Goal: Task Accomplishment & Management: Complete application form

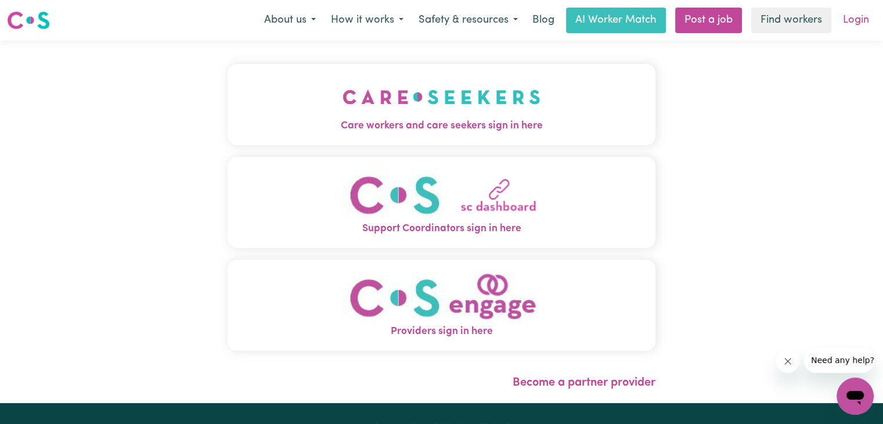
click at [863, 19] on link "Login" at bounding box center [856, 21] width 40 height 26
click at [852, 21] on link "Login" at bounding box center [856, 21] width 40 height 26
drag, startPoint x: 852, startPoint y: 21, endPoint x: 736, endPoint y: 184, distance: 199.7
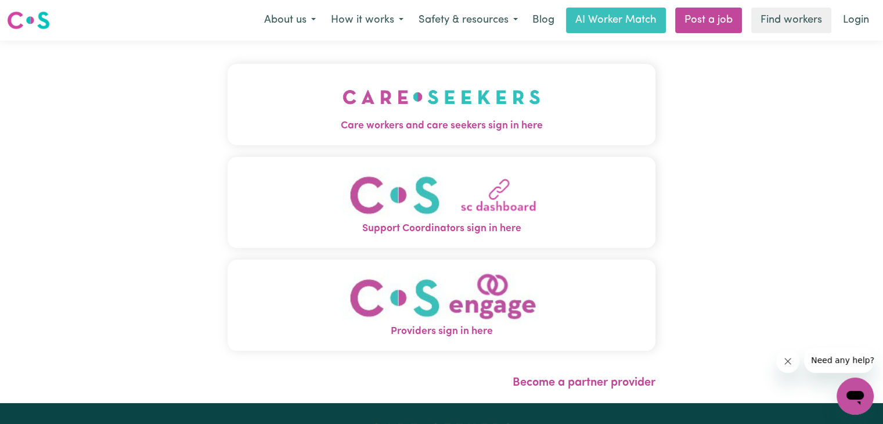
click at [736, 184] on div "Care workers and care seekers sign in here Support Coordinators sign in here Pr…" at bounding box center [441, 222] width 883 height 362
click at [857, 21] on link "Login" at bounding box center [856, 21] width 40 height 26
click at [459, 118] on img "Care workers and care seekers sign in here" at bounding box center [441, 96] width 198 height 43
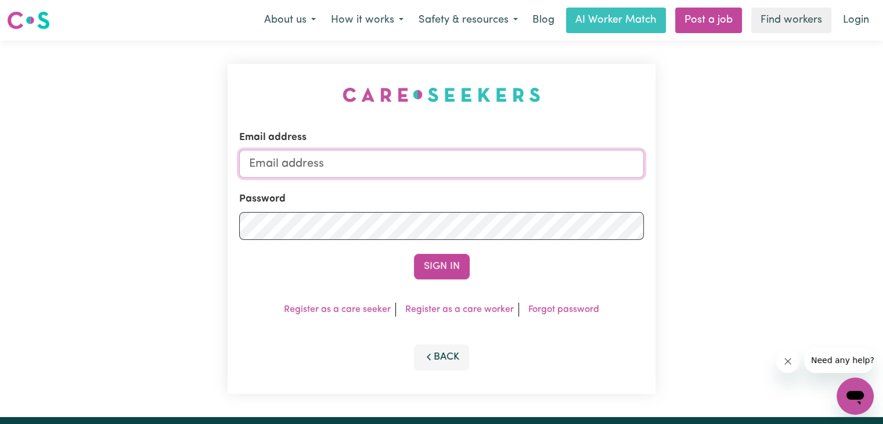
click at [420, 162] on input "Email address" at bounding box center [441, 164] width 404 height 28
type input "grewalrajkaur589@gmail.com"
click at [432, 261] on button "Sign In" at bounding box center [442, 267] width 56 height 26
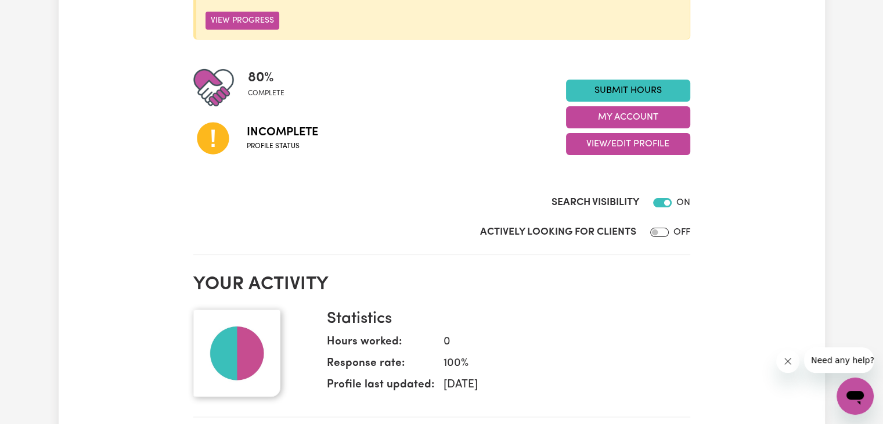
scroll to position [233, 0]
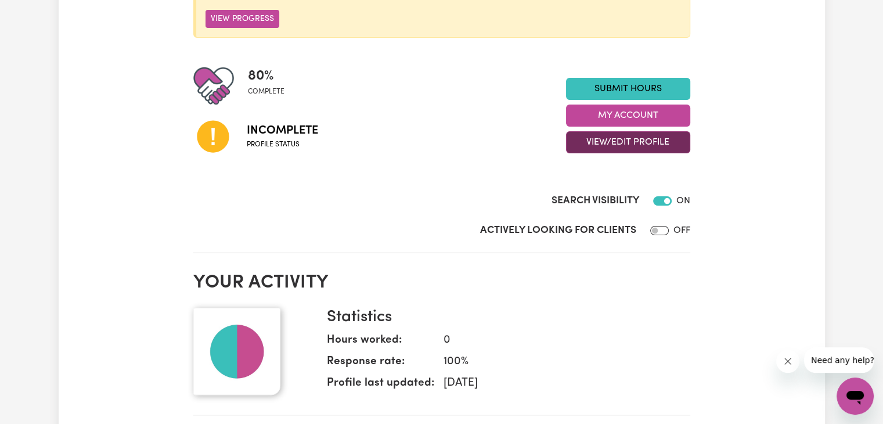
click at [610, 142] on button "View/Edit Profile" at bounding box center [628, 142] width 124 height 22
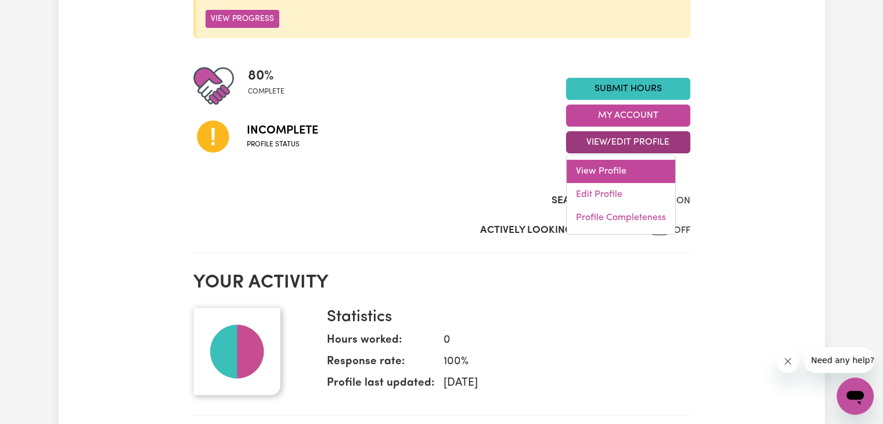
click at [598, 175] on link "View Profile" at bounding box center [620, 171] width 109 height 23
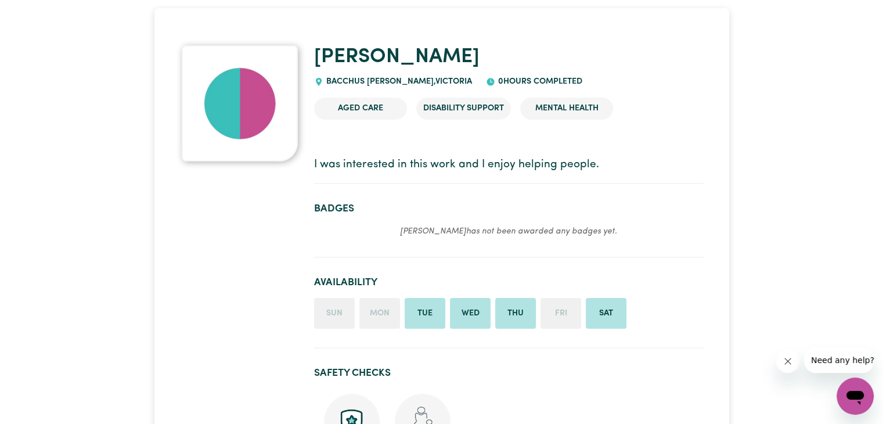
scroll to position [92, 0]
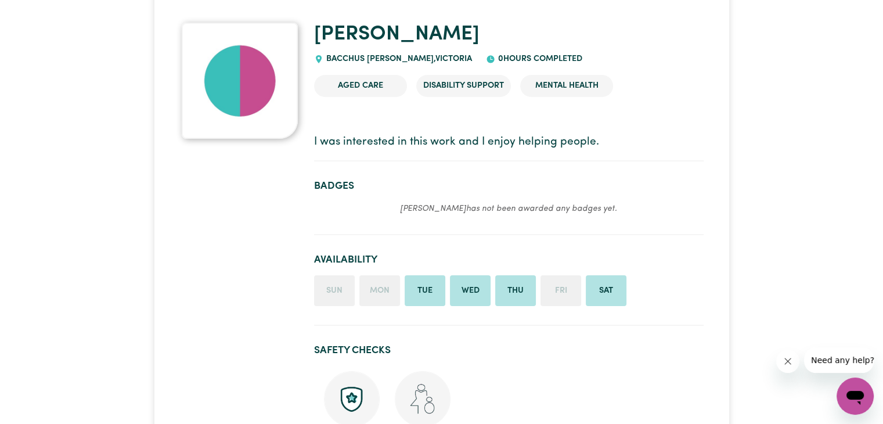
click at [566, 291] on li "Fri" at bounding box center [560, 290] width 41 height 31
click at [369, 287] on li "Mon" at bounding box center [379, 290] width 41 height 31
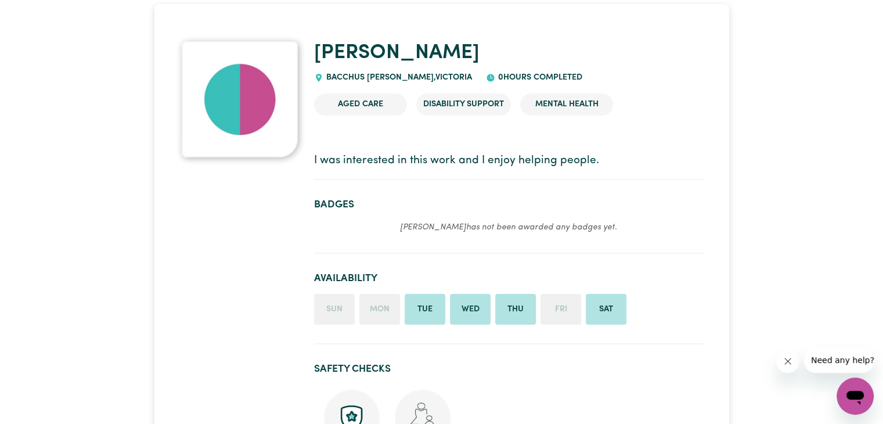
scroll to position [0, 0]
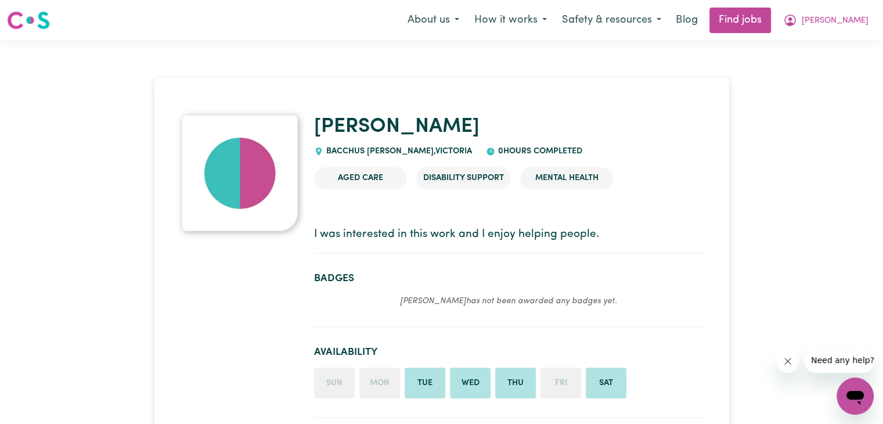
click at [269, 186] on img at bounding box center [240, 173] width 116 height 116
click at [467, 221] on section "I was interested in this work and I enjoy helping people." at bounding box center [508, 235] width 389 height 37
click at [547, 23] on button "How it works" at bounding box center [511, 20] width 88 height 24
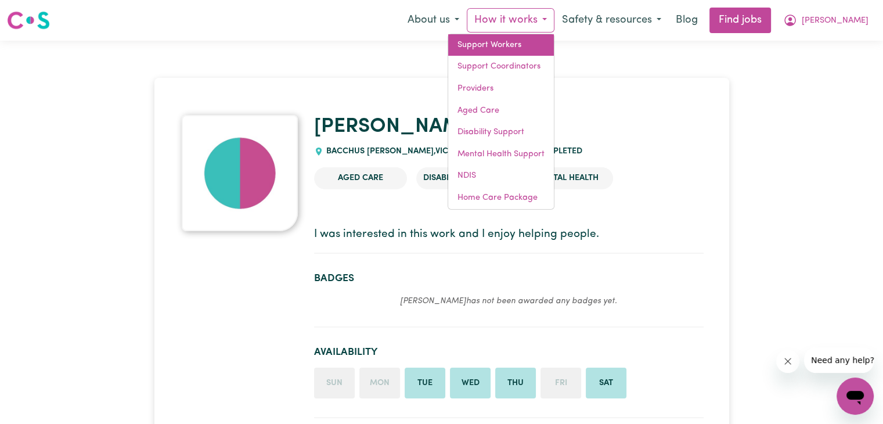
click at [531, 42] on link "Support Workers" at bounding box center [501, 45] width 106 height 22
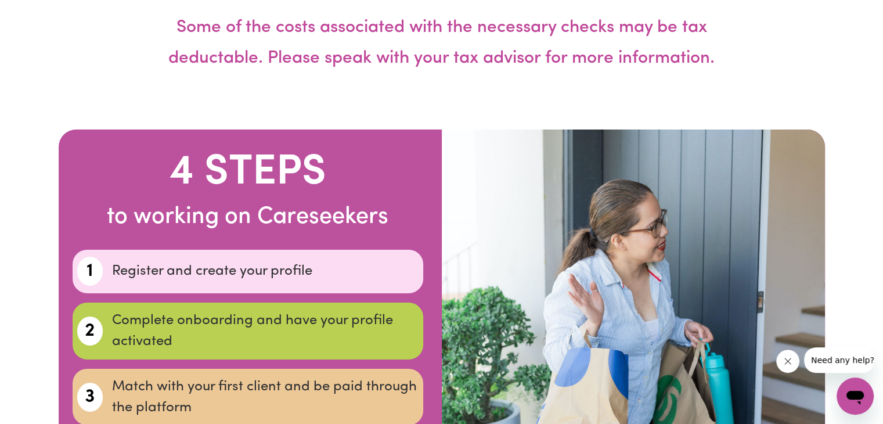
scroll to position [3848, 0]
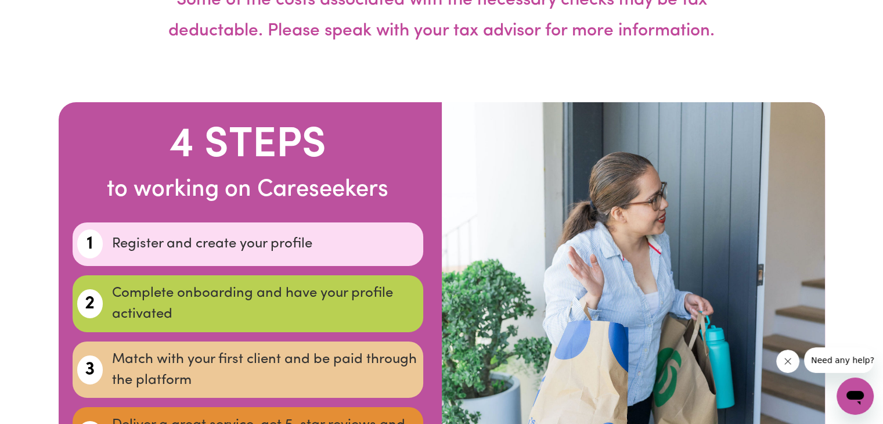
click at [375, 283] on p "Complete onboarding and have your profile activated" at bounding box center [265, 304] width 306 height 42
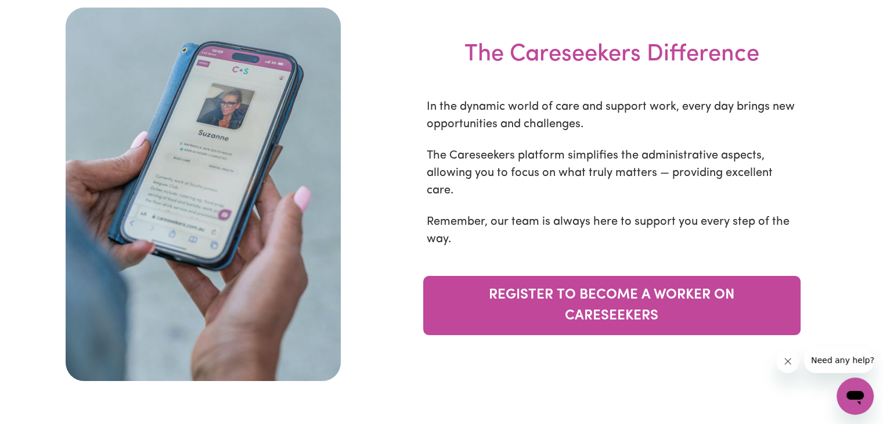
scroll to position [4431, 0]
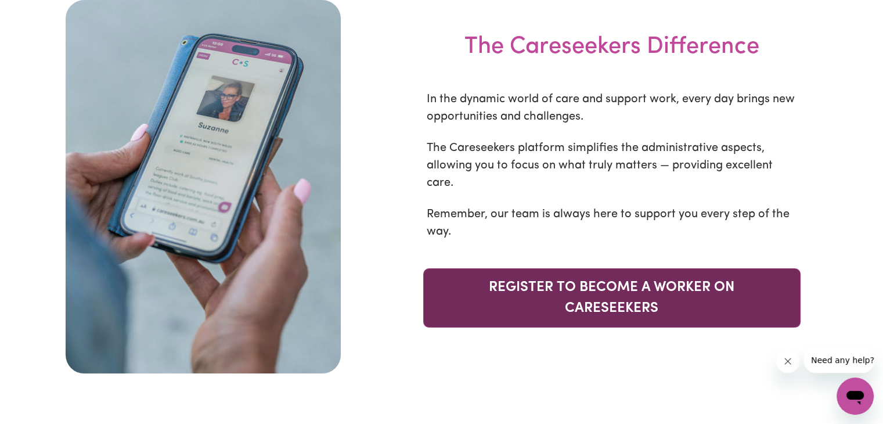
click at [746, 268] on link "REGISTER TO BECOME A WORKER ON CARESEEKERS" at bounding box center [611, 297] width 377 height 59
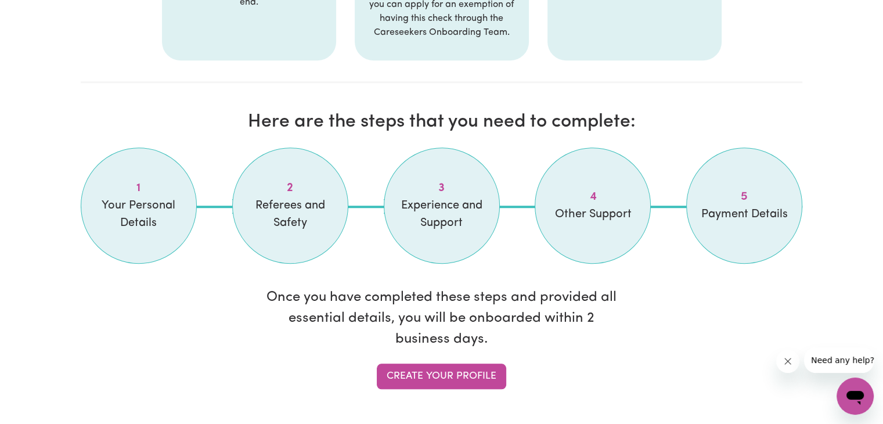
scroll to position [944, 0]
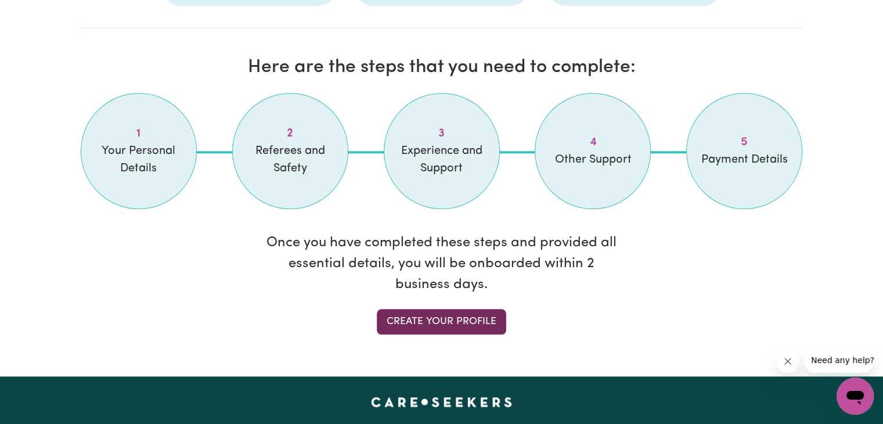
click at [481, 325] on link "Create your profile" at bounding box center [441, 322] width 129 height 26
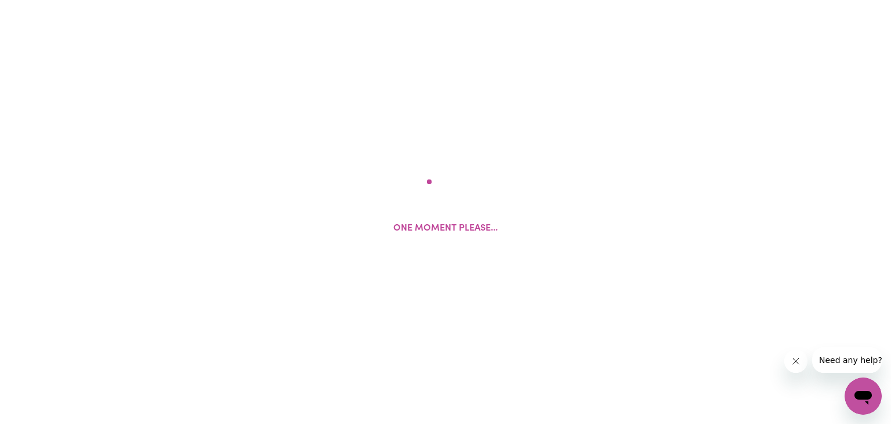
select select "female"
select select "Australian PR"
select select "Studying a healthcare related degree or qualification"
select select "44"
select select "50"
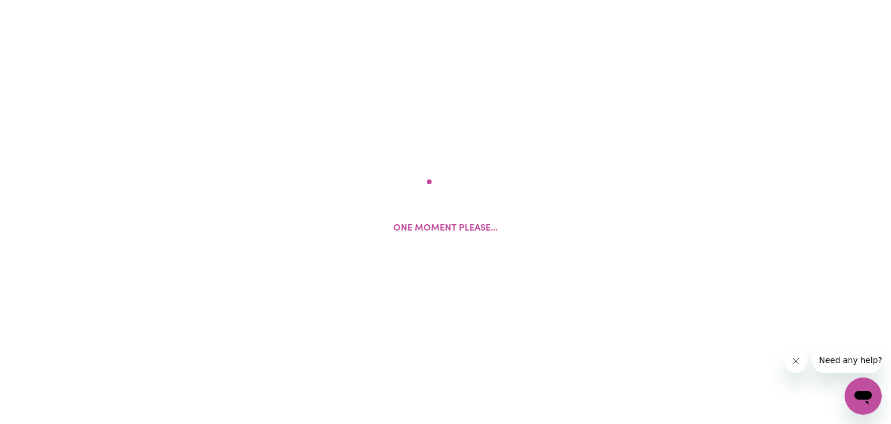
select select "50"
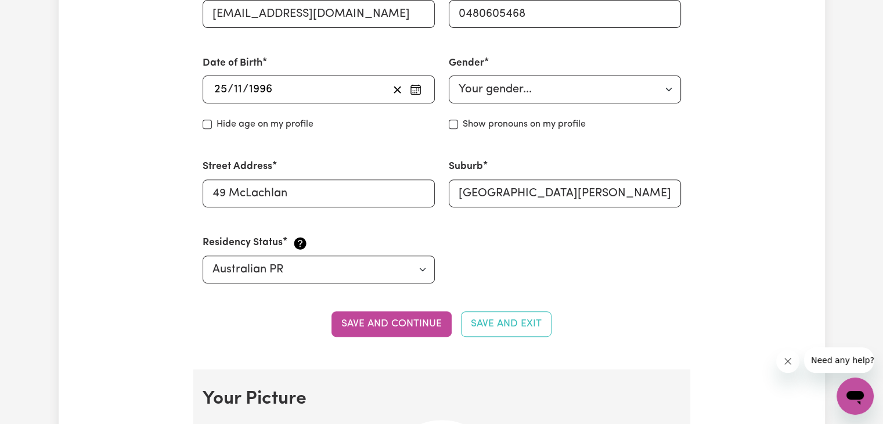
scroll to position [491, 0]
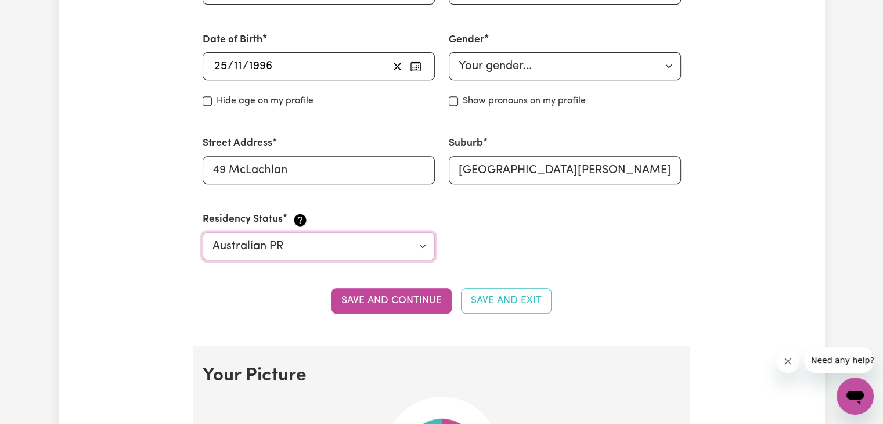
click at [421, 247] on select "Select your residency status... Australian citizen Australian PR Temporary Work…" at bounding box center [319, 246] width 232 height 28
select select "Temporary Work Visa"
click at [203, 232] on select "Select your residency status... Australian citizen Australian PR Temporary Work…" at bounding box center [319, 246] width 232 height 28
click at [422, 247] on select "Select your residency status... Australian citizen Australian PR Temporary Work…" at bounding box center [319, 246] width 232 height 28
click at [203, 232] on select "Select your residency status... Australian citizen Australian PR Temporary Work…" at bounding box center [319, 246] width 232 height 28
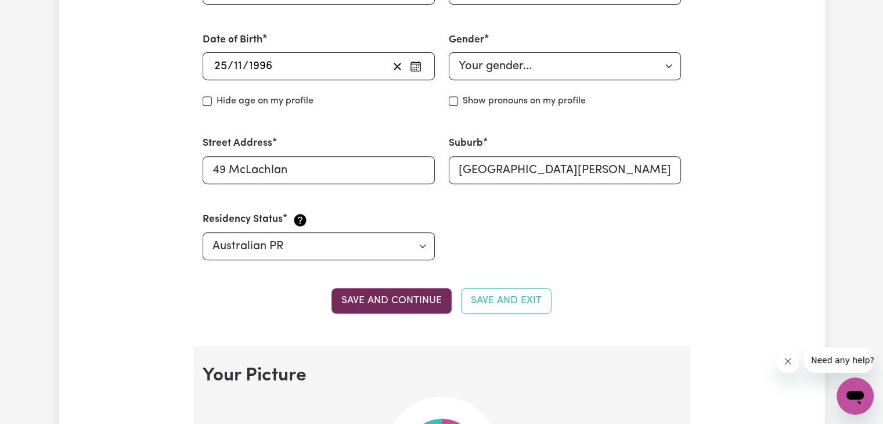
click at [429, 299] on button "Save and continue" at bounding box center [391, 301] width 120 height 26
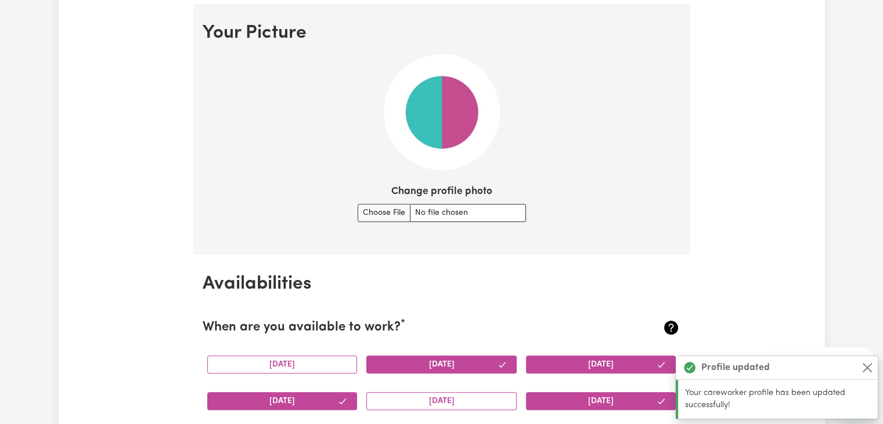
scroll to position [836, 0]
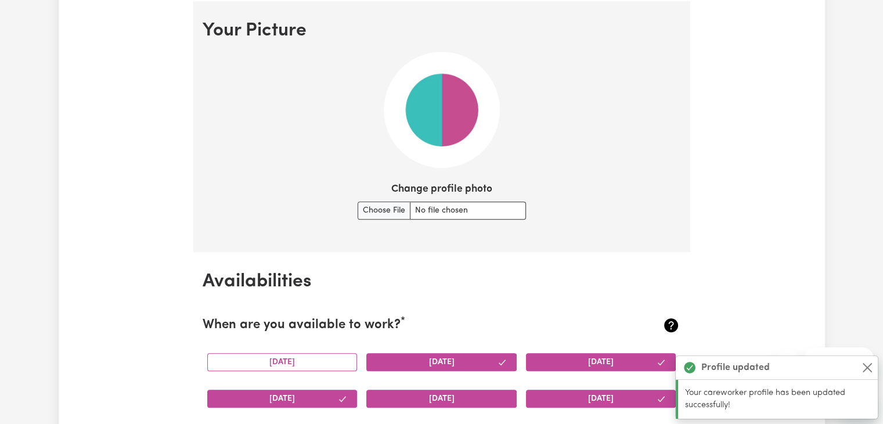
drag, startPoint x: 288, startPoint y: 359, endPoint x: 417, endPoint y: 398, distance: 135.1
click at [417, 398] on div "Monday Tuesday Wednesday Thursday Friday Saturday Sunday" at bounding box center [442, 399] width 478 height 110
click at [417, 398] on button "Friday" at bounding box center [441, 398] width 150 height 18
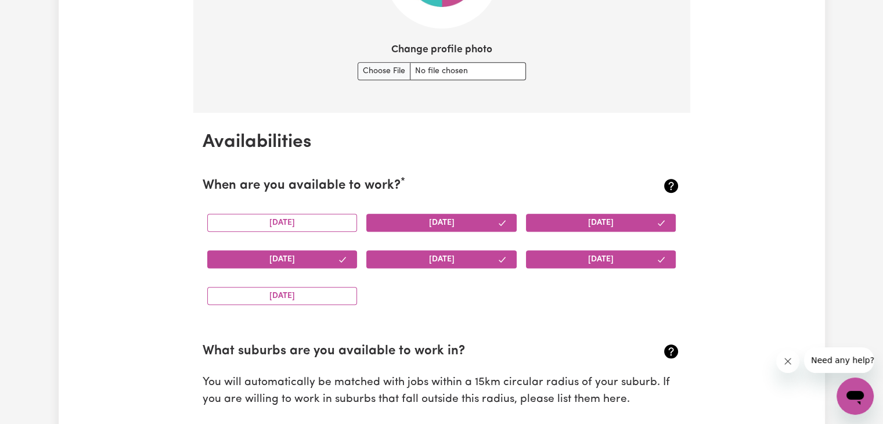
scroll to position [988, 0]
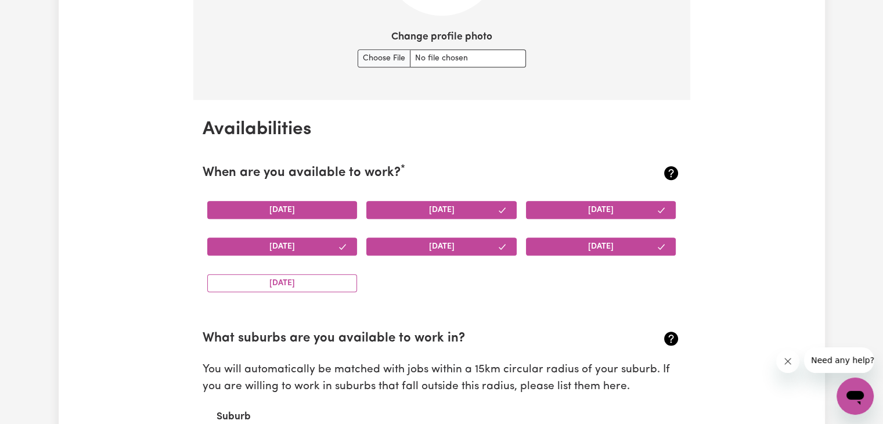
click at [323, 205] on button "Monday" at bounding box center [282, 210] width 150 height 18
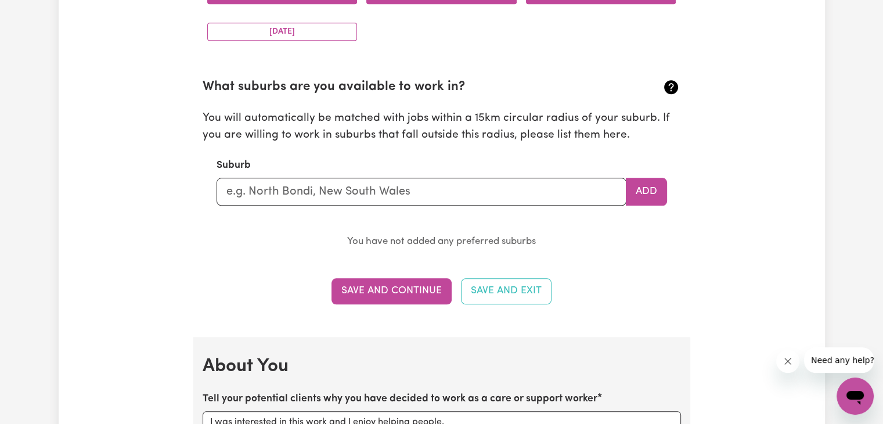
scroll to position [1243, 0]
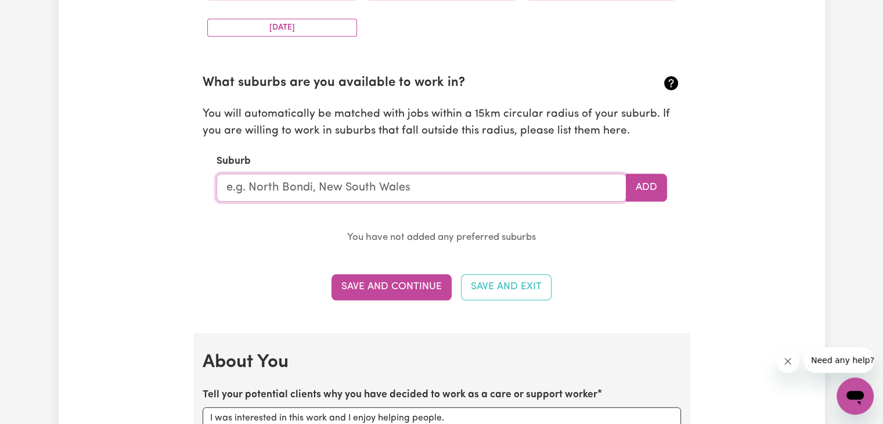
drag, startPoint x: 464, startPoint y: 186, endPoint x: 299, endPoint y: 222, distance: 168.2
click at [299, 222] on section "What suburbs are you available to work in? You will automatically be matched wi…" at bounding box center [442, 150] width 478 height 191
type input "BACCHUS [PERSON_NAME]"
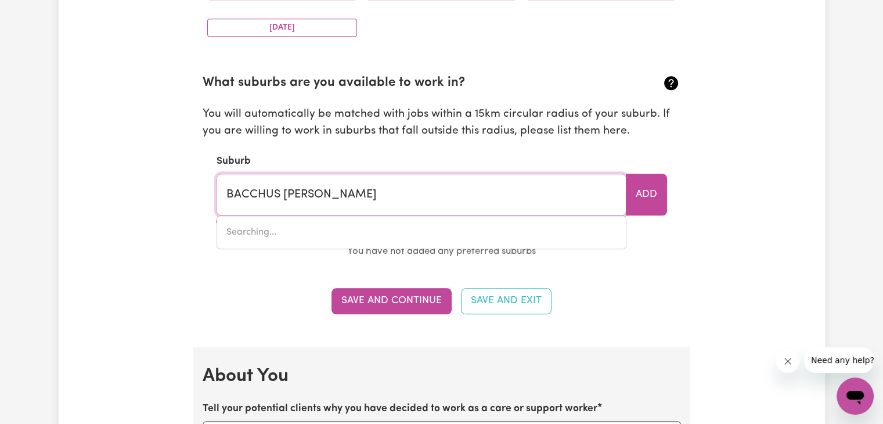
type input "BACCHUS MARSH, Victoria, 3340"
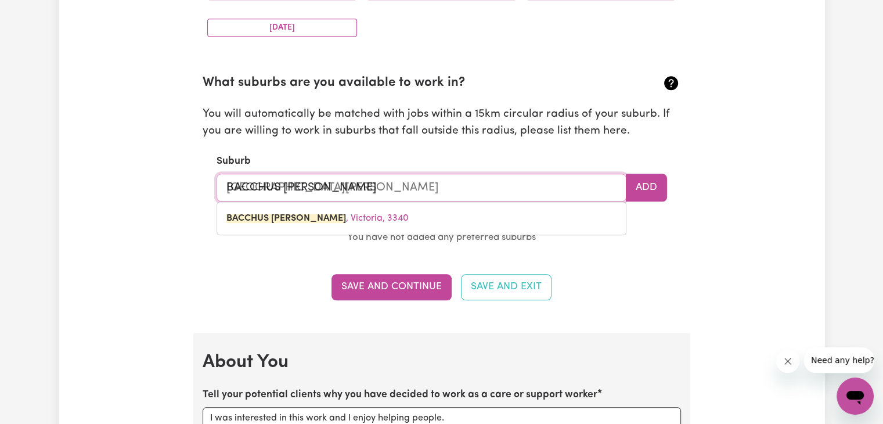
click at [400, 193] on input "BACCHUS [PERSON_NAME]" at bounding box center [421, 188] width 410 height 28
click at [405, 185] on input "BACCHUS [PERSON_NAME]" at bounding box center [421, 188] width 410 height 28
type input "BACCHUS [PERSON_NAME]"
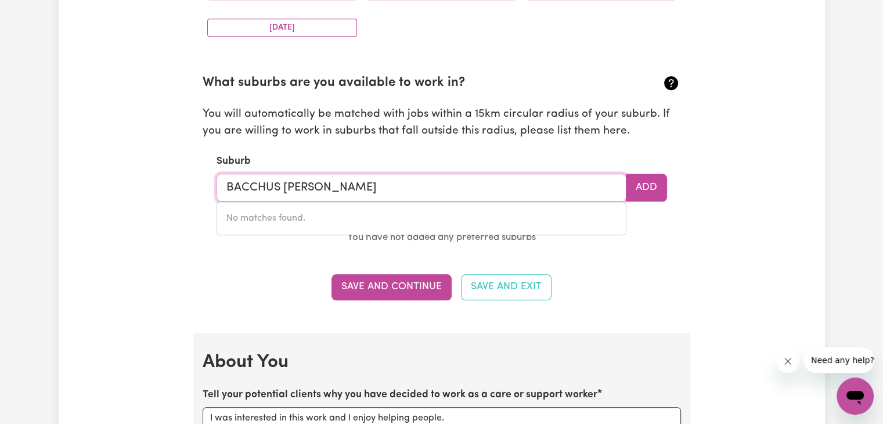
type input "BACCHUS [PERSON_NAME]"
type input "BACCHUS MARSH, Victoria, 3340"
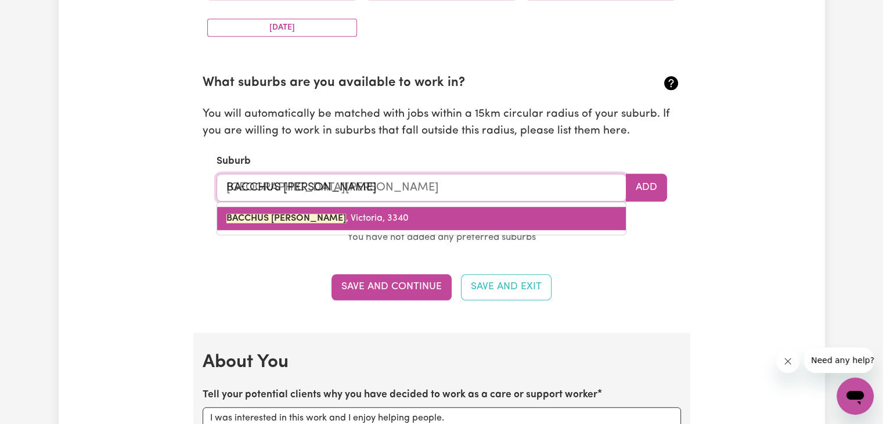
click at [360, 216] on span "BACCHUS MARSH , Victoria, 3340" at bounding box center [317, 218] width 182 height 9
type input "BACCHUS MARSH, Victoria, 3340"
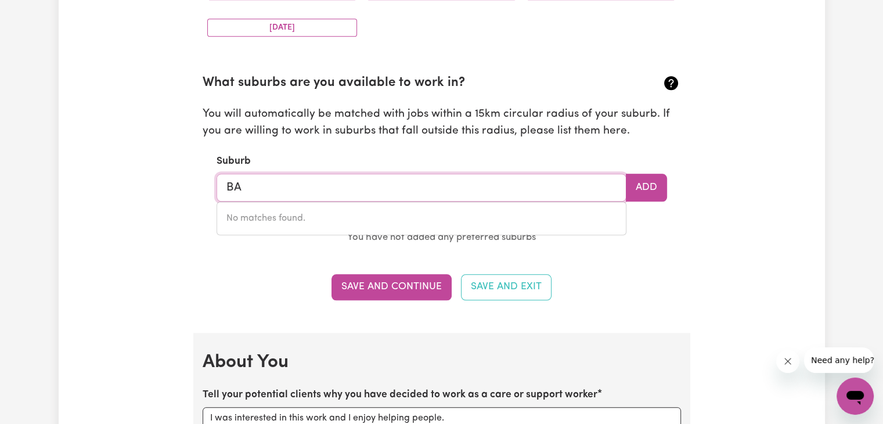
type input "B"
type input "gee"
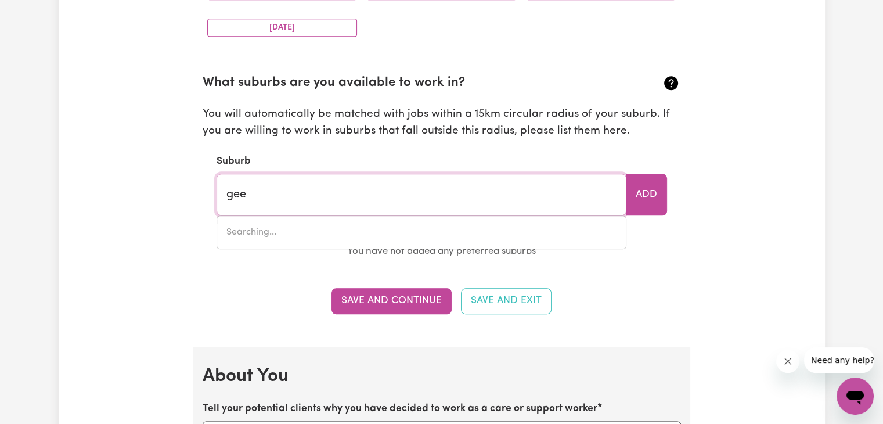
type input "geeBUNG, Queensland, 4034"
type input "geel"
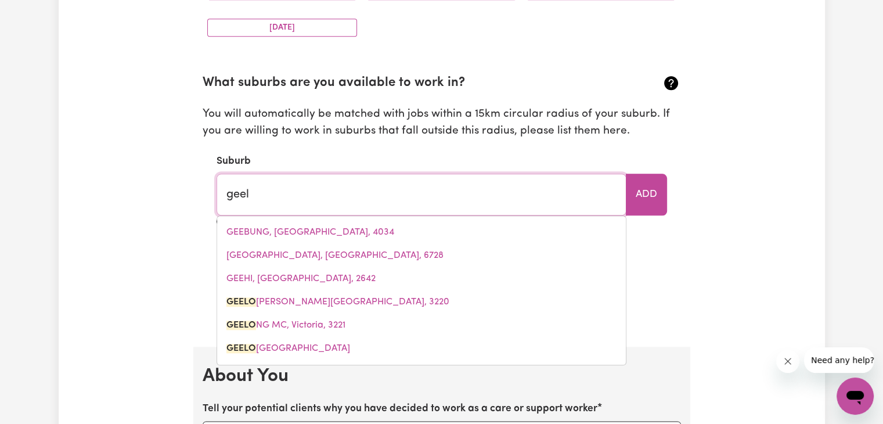
type input "geelo"
type input "geeloNG, Victoria, 3220"
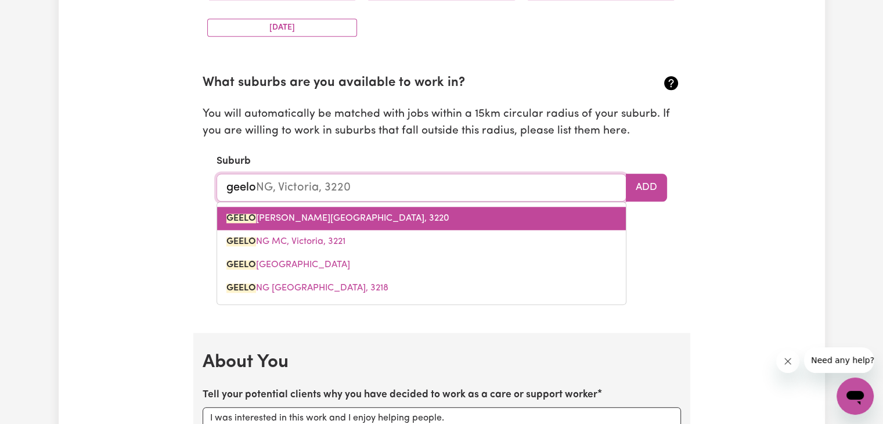
click at [402, 217] on link "GEELO NG, Victoria, 3220" at bounding box center [421, 218] width 409 height 23
type input "GEELONG, Victoria, 3220"
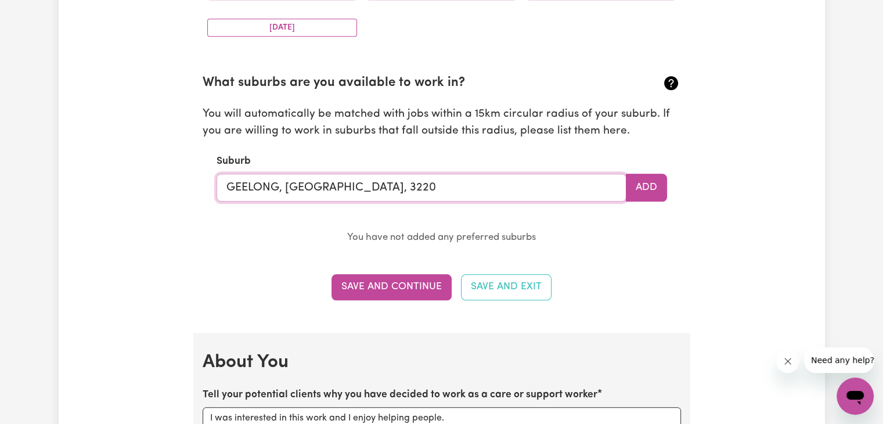
type input "GEELONG, Victoria, 322"
type input "GEELONG, Victoria, 3220"
type input "G"
type input "bacc"
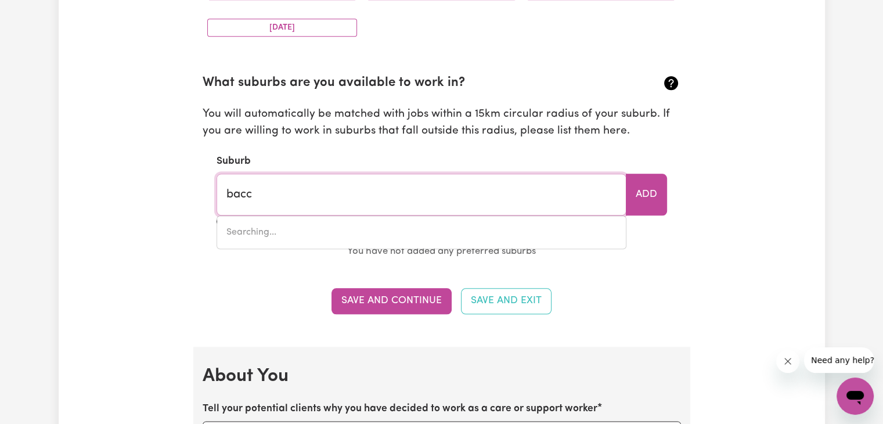
type input "baccHUS MARSH, Victoria, 3340"
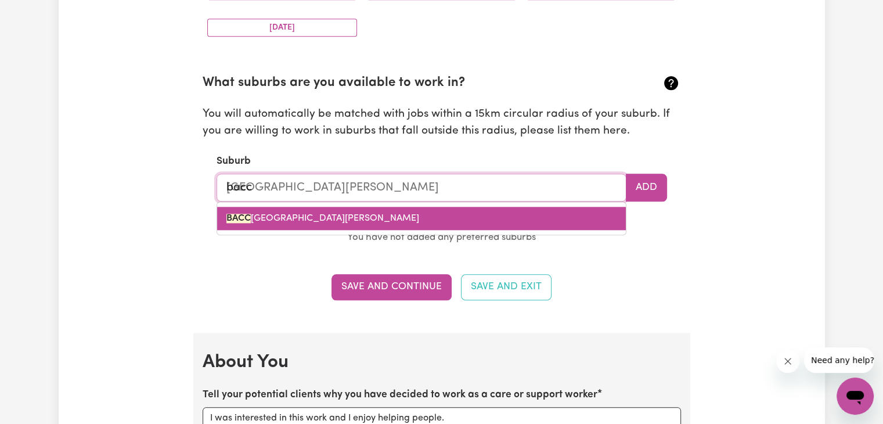
type input "BACCHUS [PERSON_NAME]"
type input "BACCHUS MARSH, Victoria, 3340"
click at [346, 214] on span "BACCHUS MARSH , Victoria, 3340" at bounding box center [317, 218] width 182 height 9
type input "BACCHUS MARSH, Victoria, 3340"
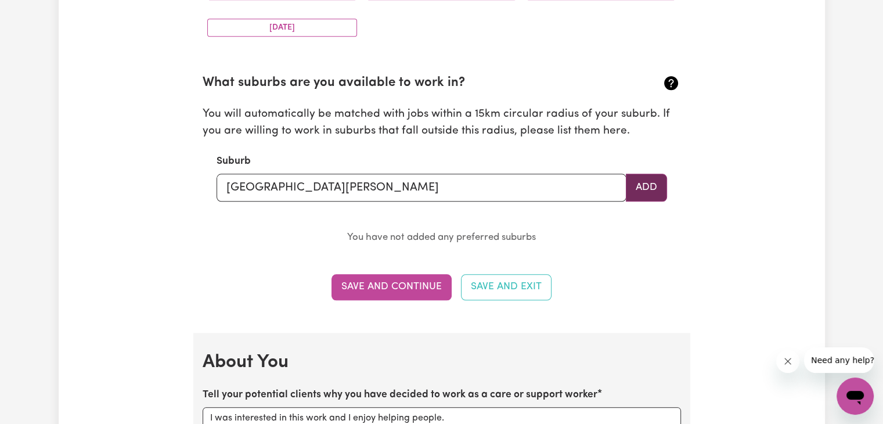
click at [644, 189] on button "Add" at bounding box center [646, 188] width 41 height 28
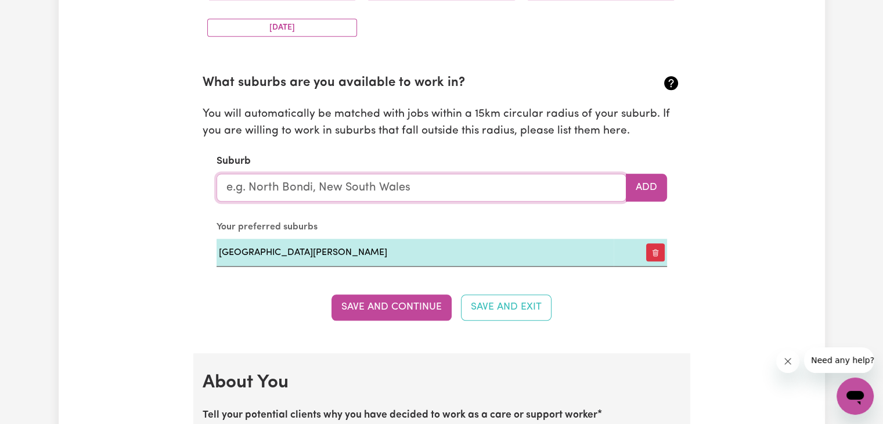
click at [335, 189] on input "text" at bounding box center [421, 188] width 410 height 28
type input "gee"
type input "geeBUNG, Queensland, 4034"
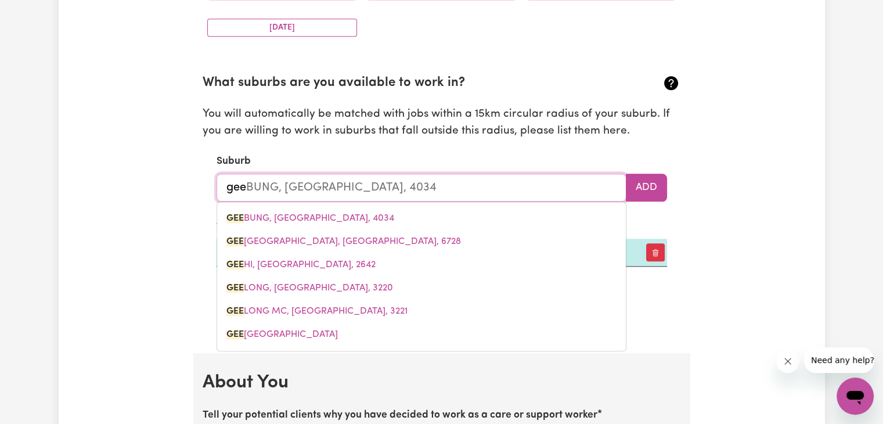
type input "geel"
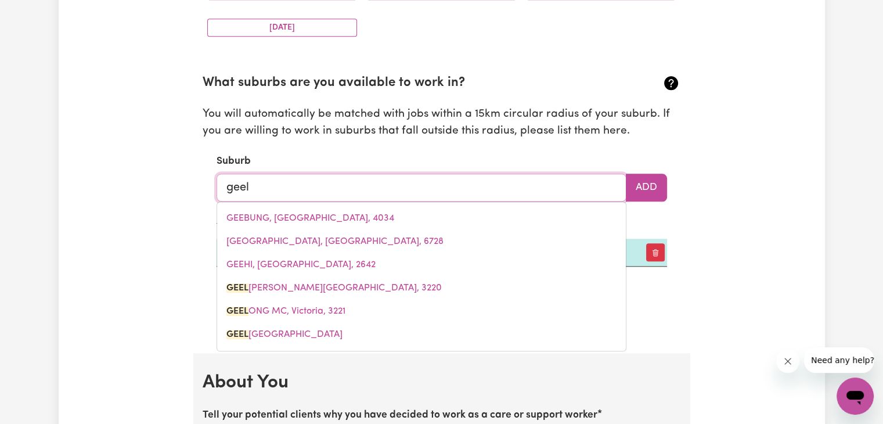
type input "geelo"
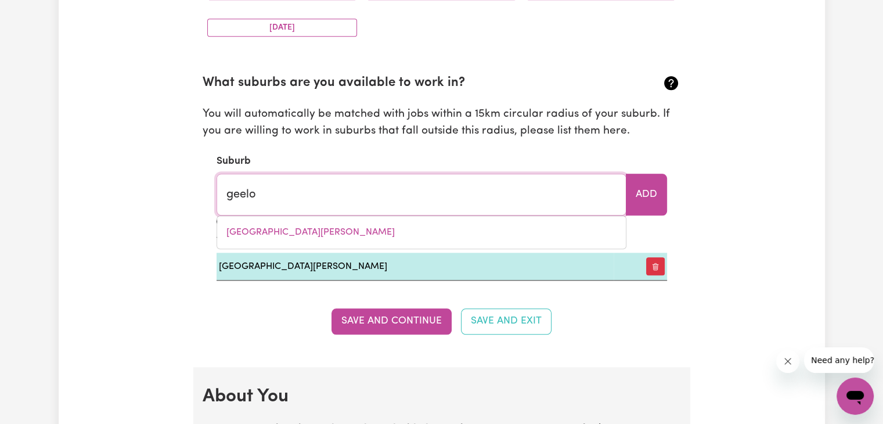
type input "geeloNG, Victoria, 3220"
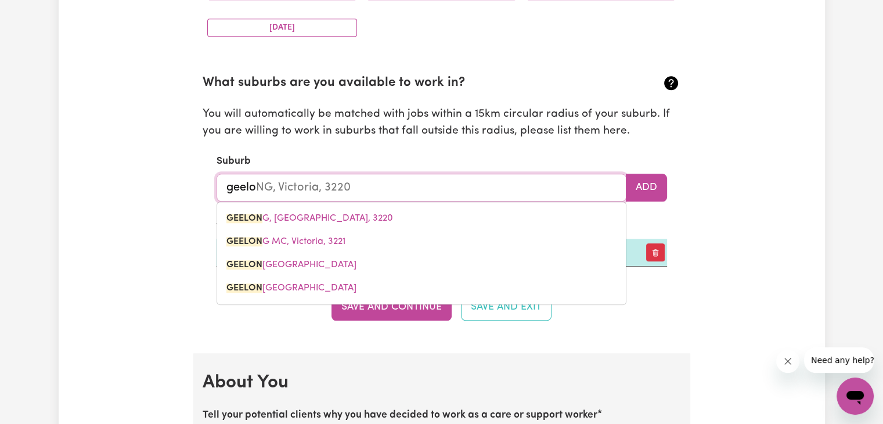
type input "geelon"
type input "geelonG, Victoria, 3220"
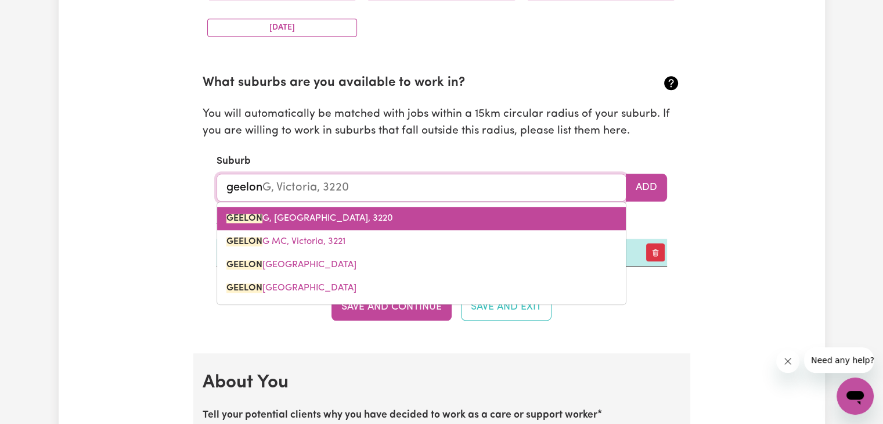
click at [296, 224] on link "GEELON G, Victoria, 3220" at bounding box center [421, 218] width 409 height 23
type input "GEELONG, Victoria, 3220"
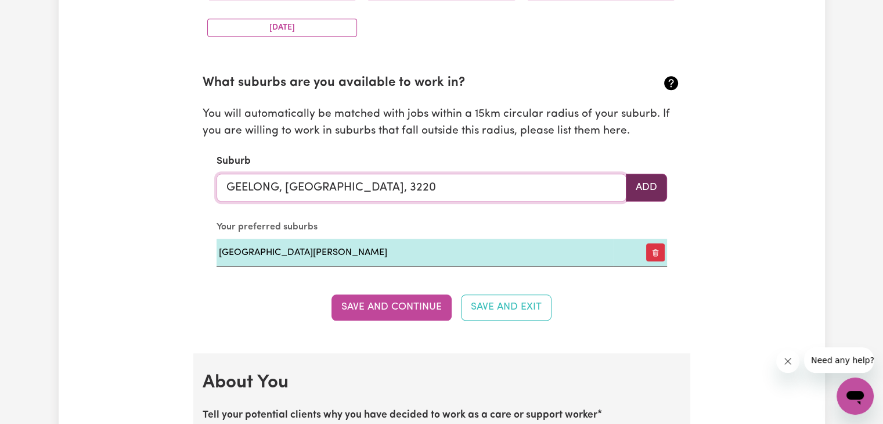
type input "GEELONG, Victoria, 3220"
click at [646, 193] on button "Add" at bounding box center [646, 188] width 41 height 28
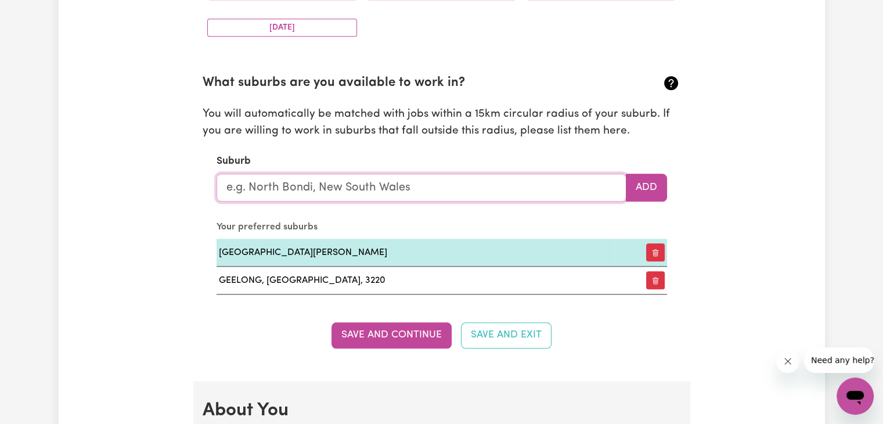
click at [261, 187] on input "text" at bounding box center [421, 188] width 410 height 28
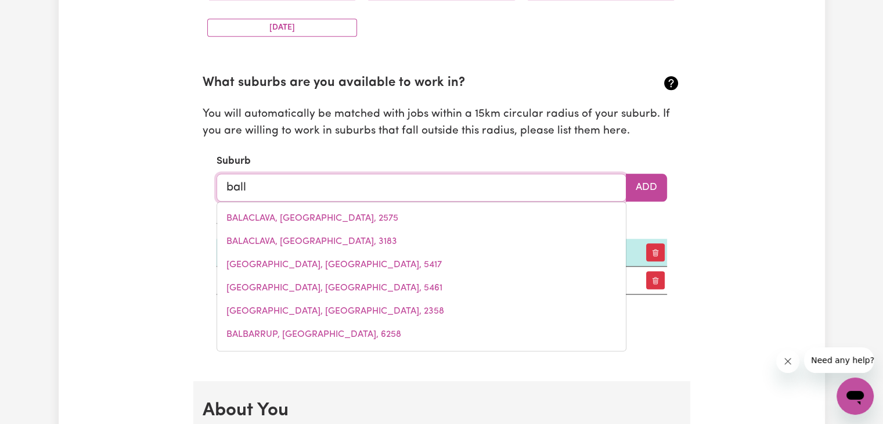
type input "bal"
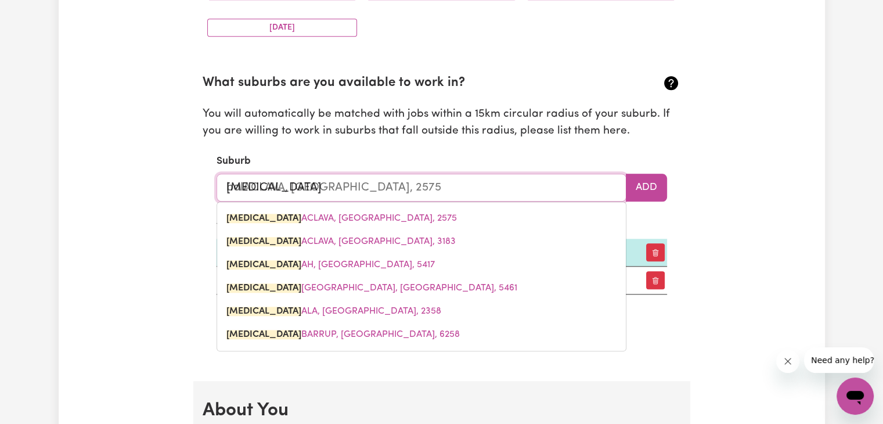
type input "balL BAY, Queensland, 4741"
type input "bala"
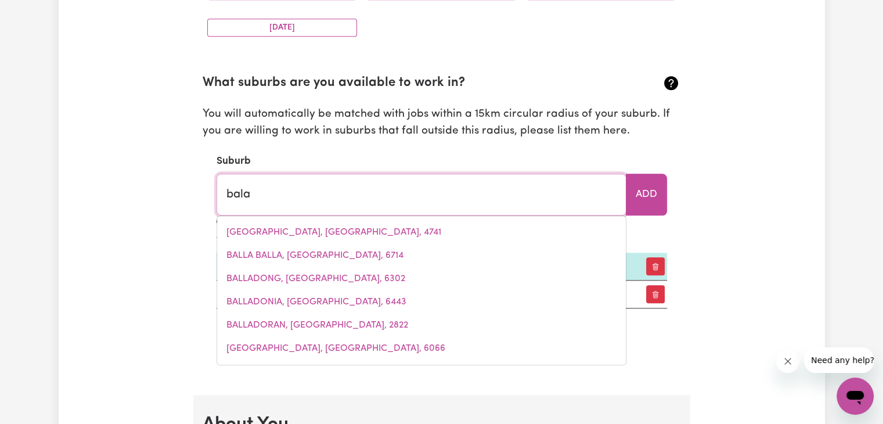
type input "balaCLAVA, New South Wales, 2575"
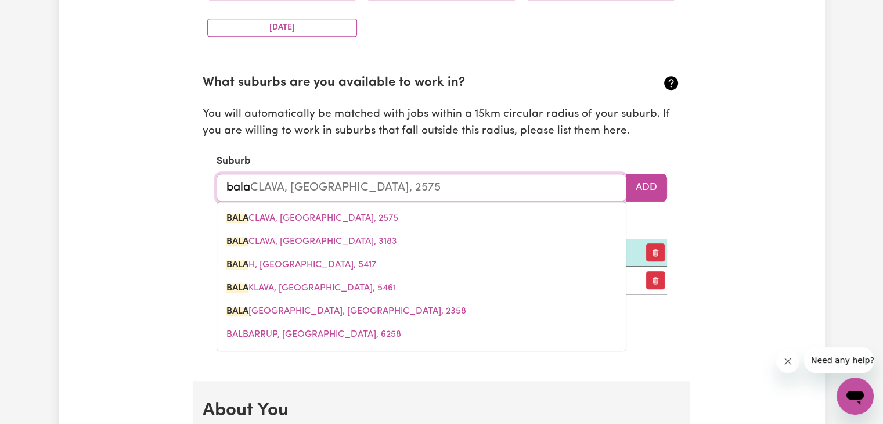
type input "balar"
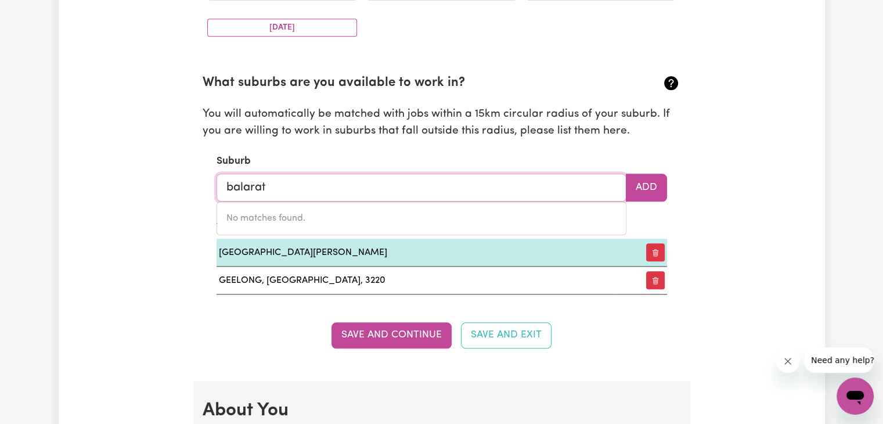
type input "ballarat"
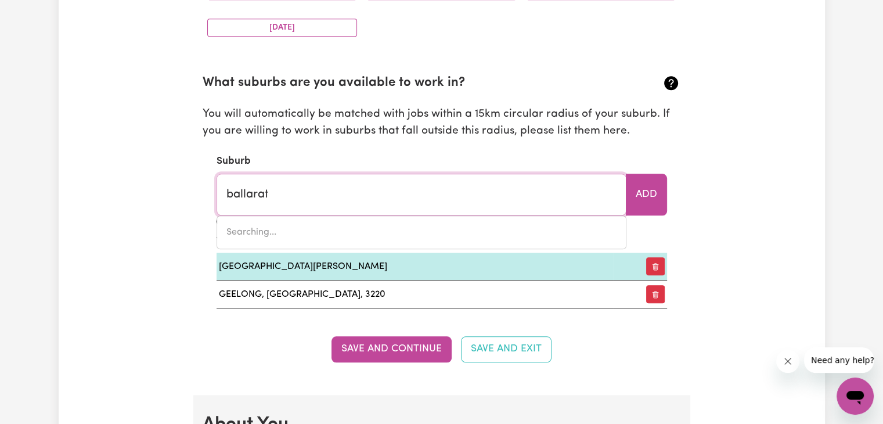
type input "ballarat, Victoria, 3350"
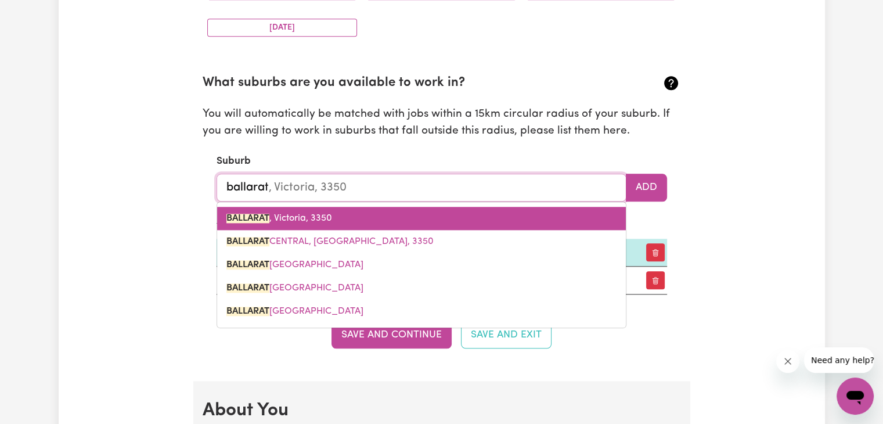
click at [286, 216] on span "BALLARAT , Victoria, 3350" at bounding box center [279, 218] width 106 height 9
type input "BALLARAT, Victoria, 3350"
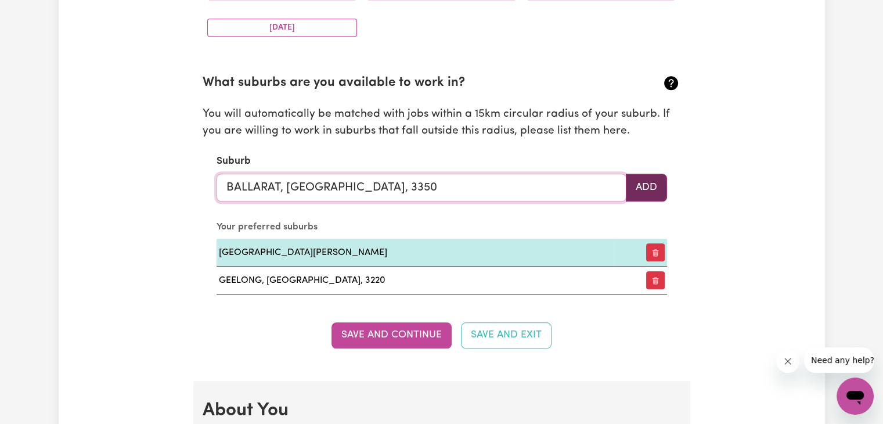
type input "BALLARAT, Victoria, 3350"
click at [649, 189] on button "Add" at bounding box center [646, 188] width 41 height 28
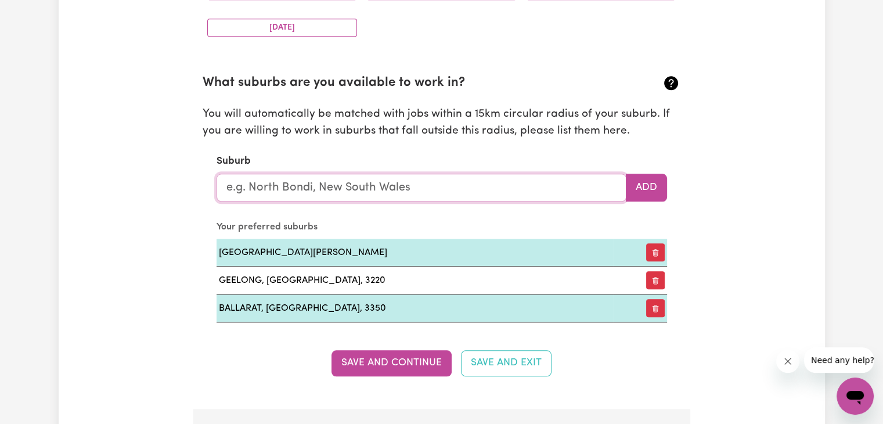
click at [522, 182] on input "text" at bounding box center [421, 188] width 410 height 28
type input "bal"
type input "balLARAT, Victoria, 3350"
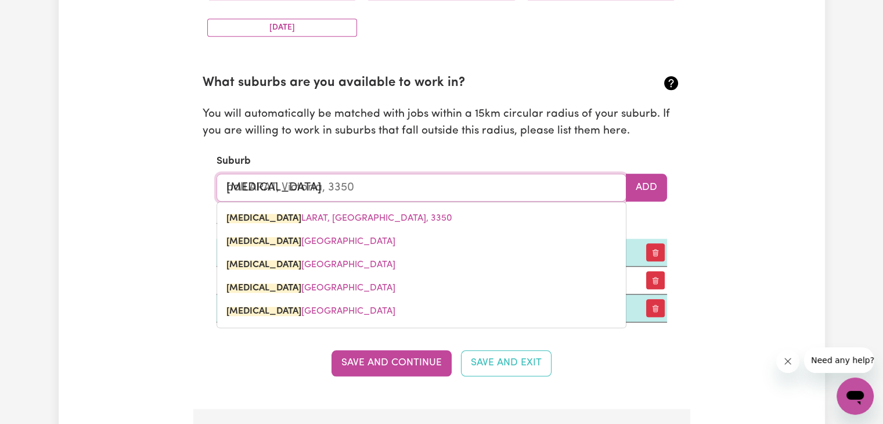
type input "ball"
type input "ballARAT, Victoria, 3350"
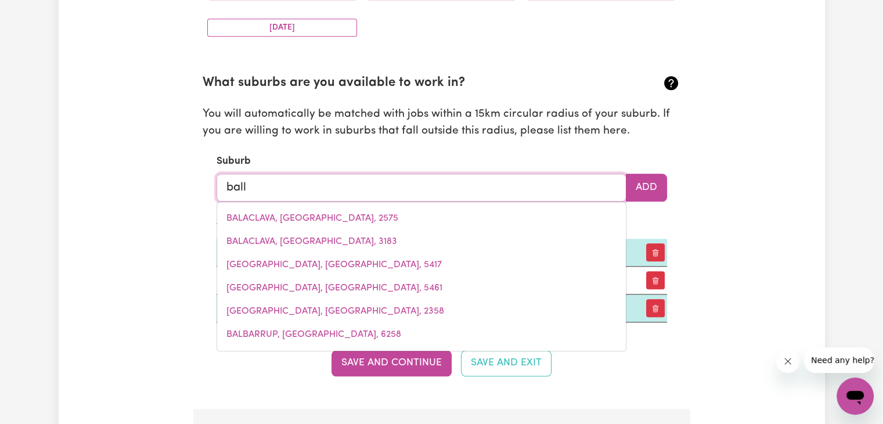
type input "balla"
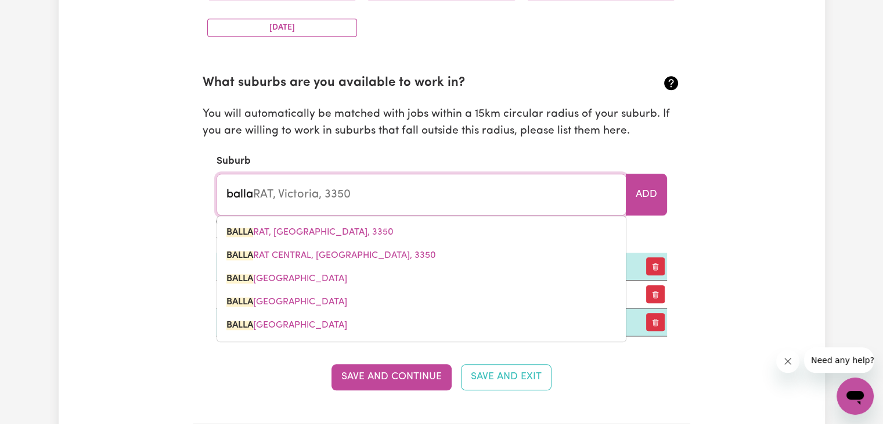
type input "balla BALLA, Western Australia, 6714"
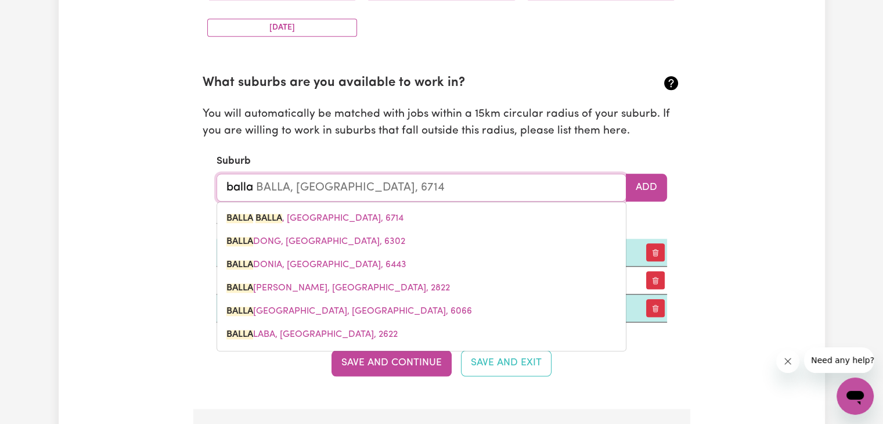
type input "ballan"
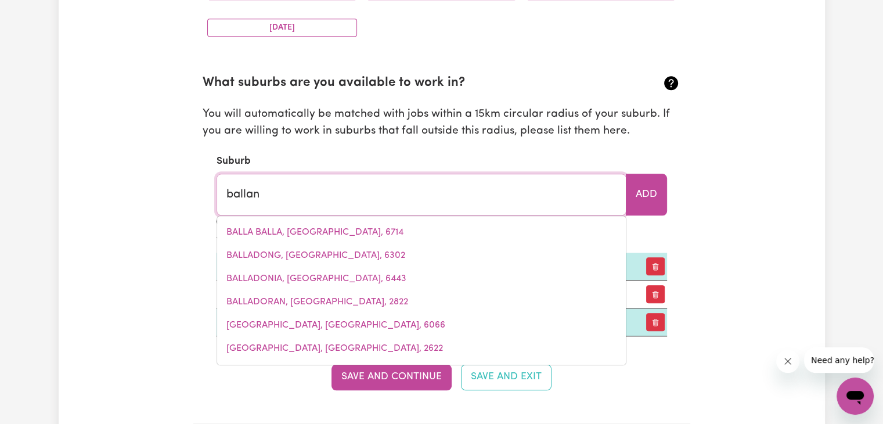
type input "ballan, Victoria, 3342"
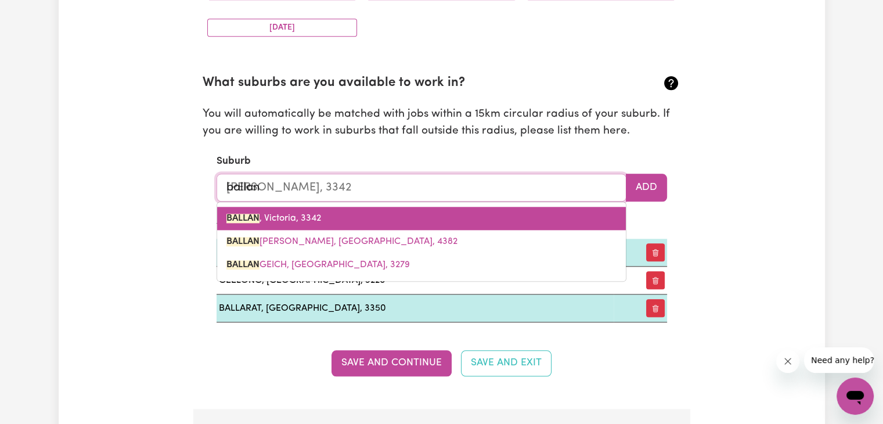
click at [450, 219] on link "BALLAN , Victoria, 3342" at bounding box center [421, 218] width 409 height 23
type input "BALLAN, Victoria, 3342"
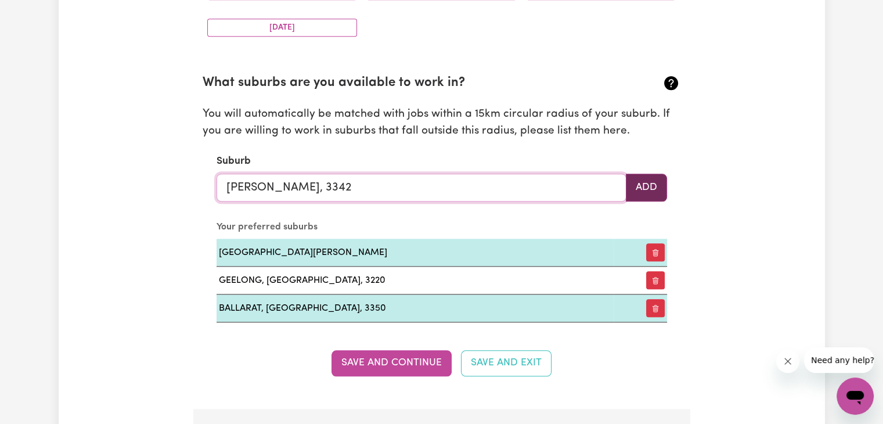
type input "BALLAN, Victoria, 3342"
click at [644, 186] on button "Add" at bounding box center [646, 188] width 41 height 28
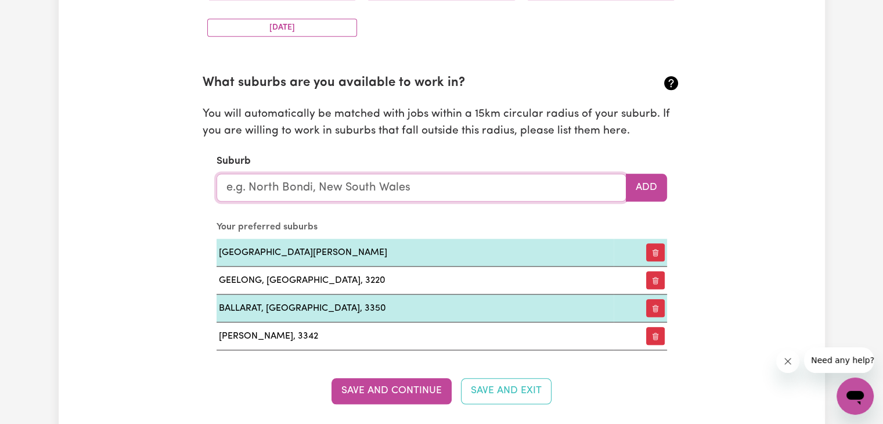
click at [402, 183] on input "text" at bounding box center [421, 188] width 410 height 28
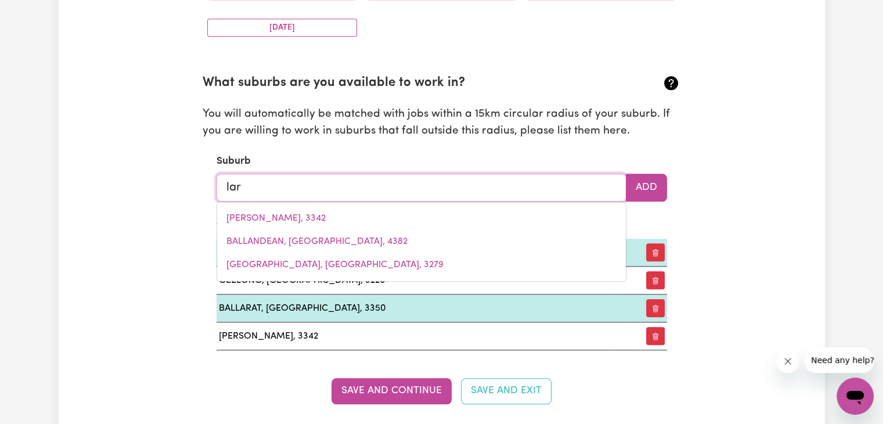
type input "lara"
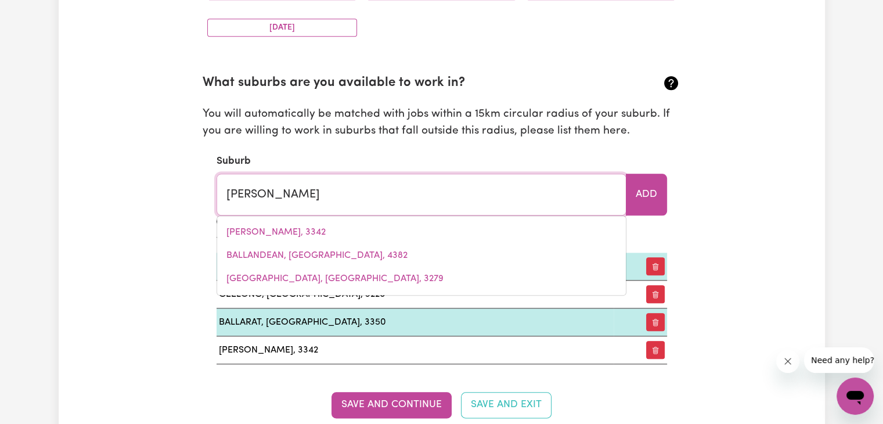
type input "lara, Victoria, 3212"
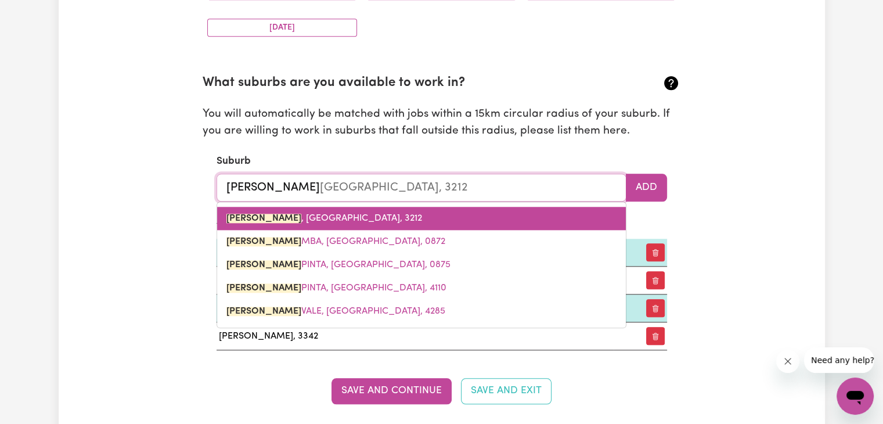
click at [344, 221] on link "LARA , Victoria, 3212" at bounding box center [421, 218] width 409 height 23
type input "LARA, Victoria, 3212"
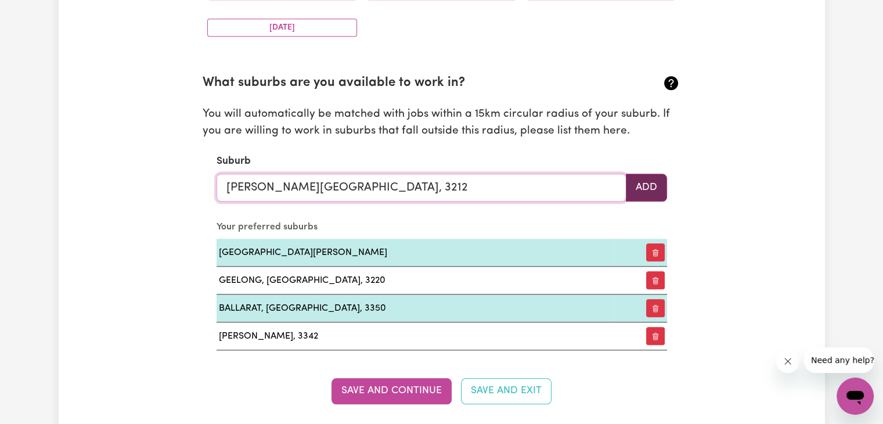
type input "LARA, Victoria, 3212"
click at [645, 186] on button "Add" at bounding box center [646, 188] width 41 height 28
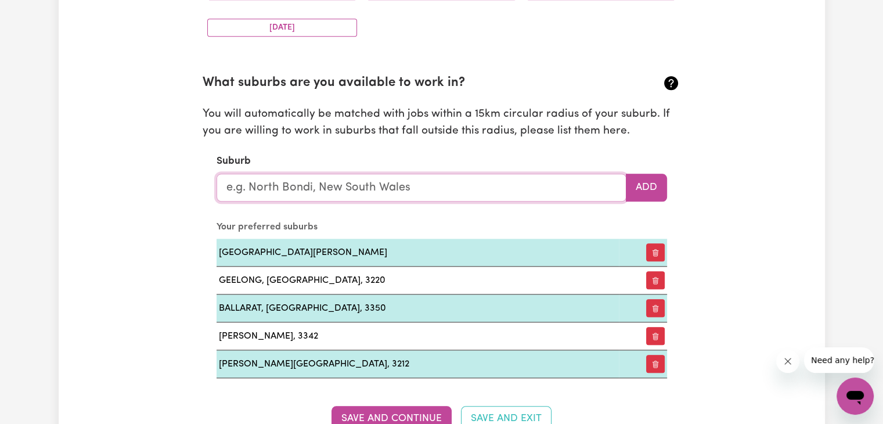
click at [478, 189] on input "text" at bounding box center [421, 188] width 410 height 28
type input "gis"
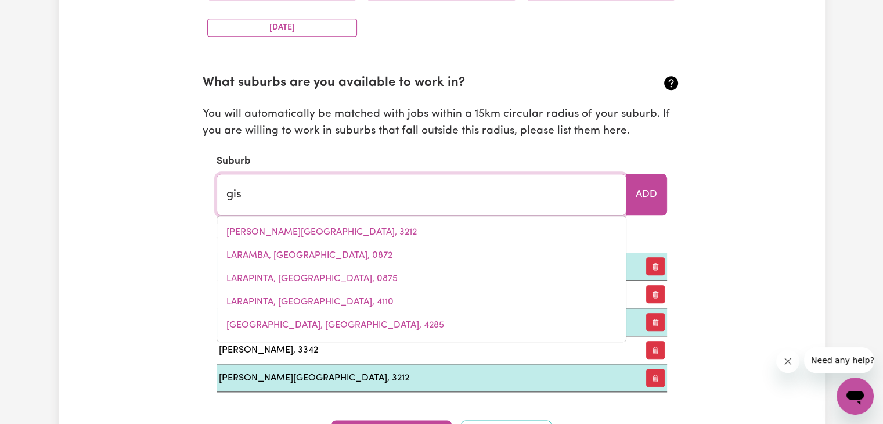
type input "gisBORNE, Victoria, 3437"
type input "gisb"
type input "gisbORNE, Victoria, 3437"
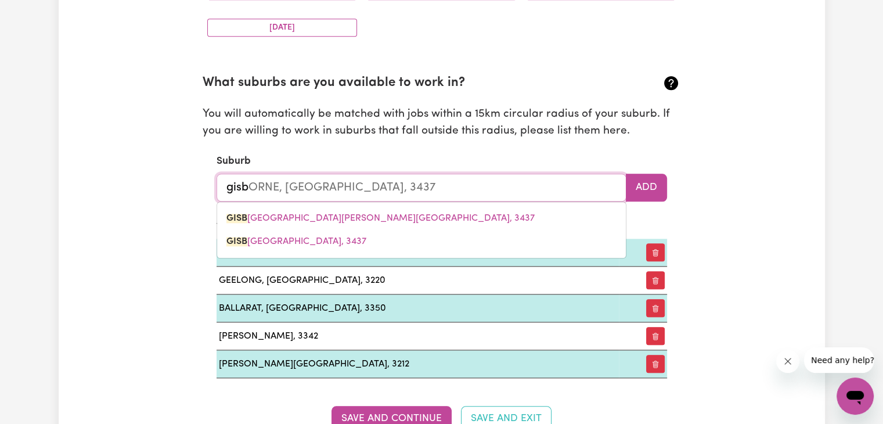
type input "gisbo"
type input "gisboRNE, Victoria, 3437"
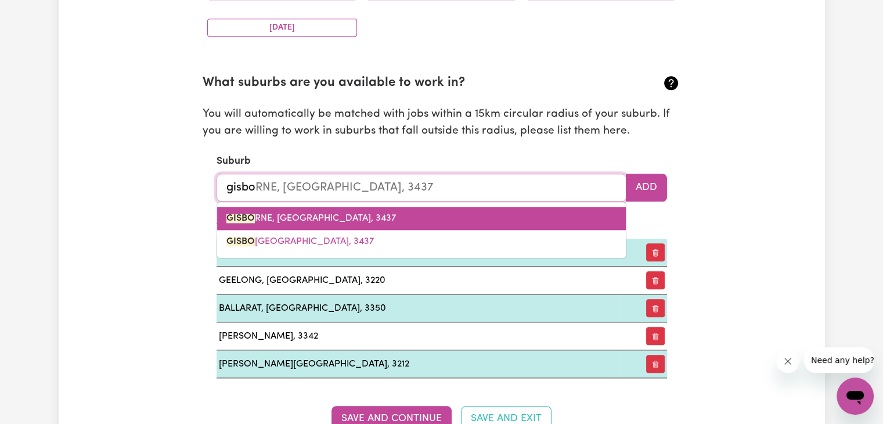
click at [353, 222] on link "GISBO RNE, Victoria, 3437" at bounding box center [421, 218] width 409 height 23
type input "GISBORNE, Victoria, 3437"
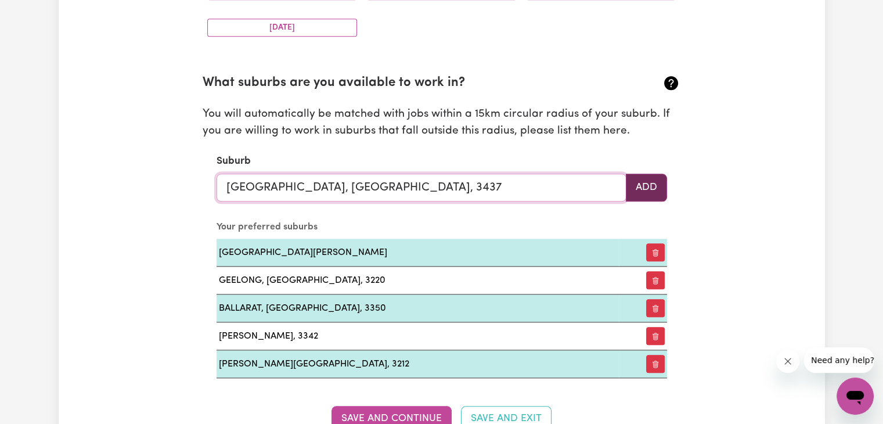
type input "GISBORNE, Victoria, 3437"
click at [642, 189] on button "Add" at bounding box center [646, 188] width 41 height 28
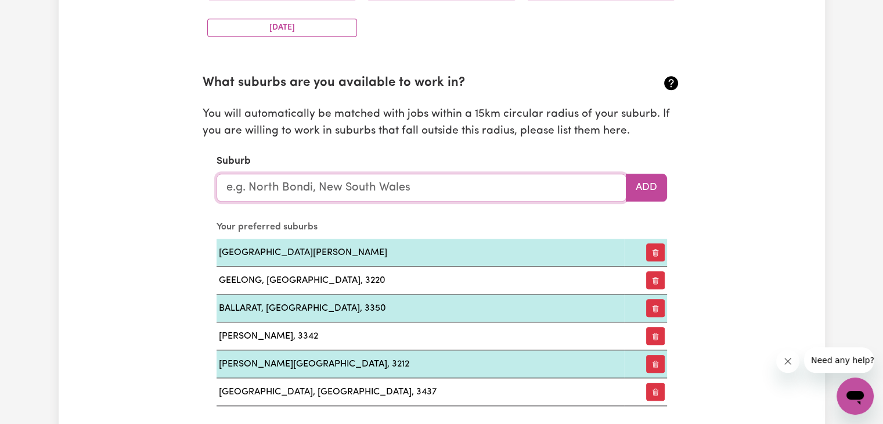
click at [526, 187] on input "text" at bounding box center [421, 188] width 410 height 28
type input "dal"
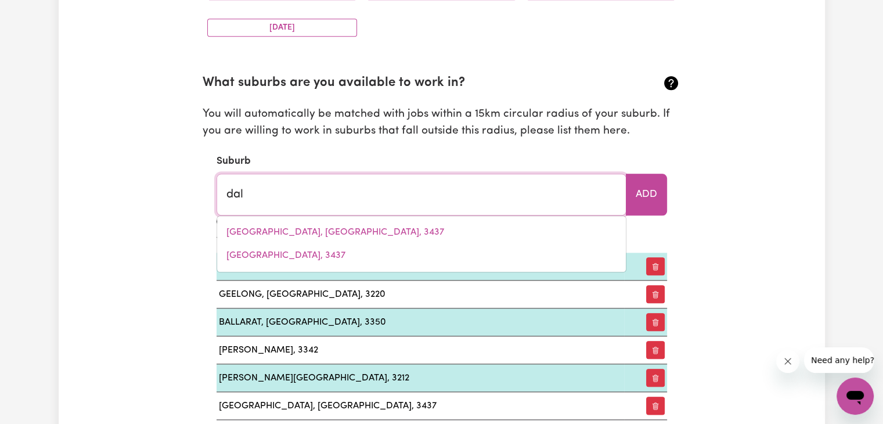
type input "dalBEG, Queensland, 4807"
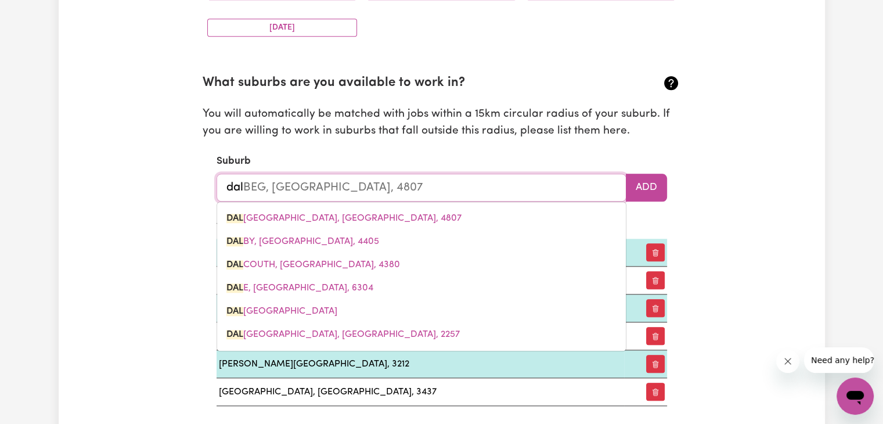
type input "dale"
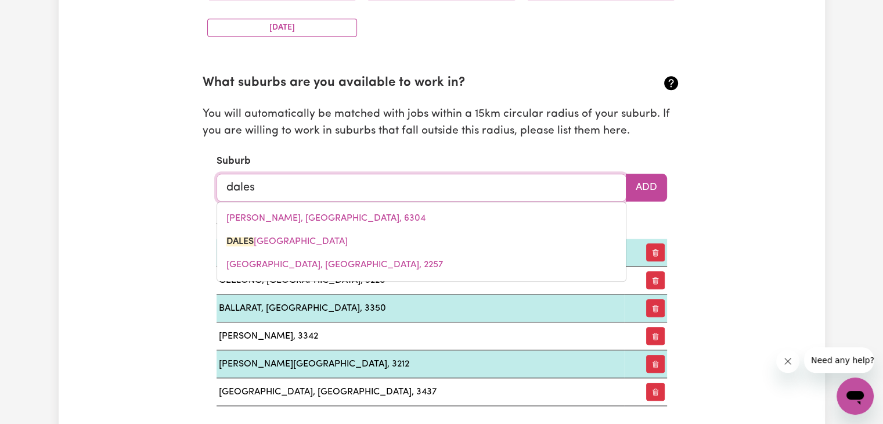
type input "dale"
type input "dale, Western Australia, 6304"
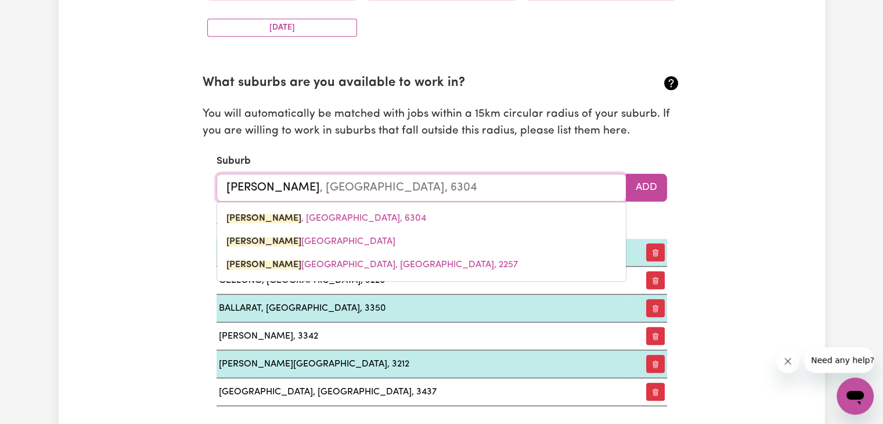
type input "dal"
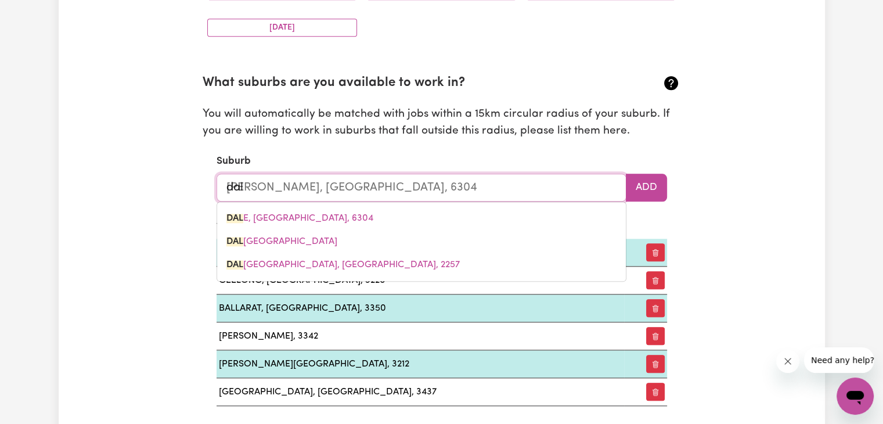
type input "dalBEG, Queensland, 4807"
type input "da"
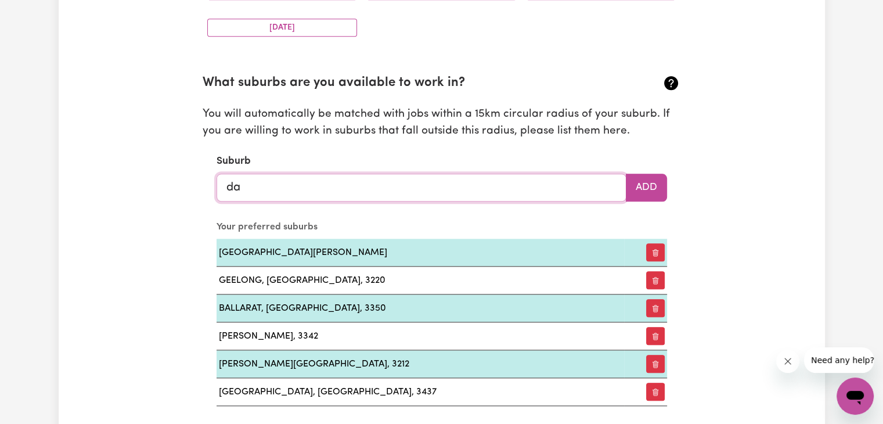
type input "day"
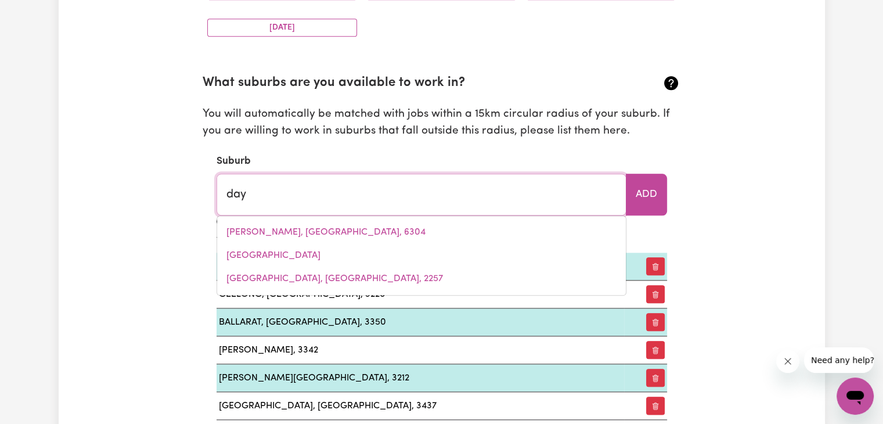
type input "dayBORO, Queensland, 4521"
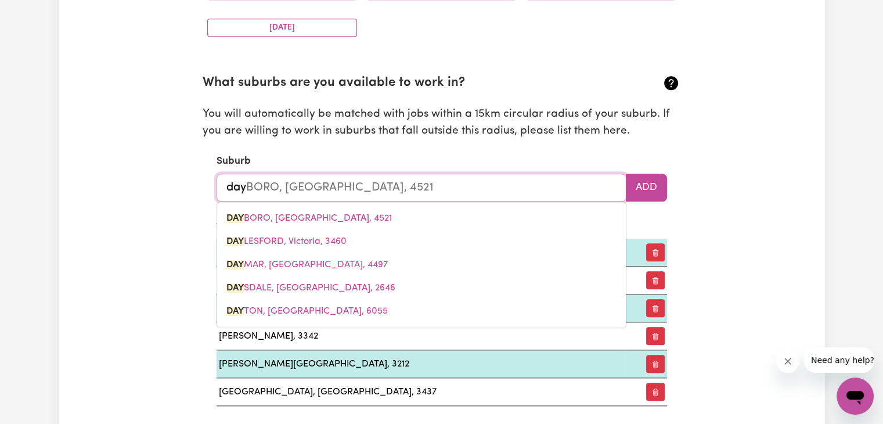
type input "dayl"
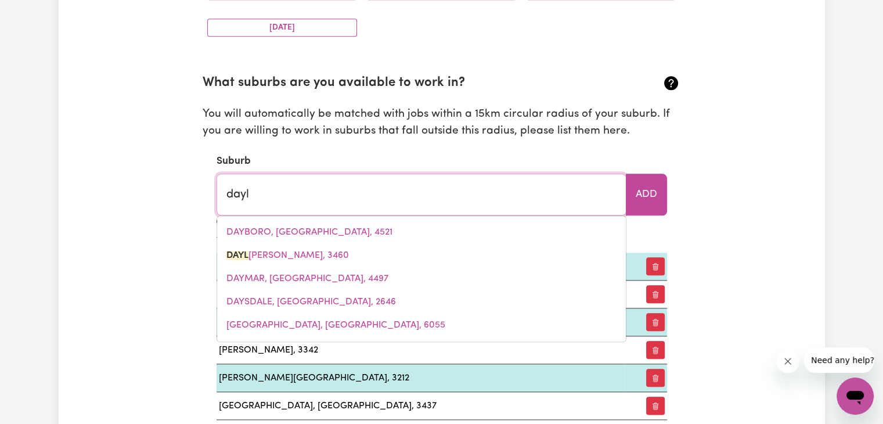
type input "daylESFORD, Victoria, 3460"
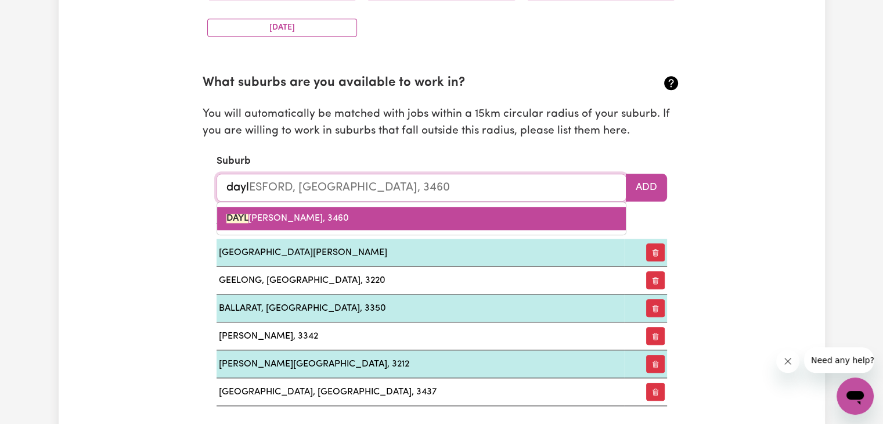
click at [449, 223] on link "DAYL ESFORD, Victoria, 3460" at bounding box center [421, 218] width 409 height 23
type input "DAYLESFORD, Victoria, 3460"
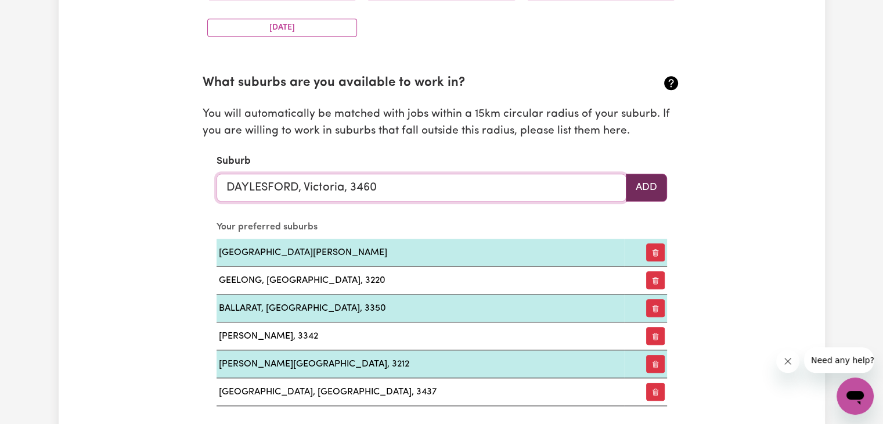
type input "DAYLESFORD, Victoria, 3460"
click at [659, 176] on button "Add" at bounding box center [646, 188] width 41 height 28
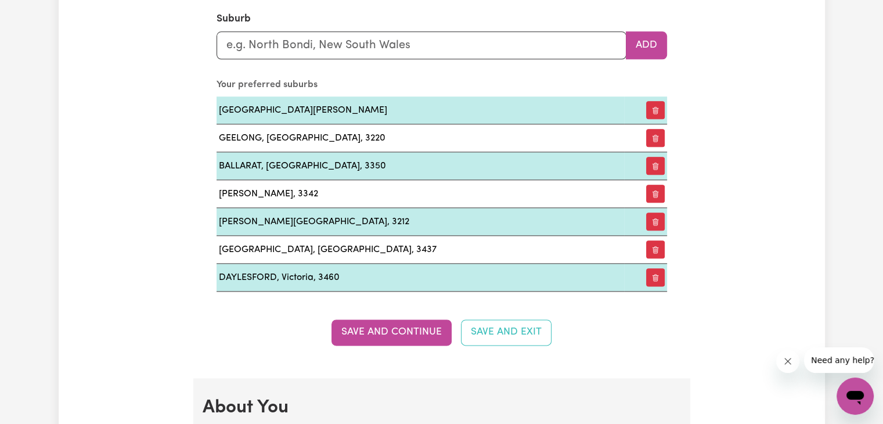
scroll to position [1411, 0]
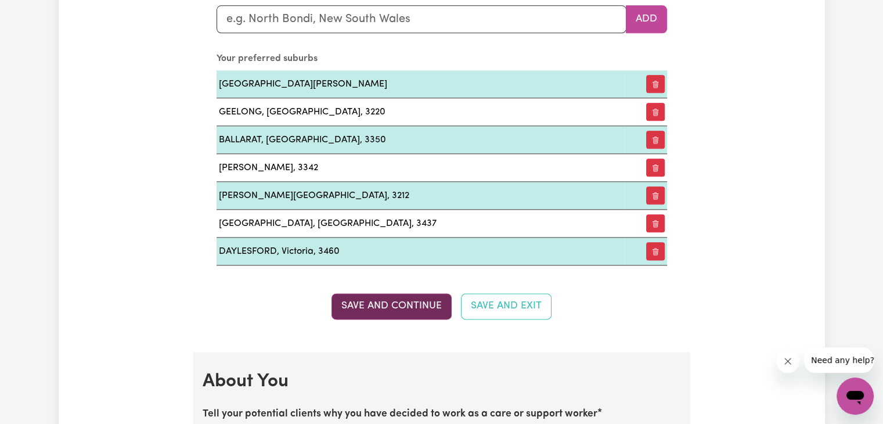
click at [420, 307] on button "Save and Continue" at bounding box center [391, 306] width 120 height 26
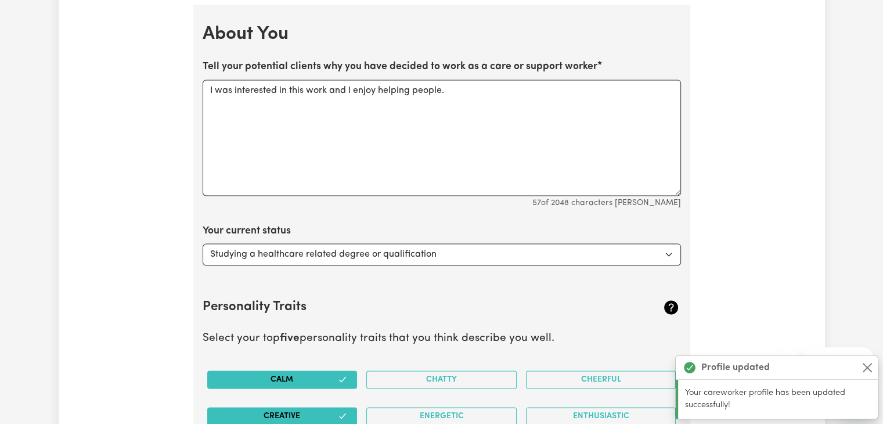
scroll to position [1759, 0]
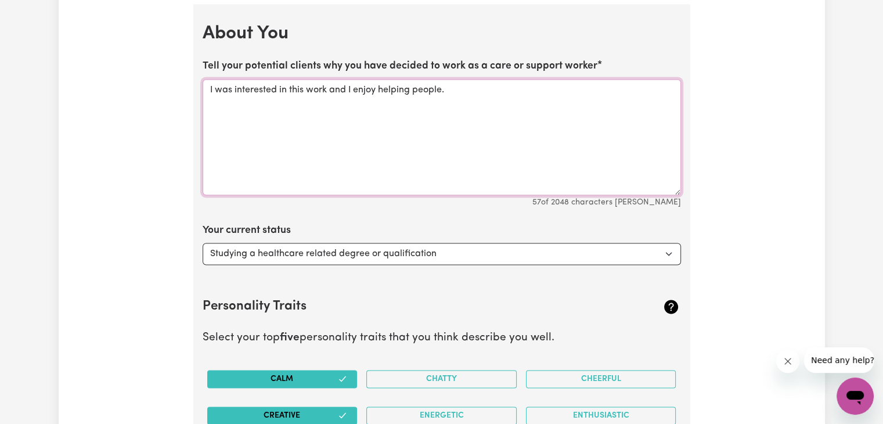
drag, startPoint x: 451, startPoint y: 84, endPoint x: 208, endPoint y: 99, distance: 243.0
click at [208, 99] on textarea "I was interested in this work and I enjoy helping people." at bounding box center [442, 137] width 478 height 116
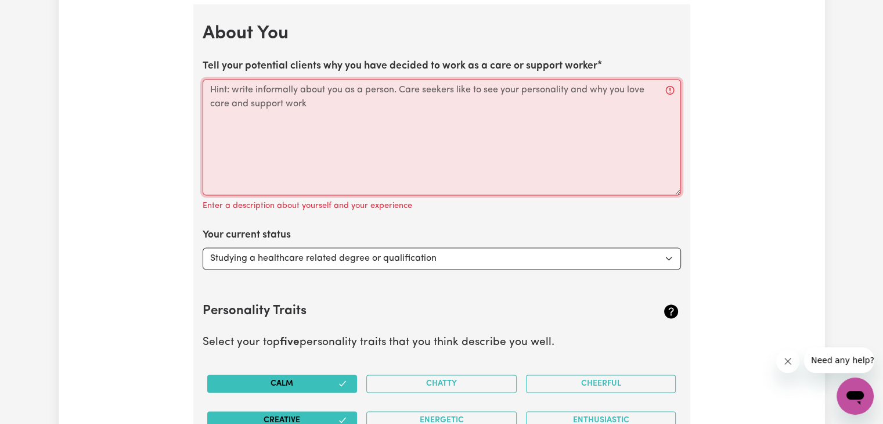
paste textarea "I’ve always enjoyed helping others and making a positive difference in their li…"
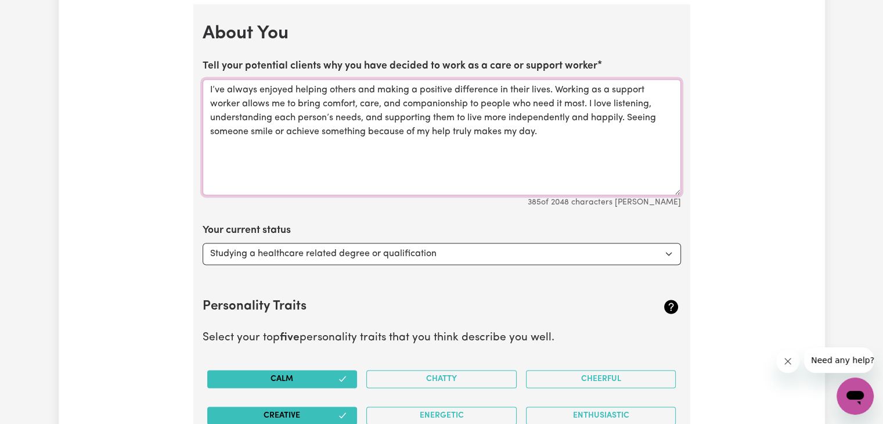
type textarea "I’ve always enjoyed helping others and making a positive difference in their li…"
click at [667, 246] on select "Select... Studying a healthcare related degree or qualification Studying a non-…" at bounding box center [442, 254] width 478 height 22
select select "Looking for work - I just graduated"
click at [203, 243] on select "Select... Studying a healthcare related degree or qualification Studying a non-…" at bounding box center [442, 254] width 478 height 22
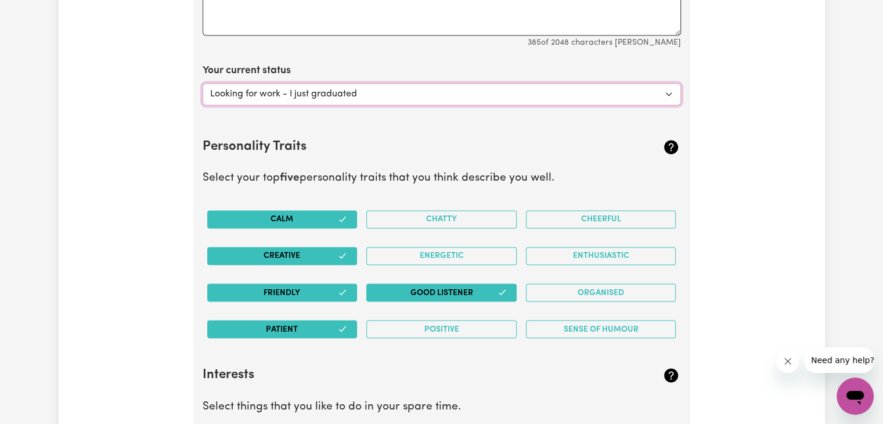
scroll to position [1971, 0]
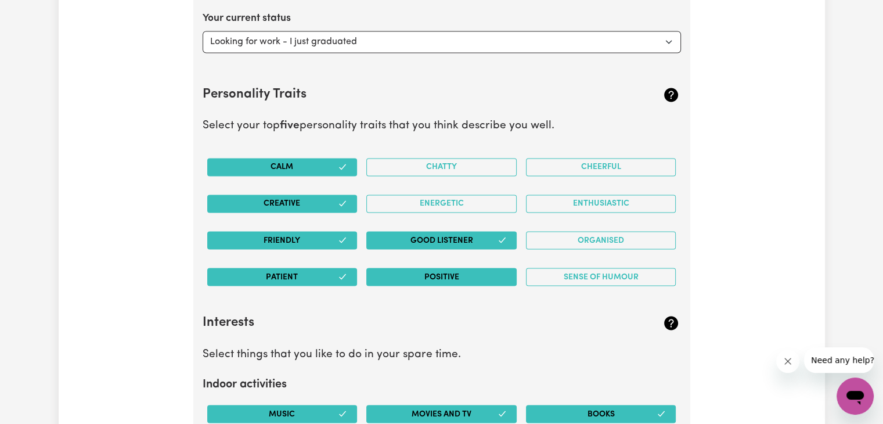
click at [493, 275] on button "Positive" at bounding box center [441, 277] width 150 height 18
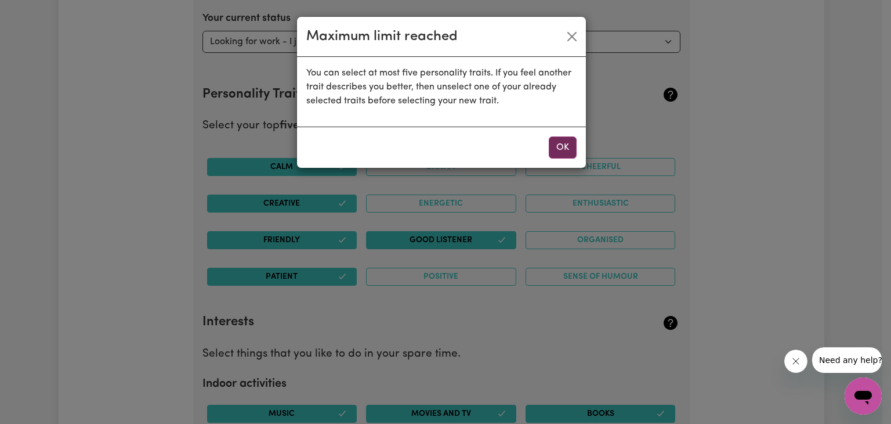
click at [564, 154] on button "OK" at bounding box center [563, 147] width 28 height 22
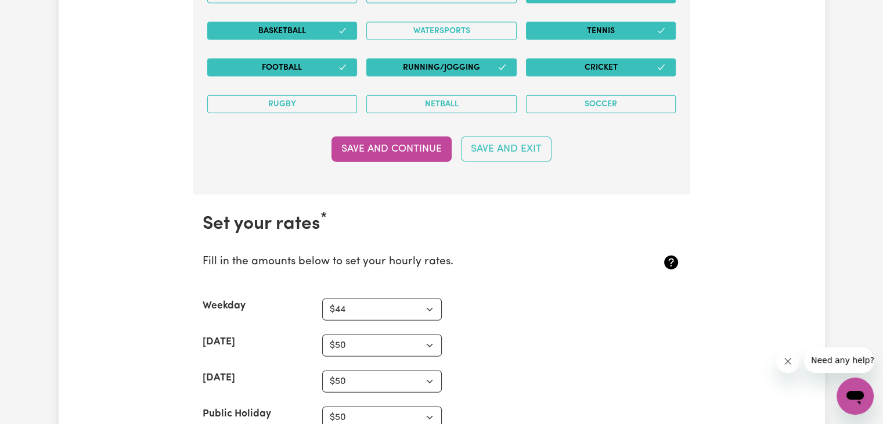
scroll to position [2712, 0]
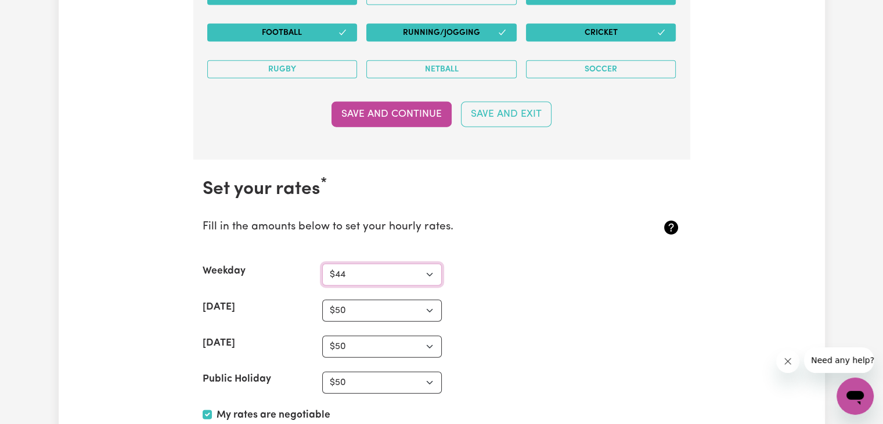
click at [431, 269] on select "N/A $37 $38 $39 $40 $41 $42 $43 $44 $45 $46 $47 $48 $49 $50 $51 $52 $53 $54 $55…" at bounding box center [382, 274] width 120 height 22
select select "50"
click at [322, 263] on select "N/A $37 $38 $39 $40 $41 $42 $43 $44 $45 $46 $47 $48 $49 $50 $51 $52 $53 $54 $55…" at bounding box center [382, 274] width 120 height 22
click at [437, 302] on select "N/A $37 $38 $39 $40 $41 $42 $43 $44 $45 $46 $47 $48 $49 $50 $51 $52 $53 $54 $55…" at bounding box center [382, 310] width 120 height 22
select select "60"
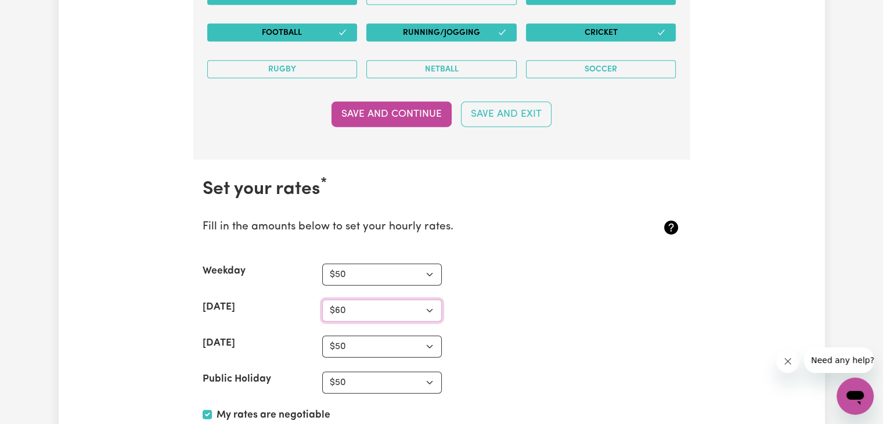
click at [322, 299] on select "N/A $37 $38 $39 $40 $41 $42 $43 $44 $45 $46 $47 $48 $49 $50 $51 $52 $53 $54 $55…" at bounding box center [382, 310] width 120 height 22
click at [431, 338] on select "N/A $37 $38 $39 $40 $41 $42 $43 $44 $45 $46 $47 $48 $49 $50 $51 $52 $53 $54 $55…" at bounding box center [382, 346] width 120 height 22
select select "65"
click at [322, 335] on select "N/A $37 $38 $39 $40 $41 $42 $43 $44 $45 $46 $47 $48 $49 $50 $51 $52 $53 $54 $55…" at bounding box center [382, 346] width 120 height 22
click at [433, 381] on select "N/A $37 $38 $39 $40 $41 $42 $43 $44 $45 $46 $47 $48 $49 $50 $51 $52 $53 $54 $55…" at bounding box center [382, 382] width 120 height 22
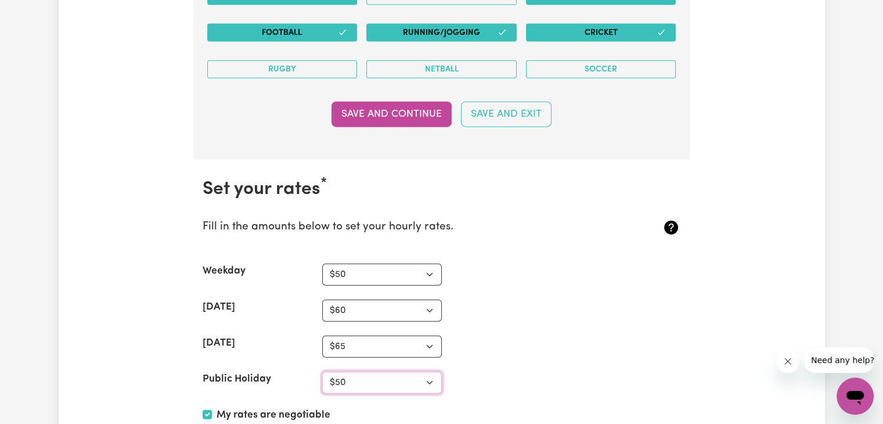
select select "65"
click at [322, 371] on select "N/A $37 $38 $39 $40 $41 $42 $43 $44 $45 $46 $47 $48 $49 $50 $51 $52 $53 $54 $55…" at bounding box center [382, 382] width 120 height 22
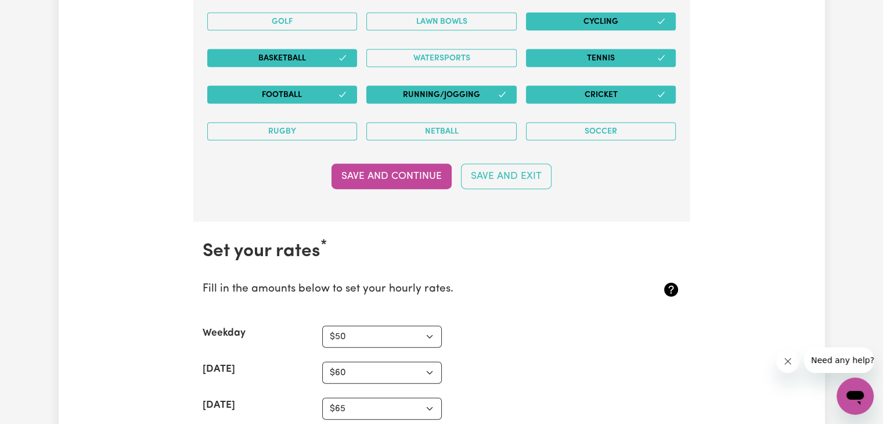
scroll to position [2597, 0]
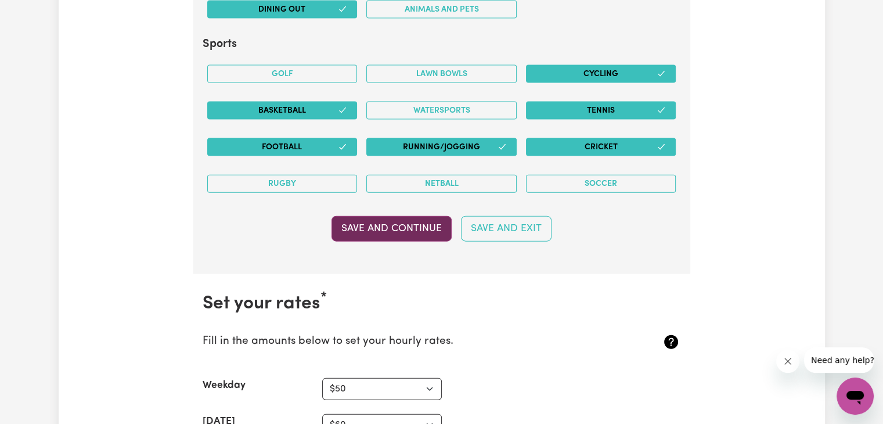
click at [431, 216] on button "Save and Continue" at bounding box center [391, 229] width 120 height 26
select select "44"
select select "50"
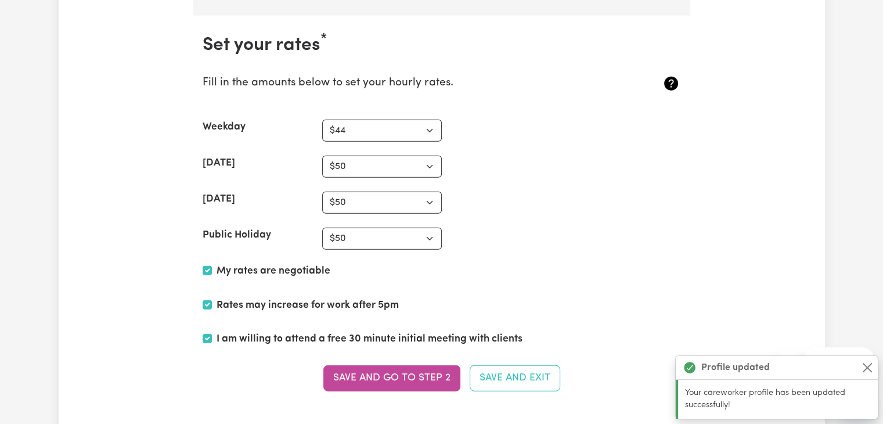
scroll to position [2864, 0]
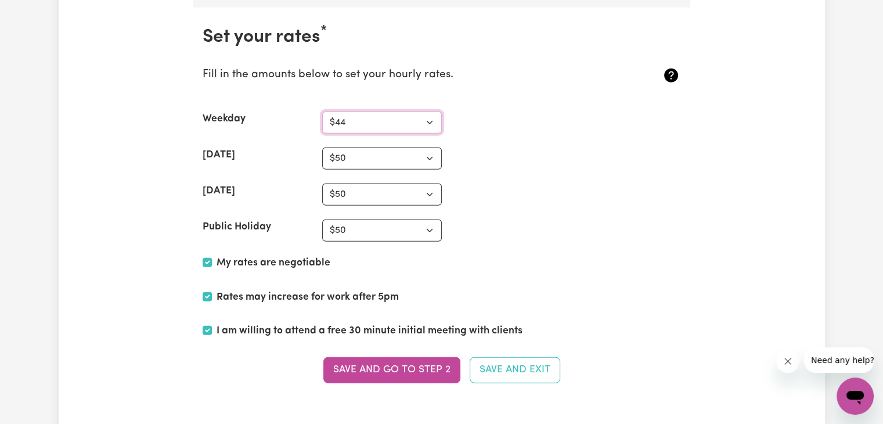
click at [424, 117] on select "N/A $37 $38 $39 $40 $41 $42 $43 $44 $45 $46 $47 $48 $49 $50 $51 $52 $53 $54 $55…" at bounding box center [382, 122] width 120 height 22
select select "50"
click at [322, 111] on select "N/A $37 $38 $39 $40 $41 $42 $43 $44 $45 $46 $47 $48 $49 $50 $51 $52 $53 $54 $55…" at bounding box center [382, 122] width 120 height 22
click at [427, 150] on select "N/A $37 $38 $39 $40 $41 $42 $43 $44 $45 $46 $47 $48 $49 $50 $51 $52 $53 $54 $55…" at bounding box center [382, 158] width 120 height 22
select select "60"
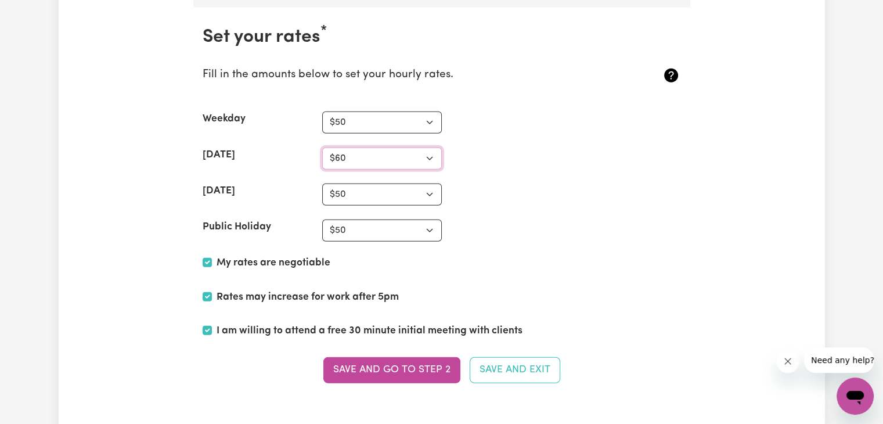
click at [322, 147] on select "N/A $37 $38 $39 $40 $41 $42 $43 $44 $45 $46 $47 $48 $49 $50 $51 $52 $53 $54 $55…" at bounding box center [382, 158] width 120 height 22
click at [427, 183] on select "N/A $37 $38 $39 $40 $41 $42 $43 $44 $45 $46 $47 $48 $49 $50 $51 $52 $53 $54 $55…" at bounding box center [382, 194] width 120 height 22
select select "65"
click at [322, 183] on select "N/A $37 $38 $39 $40 $41 $42 $43 $44 $45 $46 $47 $48 $49 $50 $51 $52 $53 $54 $55…" at bounding box center [382, 194] width 120 height 22
click at [432, 222] on select "N/A $37 $38 $39 $40 $41 $42 $43 $44 $45 $46 $47 $48 $49 $50 $51 $52 $53 $54 $55…" at bounding box center [382, 230] width 120 height 22
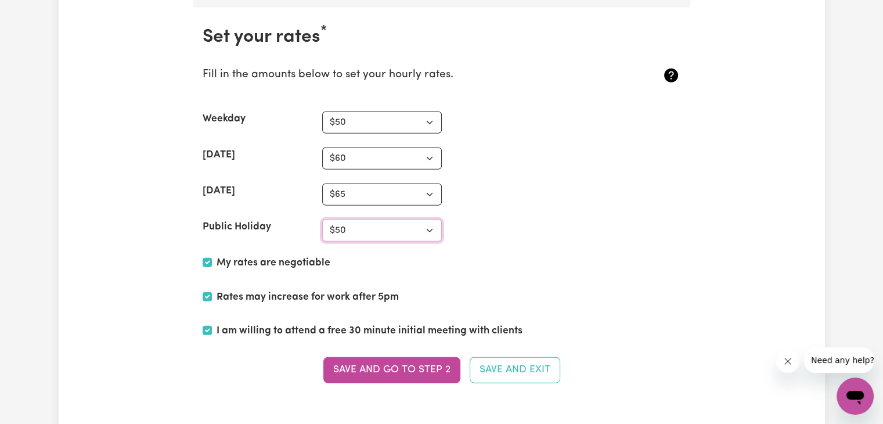
select select "65"
click at [322, 219] on select "N/A $37 $38 $39 $40 $41 $42 $43 $44 $45 $46 $47 $48 $49 $50 $51 $52 $53 $54 $55…" at bounding box center [382, 230] width 120 height 22
click at [386, 357] on button "Save and go to Step 2" at bounding box center [391, 370] width 137 height 26
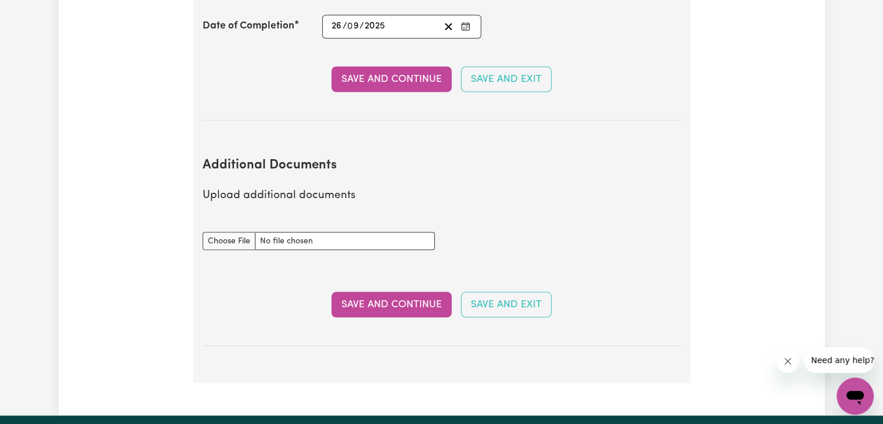
scroll to position [2181, 0]
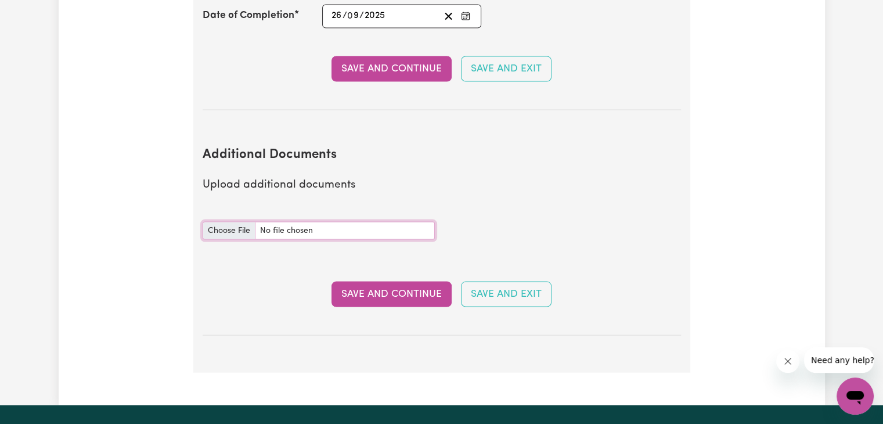
click at [315, 221] on input "Additional Documents document" at bounding box center [319, 230] width 232 height 18
type input "C:\fakepath\NDIS_Worker_Orientation_Completion_Certificate.pdf"
click at [371, 282] on button "Save and Continue" at bounding box center [391, 294] width 120 height 26
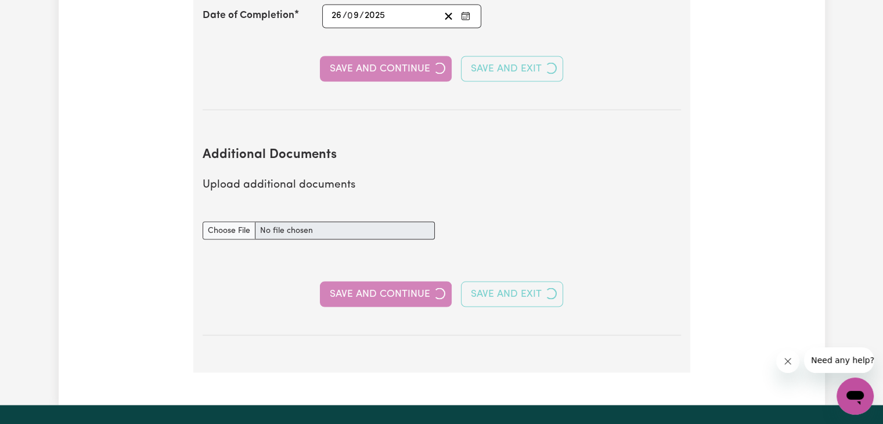
select select "Certificate III (Individual Support)"
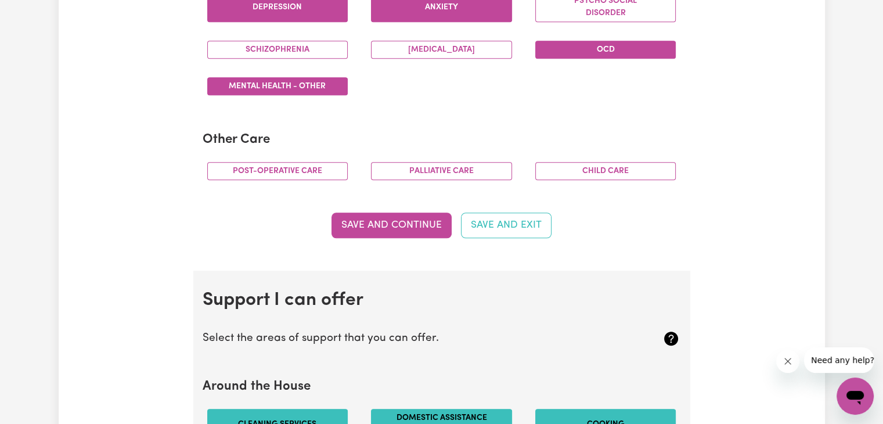
scroll to position [760, 0]
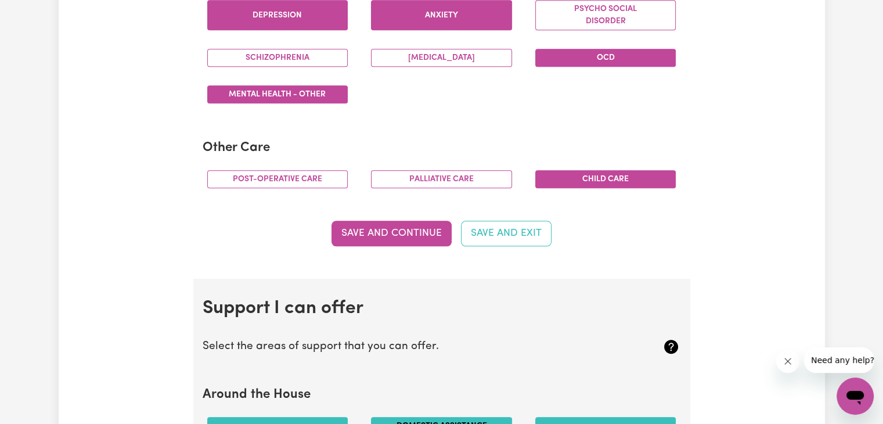
click at [657, 177] on button "Child care" at bounding box center [605, 179] width 141 height 18
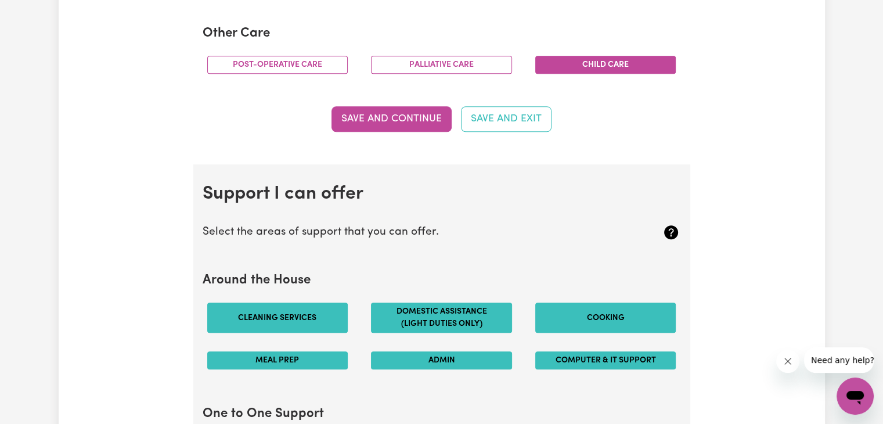
scroll to position [883, 0]
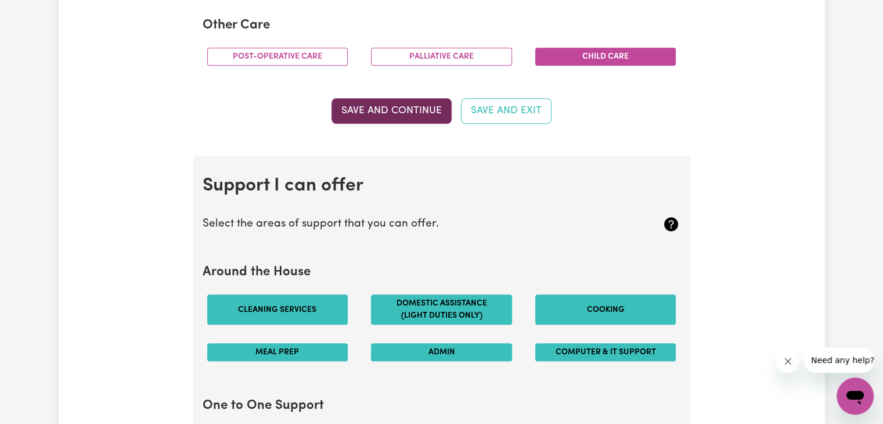
click at [431, 120] on button "Save and Continue" at bounding box center [391, 111] width 120 height 26
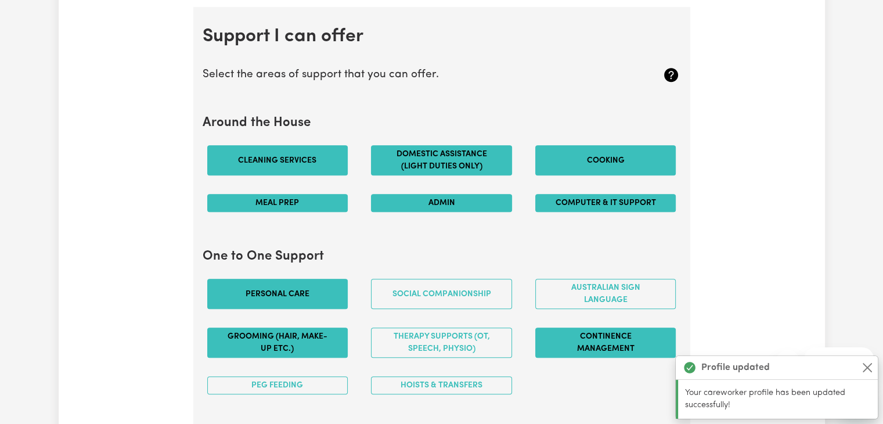
scroll to position [1036, 0]
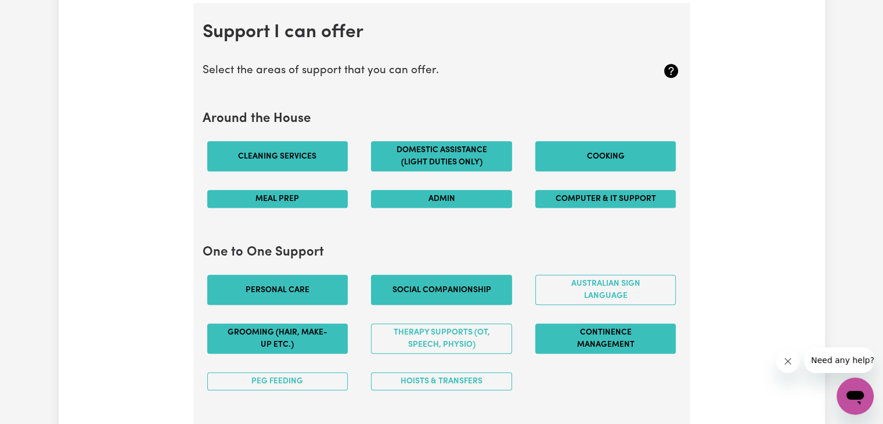
click at [460, 281] on button "Social companionship" at bounding box center [441, 289] width 141 height 30
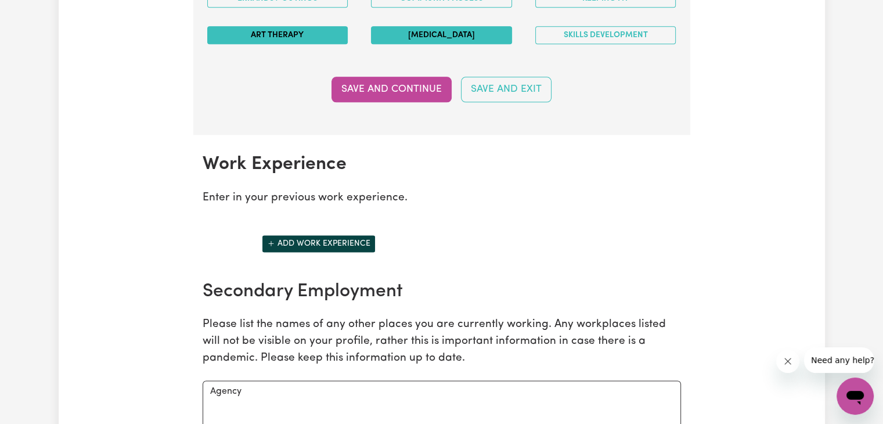
scroll to position [1548, 0]
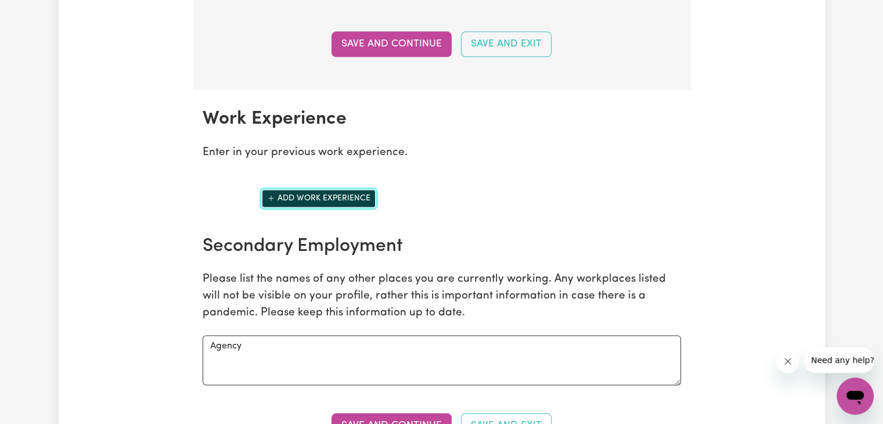
click at [337, 191] on button "Add work experience" at bounding box center [319, 198] width 114 height 18
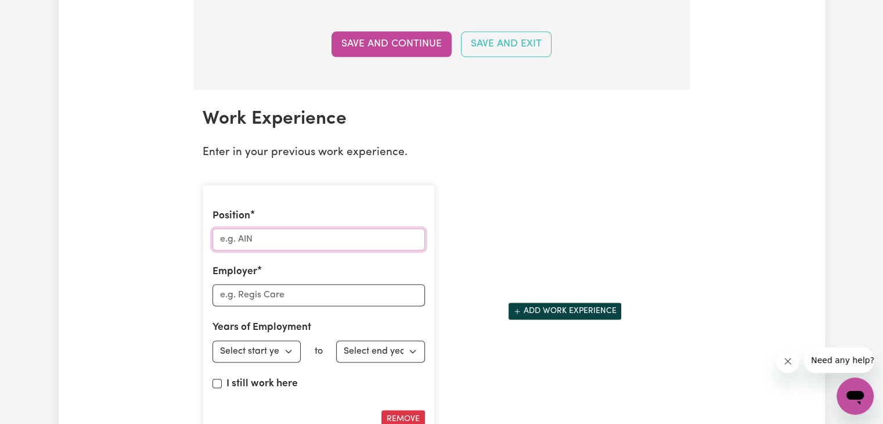
click at [314, 233] on input "Position" at bounding box center [318, 239] width 212 height 22
type input "personal care assistant"
click at [260, 292] on input "Employer" at bounding box center [318, 295] width 212 height 22
click at [223, 288] on input "northan terrace S.R.S." at bounding box center [318, 295] width 212 height 22
type input "[PERSON_NAME][GEOGRAPHIC_DATA] S.R.S."
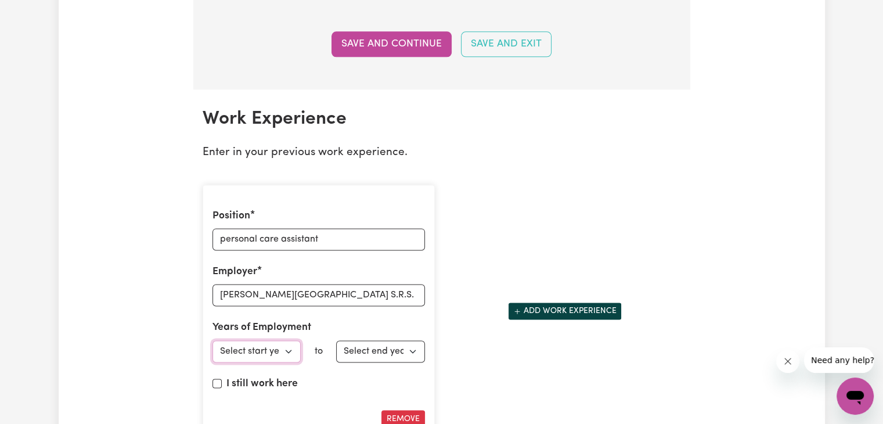
click at [288, 345] on select "Select start year 1951 1952 1953 1954 1955 1956 1957 1958 1959 1960 1961 1962 1…" at bounding box center [256, 351] width 89 height 22
select select "2025"
click at [212, 340] on select "Select start year 1951 1952 1953 1954 1955 1956 1957 1958 1959 1960 1961 1962 1…" at bounding box center [256, 351] width 89 height 22
click at [408, 346] on select "Select end year 1951 1952 1953 1954 1955 1956 1957 1958 1959 1960 1961 1962 196…" at bounding box center [380, 351] width 89 height 22
select select "2025"
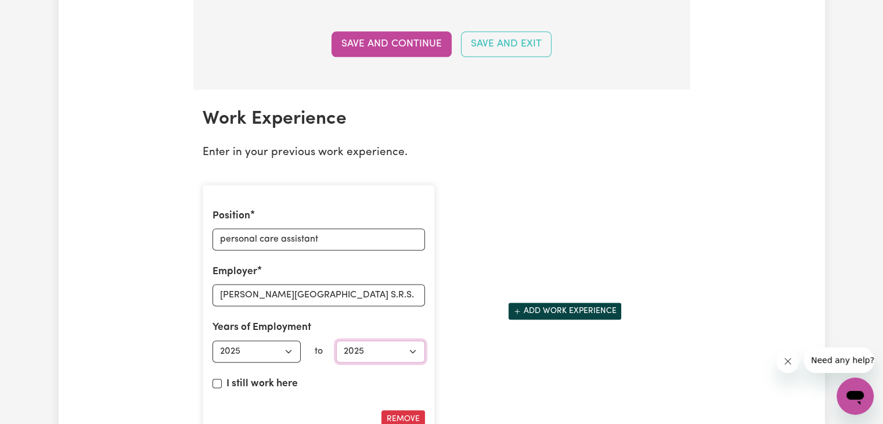
click at [336, 340] on select "Select end year 1951 1952 1953 1954 1955 1956 1957 1958 1959 1960 1961 1962 196…" at bounding box center [380, 351] width 89 height 22
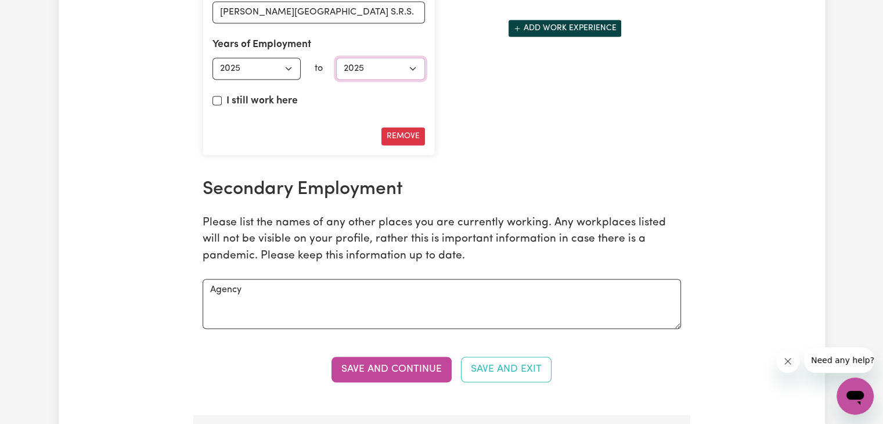
scroll to position [1840, 0]
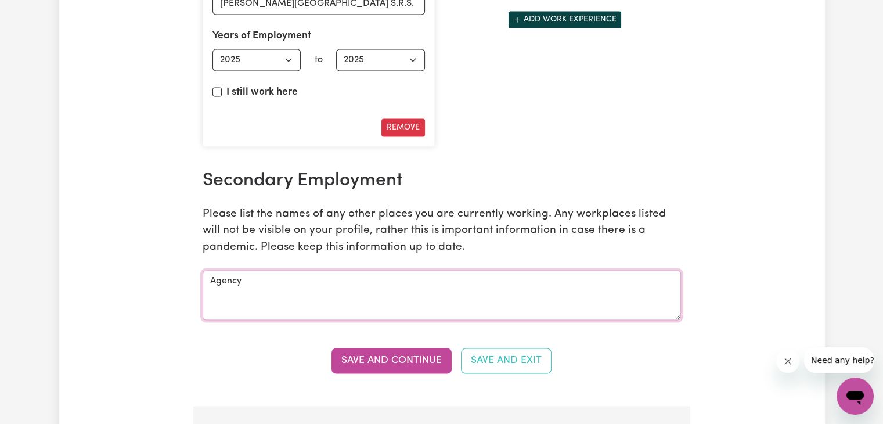
drag, startPoint x: 246, startPoint y: 277, endPoint x: 202, endPoint y: 274, distance: 44.2
click at [203, 274] on textarea "Agency" at bounding box center [442, 295] width 478 height 50
type textarea "MY CARE MATCH"
click at [367, 351] on button "Save and Continue" at bounding box center [391, 361] width 120 height 26
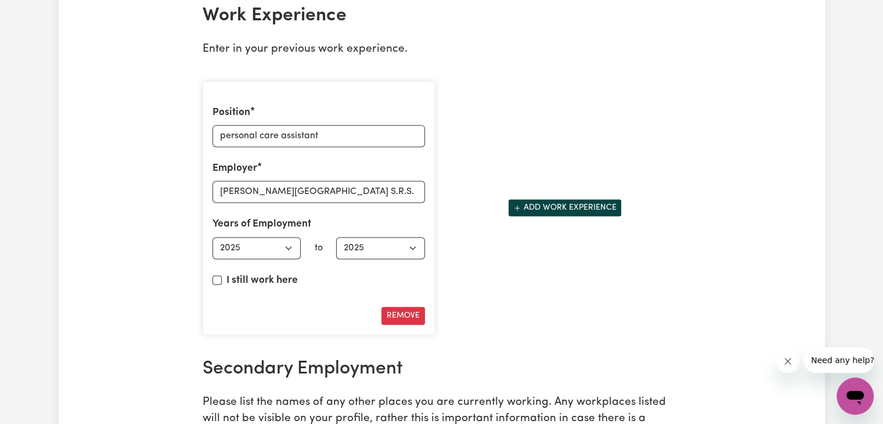
scroll to position [1651, 0]
click at [565, 200] on button "Add work experience" at bounding box center [565, 208] width 114 height 18
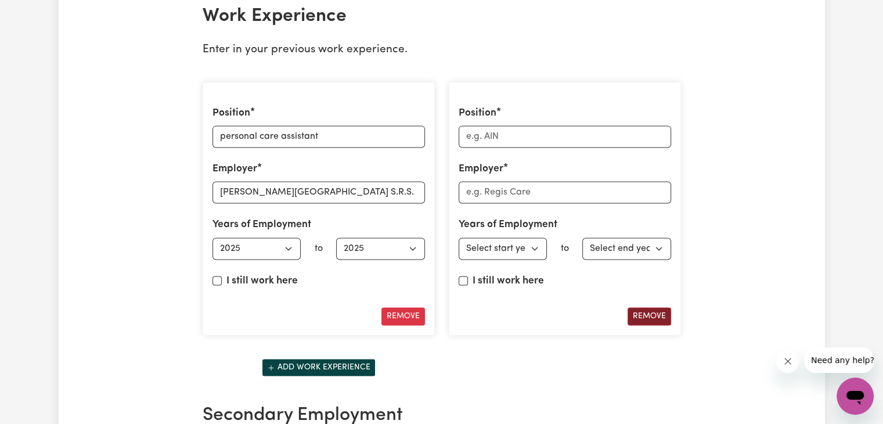
click at [645, 312] on button "Remove" at bounding box center [649, 316] width 44 height 18
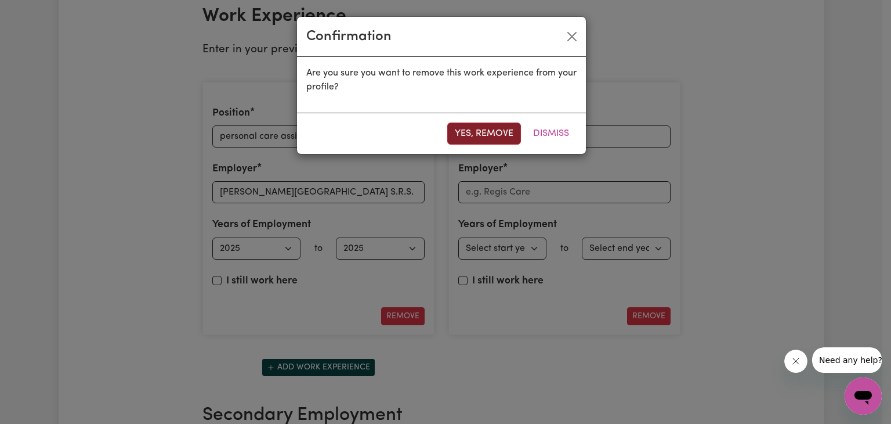
click at [485, 131] on button "Yes, remove" at bounding box center [484, 133] width 74 height 22
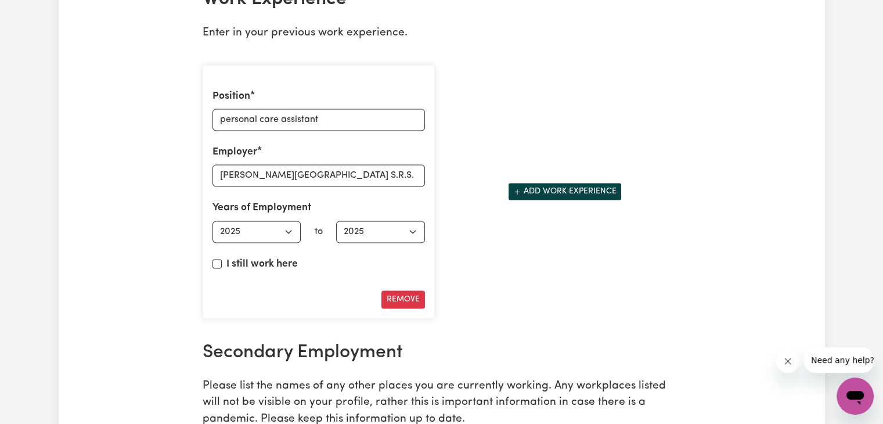
scroll to position [1663, 0]
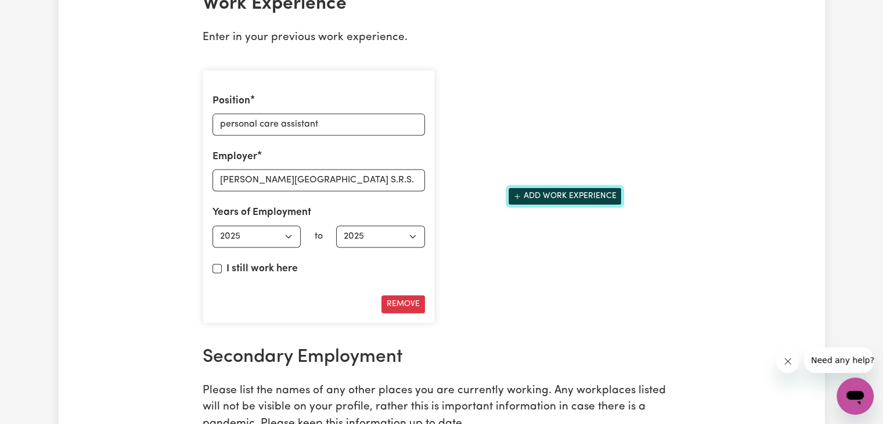
click at [593, 197] on button "Add work experience" at bounding box center [565, 196] width 114 height 18
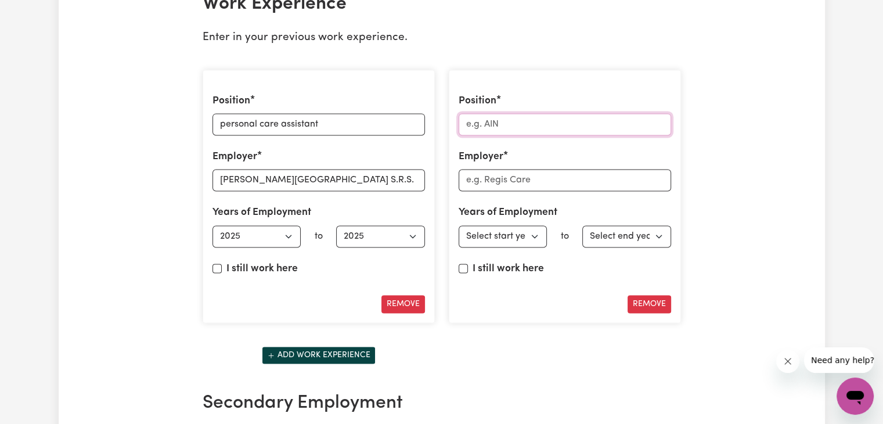
click at [552, 120] on input "Position" at bounding box center [564, 124] width 212 height 22
type input "SUPPORT WORKER"
click at [502, 176] on input "Employer" at bounding box center [564, 180] width 212 height 22
type input "[MEDICAL_DATA] ABILITIES"
click at [533, 232] on select "Select start year 1951 1952 1953 1954 1955 1956 1957 1958 1959 1960 1961 1962 1…" at bounding box center [502, 236] width 89 height 22
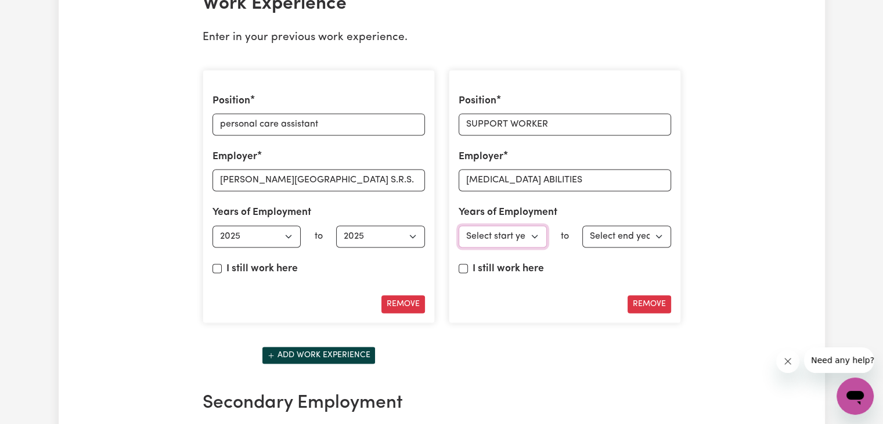
select select "2025"
click at [458, 225] on select "Select start year 1951 1952 1953 1954 1955 1956 1957 1958 1959 1960 1961 1962 1…" at bounding box center [502, 236] width 89 height 22
click at [465, 263] on input "I still work here" at bounding box center [462, 267] width 9 height 9
checkbox input "true"
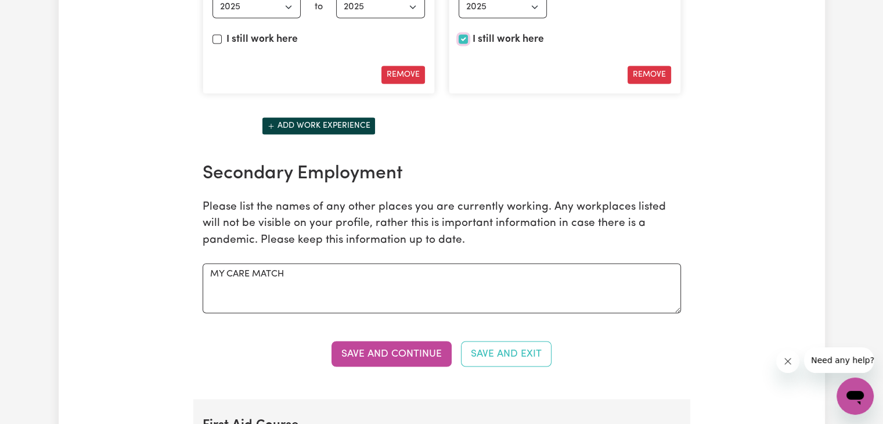
scroll to position [1906, 0]
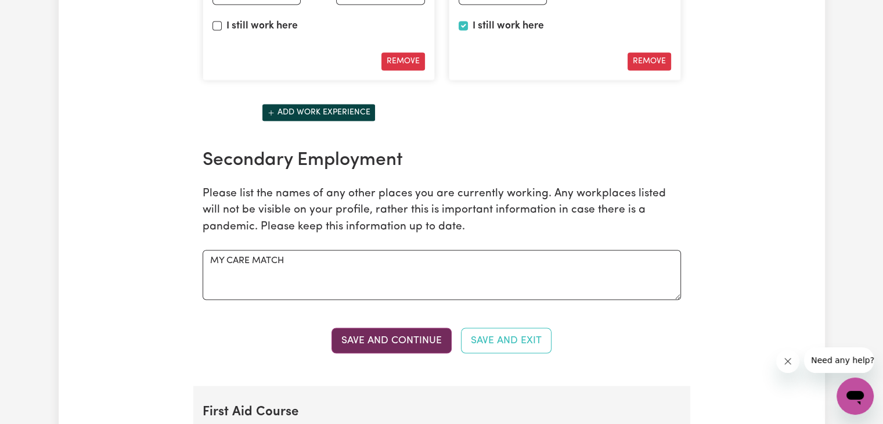
click at [370, 328] on button "Save and Continue" at bounding box center [391, 340] width 120 height 26
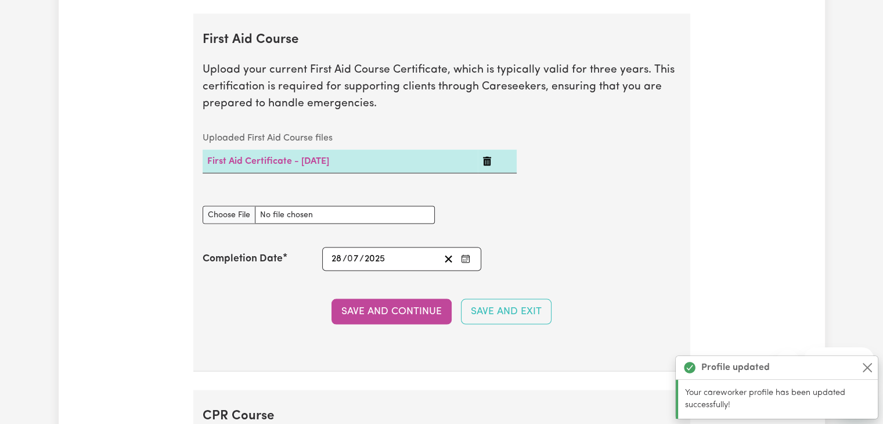
scroll to position [2285, 0]
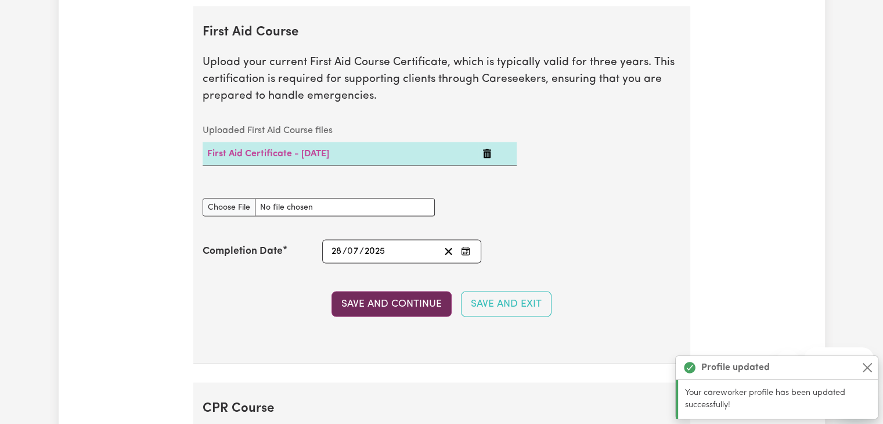
click at [392, 302] on button "Save and Continue" at bounding box center [391, 304] width 120 height 26
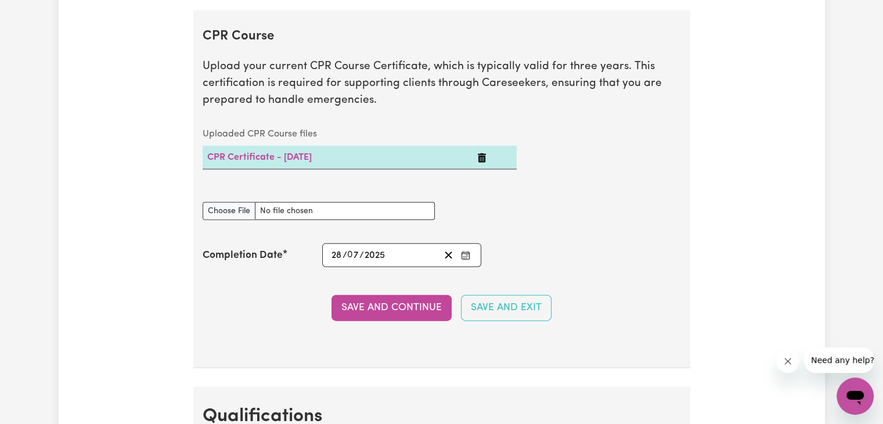
scroll to position [2660, 0]
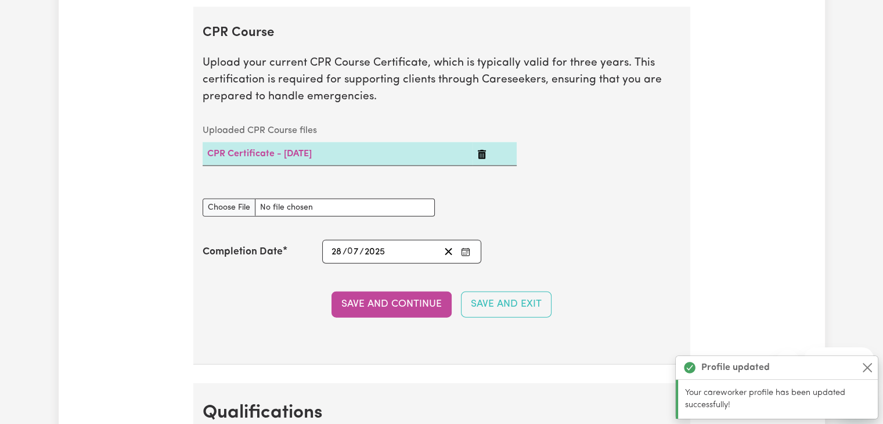
click at [392, 302] on button "Save and Continue" at bounding box center [391, 304] width 120 height 26
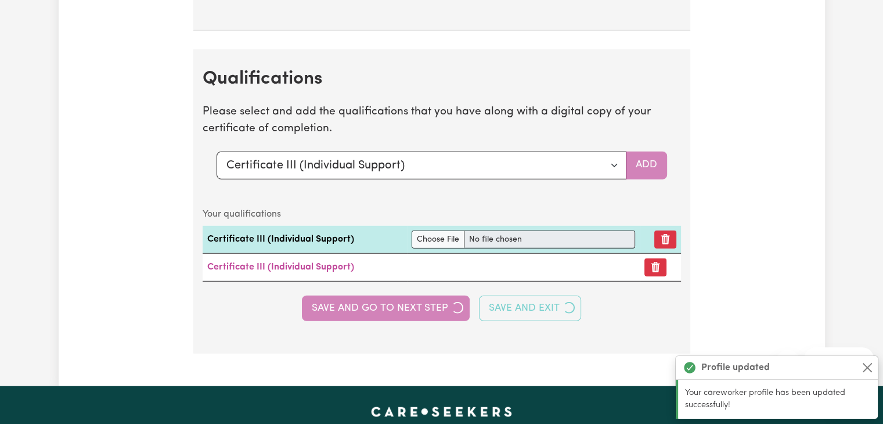
scroll to position [3036, 0]
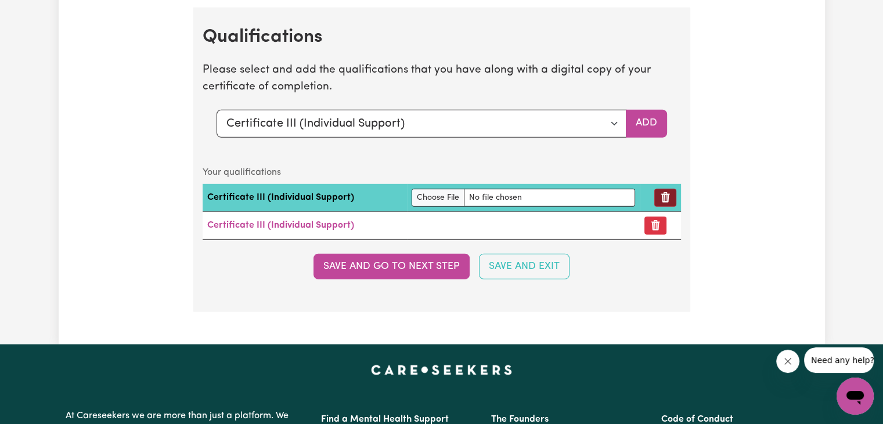
click at [662, 189] on button "Remove qualification" at bounding box center [665, 198] width 22 height 18
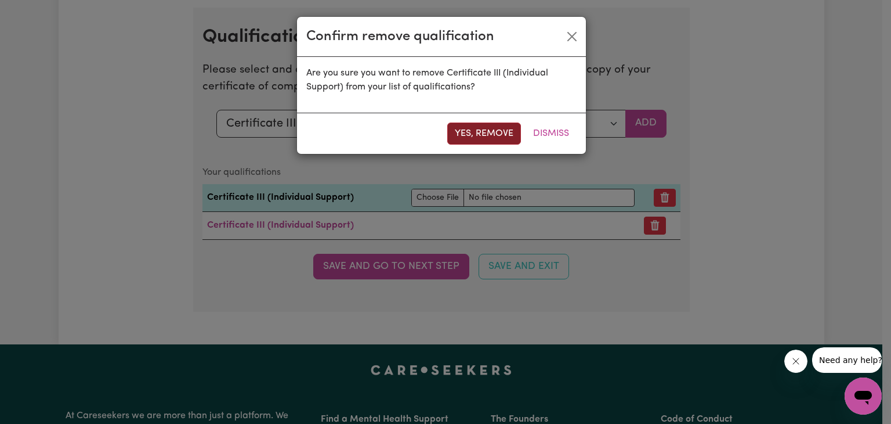
click at [485, 136] on button "Yes, remove" at bounding box center [484, 133] width 74 height 22
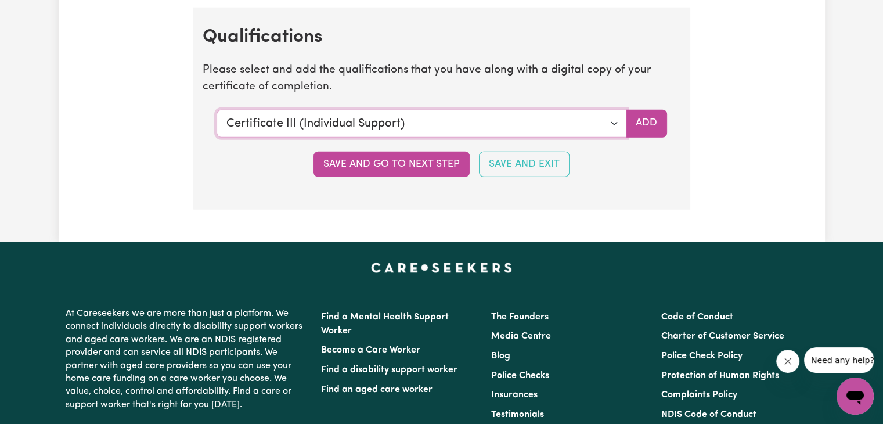
click at [610, 116] on select "Select a qualification to add... Certificate III (Individual Support) Certifica…" at bounding box center [421, 124] width 410 height 28
click at [655, 112] on button "Add" at bounding box center [646, 124] width 41 height 28
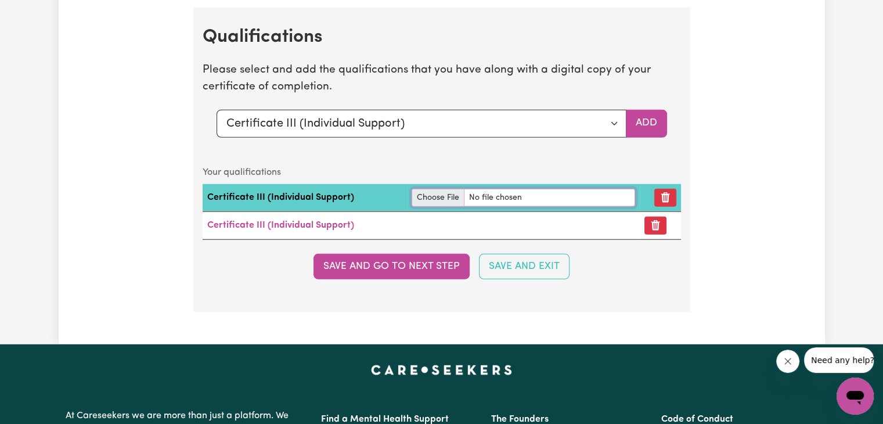
click at [518, 191] on input "file" at bounding box center [522, 198] width 223 height 18
click at [485, 189] on input "file" at bounding box center [522, 198] width 223 height 18
type input "C:\fakepath\Rajpreet KAUR - CERT III in Indvidual Support.pdf"
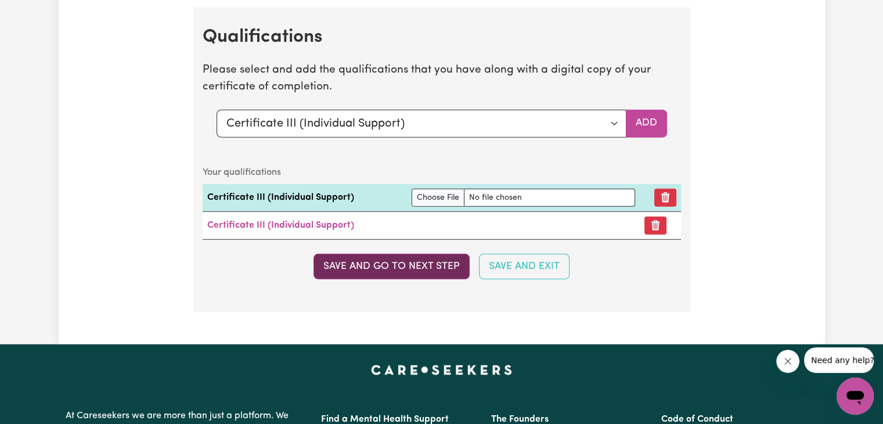
click at [406, 254] on button "Save and go to next step" at bounding box center [391, 267] width 156 height 26
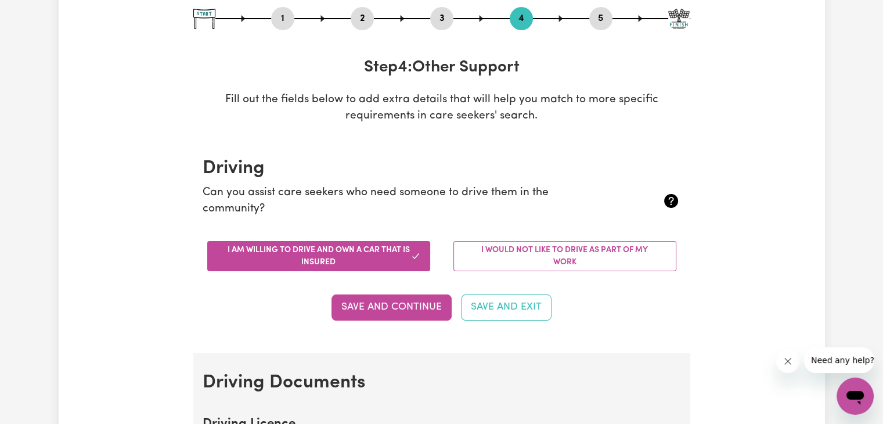
scroll to position [140, 0]
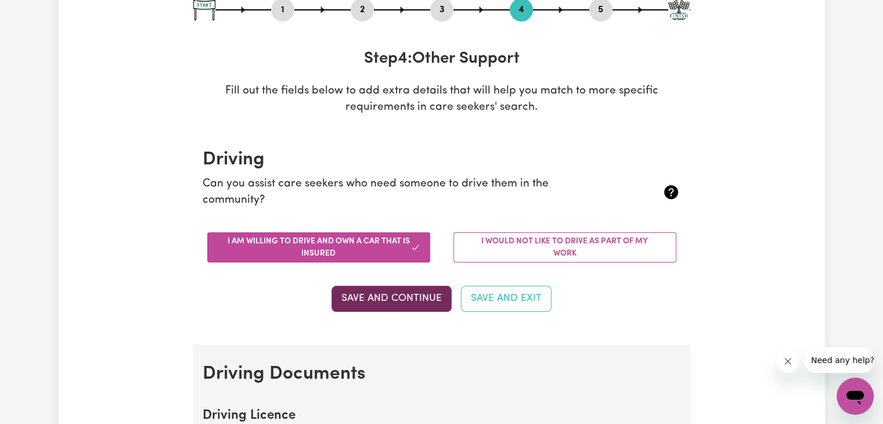
click at [397, 293] on button "Save and Continue" at bounding box center [391, 299] width 120 height 26
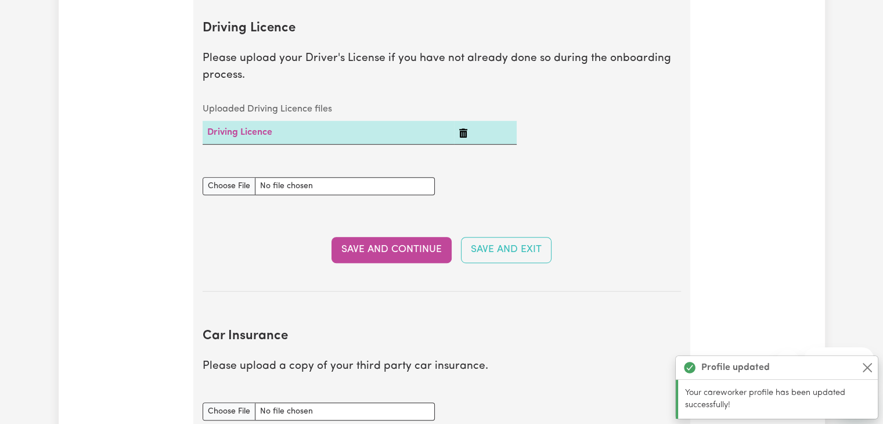
scroll to position [529, 0]
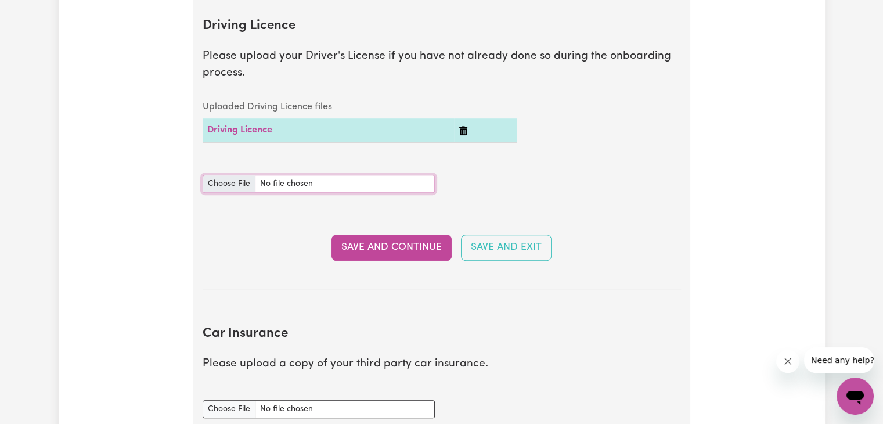
click at [283, 184] on input "Driving Licence document" at bounding box center [319, 184] width 232 height 18
click at [354, 186] on input "Driving Licence document" at bounding box center [319, 184] width 232 height 18
type input "C:\fakepath\LICENSE .pdf"
click at [395, 243] on button "Save and Continue" at bounding box center [391, 247] width 120 height 26
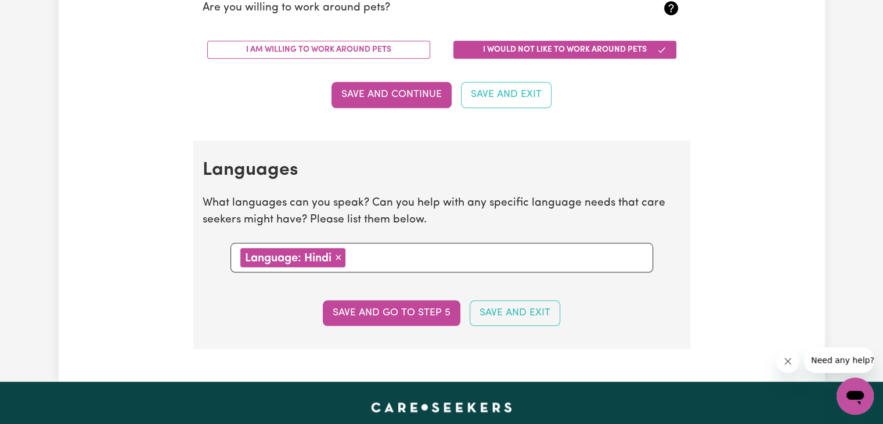
scroll to position [1151, 0]
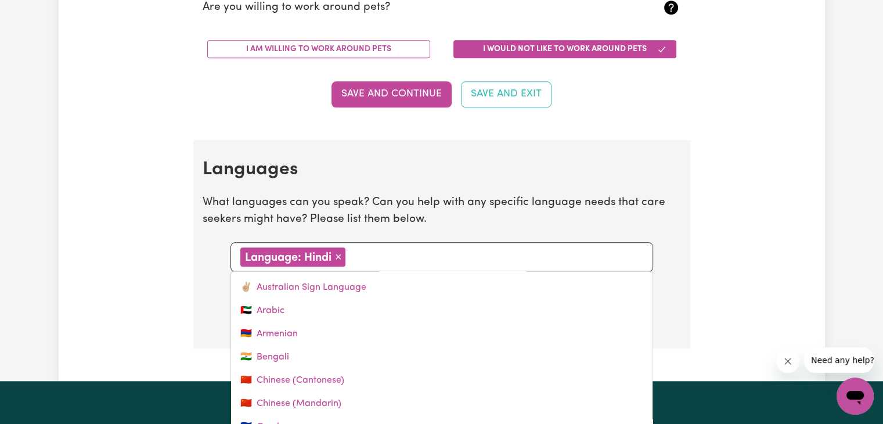
click at [381, 257] on input "text" at bounding box center [496, 255] width 294 height 17
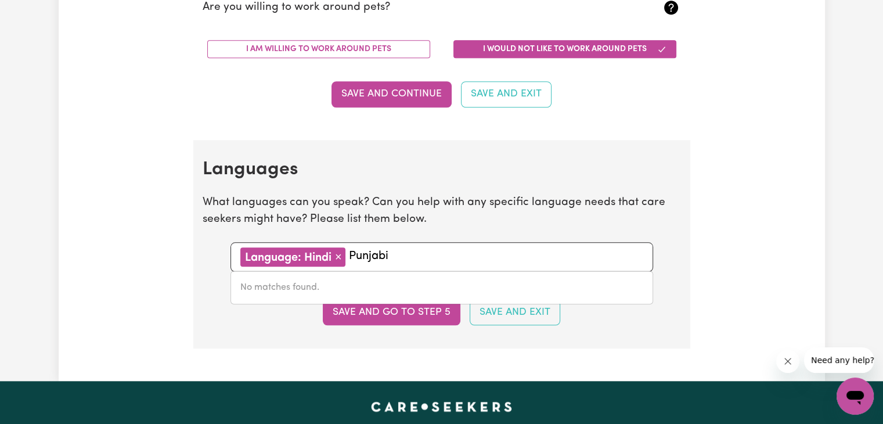
click at [402, 251] on input "Punjabi" at bounding box center [496, 255] width 294 height 17
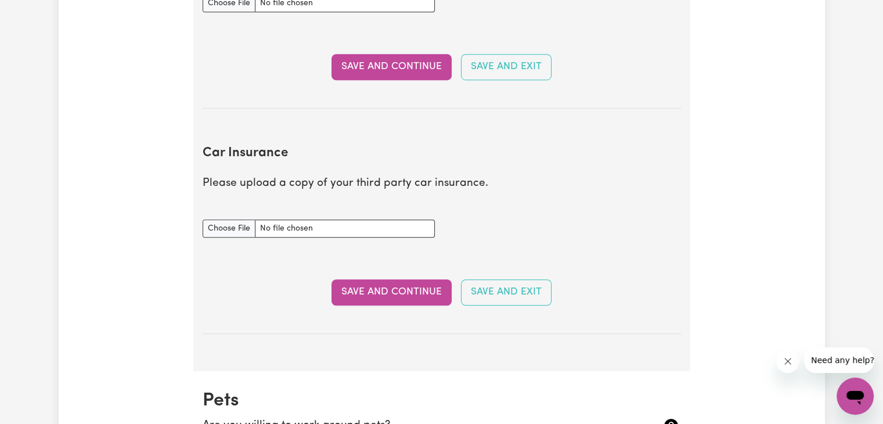
scroll to position [735, 0]
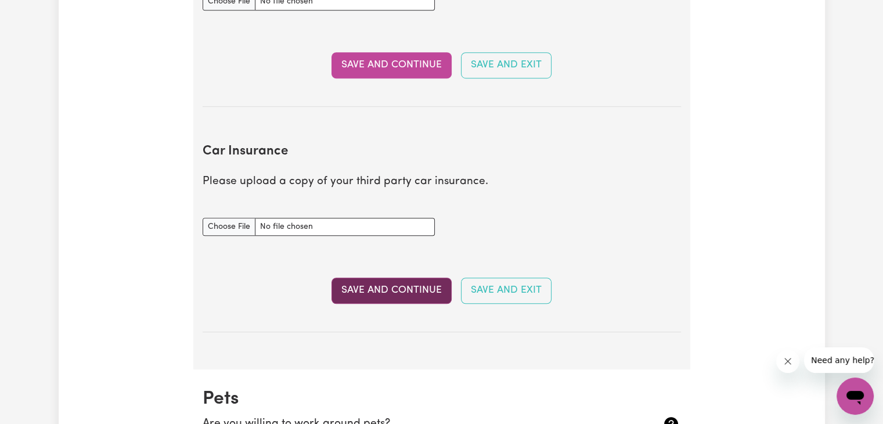
click at [407, 293] on button "Save and Continue" at bounding box center [391, 290] width 120 height 26
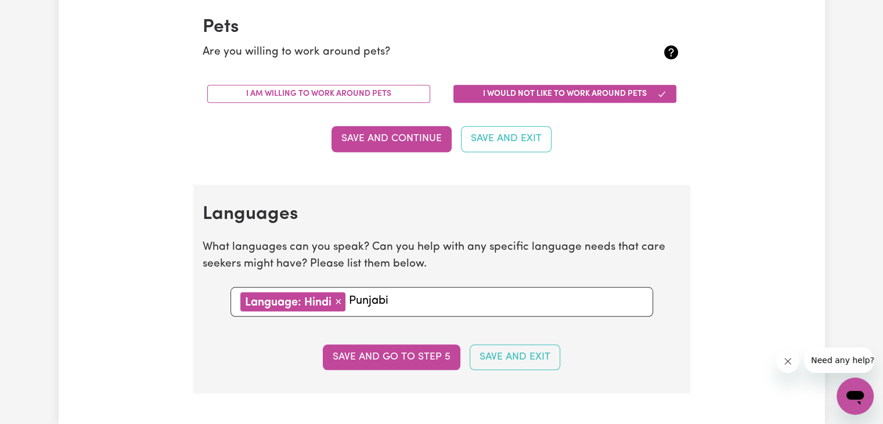
scroll to position [1109, 0]
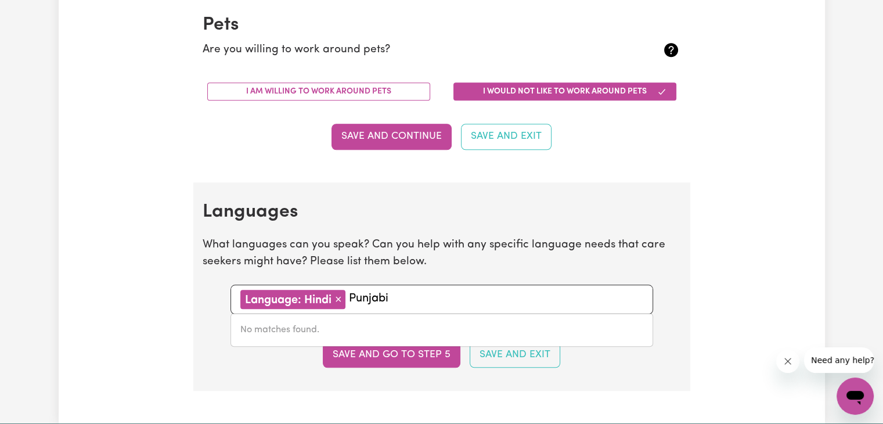
click at [551, 286] on div "Language: Hindi × Remove Punjabi" at bounding box center [441, 299] width 422 height 30
type input "Punjabi english urdu"
click at [411, 359] on button "Save and go to step 5" at bounding box center [392, 355] width 138 height 26
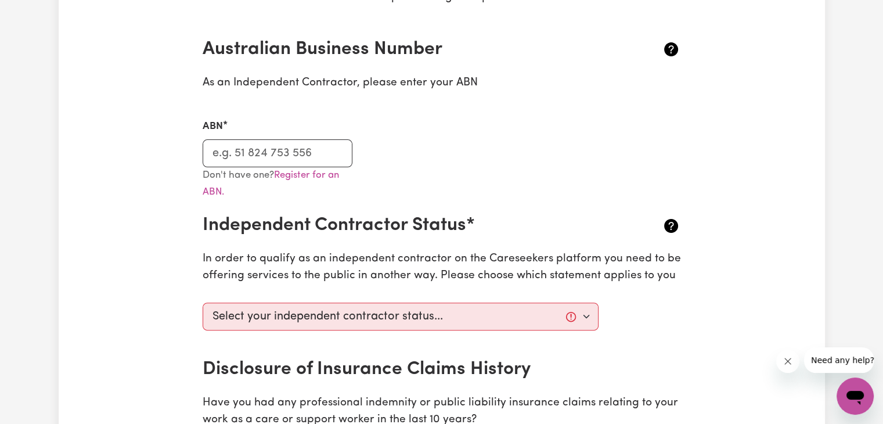
scroll to position [264, 0]
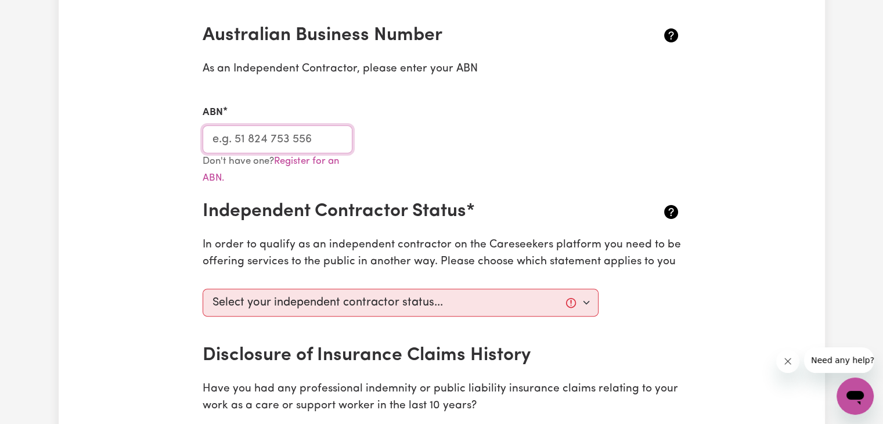
click at [221, 138] on input "ABN" at bounding box center [278, 139] width 150 height 28
type input "14426398554"
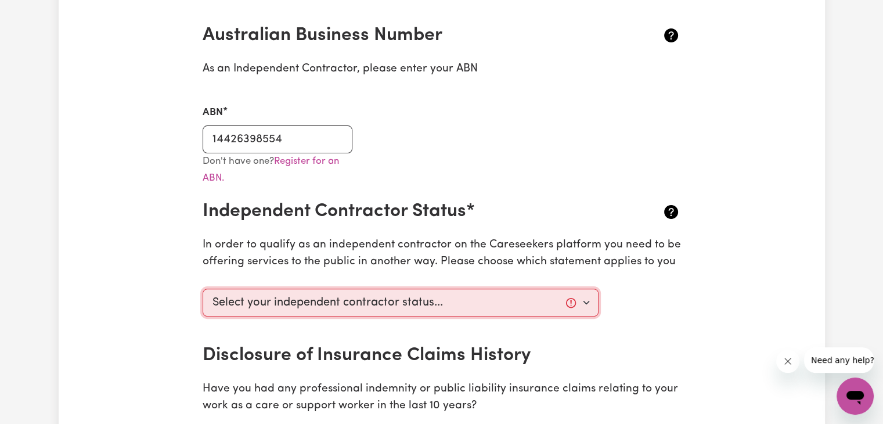
click at [496, 307] on select "Select your independent contractor status... I am providing services through an…" at bounding box center [401, 302] width 396 height 28
select select "I am providing services by being employed by an organisation"
click at [203, 288] on select "Select your independent contractor status... I am providing services through an…" at bounding box center [401, 302] width 396 height 28
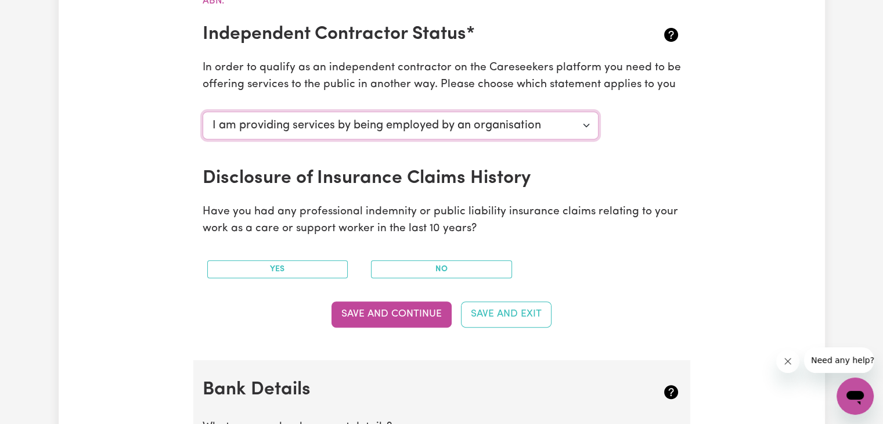
scroll to position [446, 0]
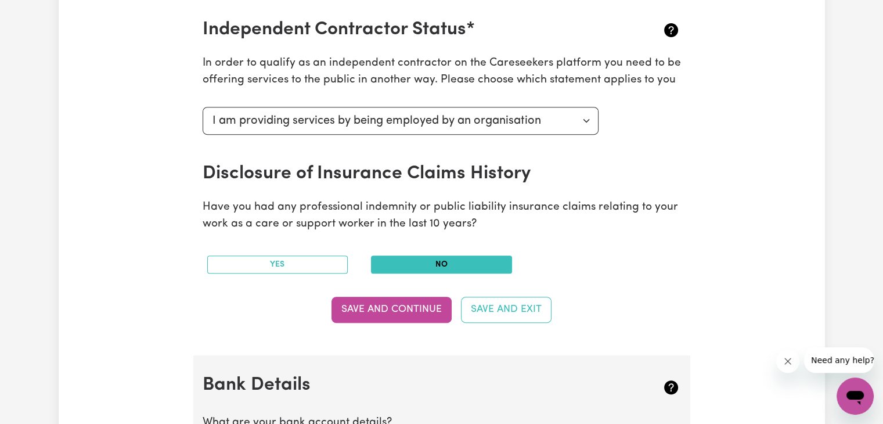
click at [450, 269] on button "No" at bounding box center [441, 264] width 141 height 18
click at [413, 312] on button "Save and Continue" at bounding box center [391, 310] width 120 height 26
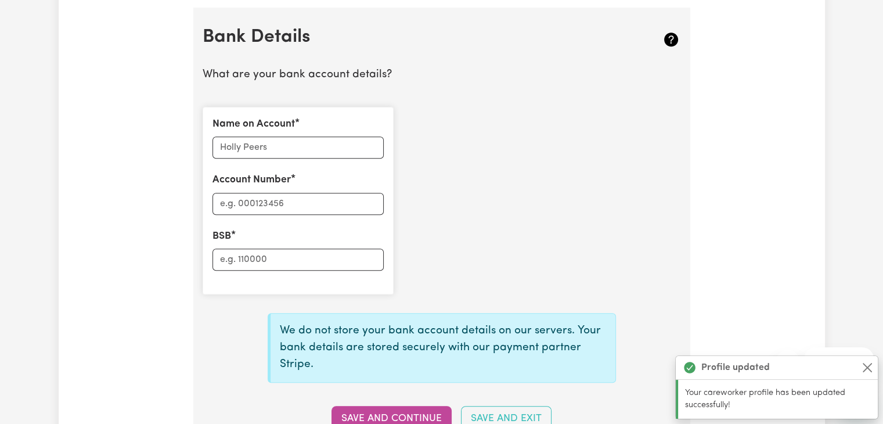
scroll to position [800, 0]
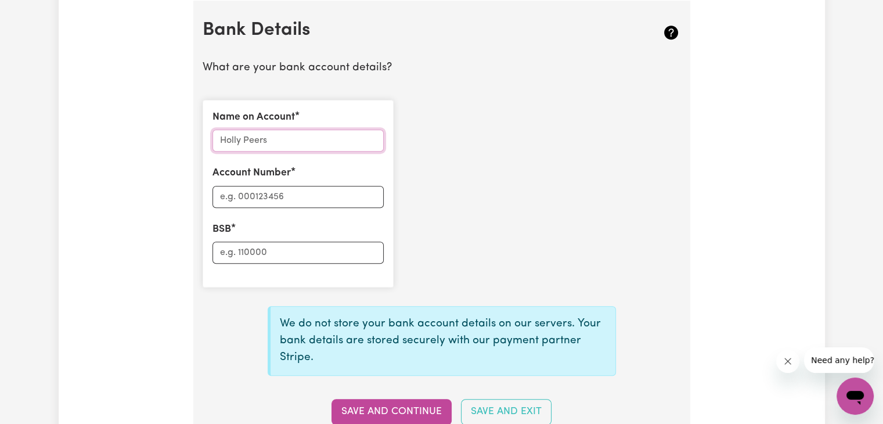
click at [303, 139] on input "Name on Account" at bounding box center [297, 140] width 171 height 22
type input "rajpreet kaur"
click at [283, 194] on input "Account Number" at bounding box center [297, 197] width 171 height 22
type input "0"
type input "46761897"
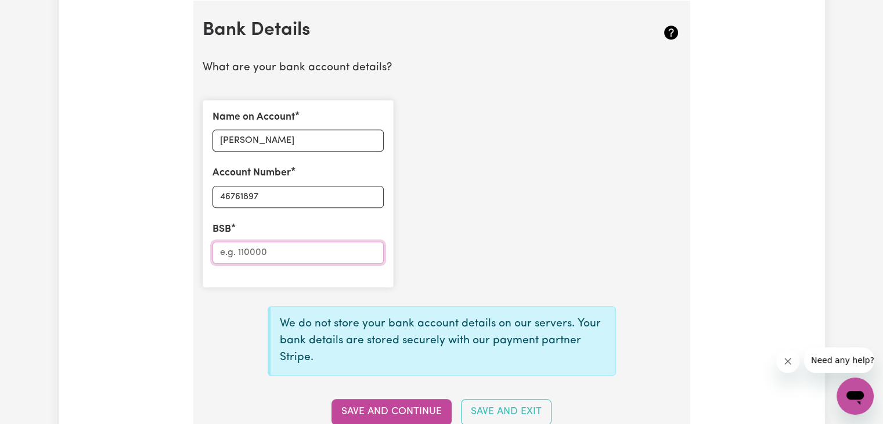
click at [326, 247] on input "BSB" at bounding box center [297, 252] width 171 height 22
type input "062948"
click at [422, 410] on button "Save and Continue" at bounding box center [391, 412] width 120 height 26
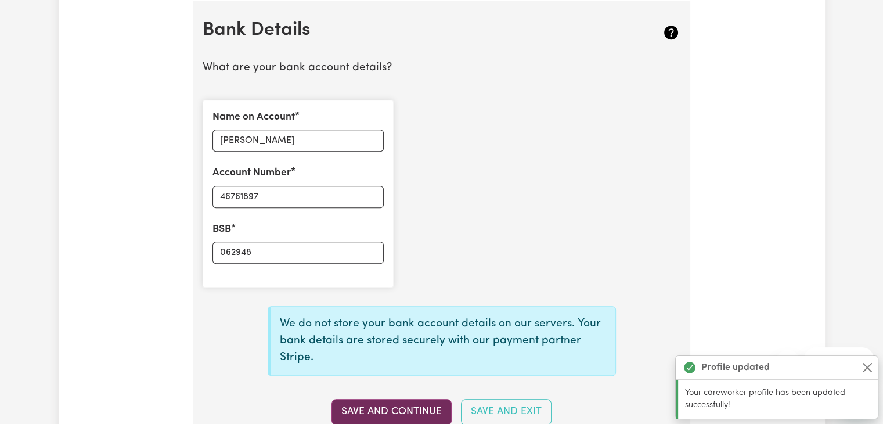
type input "****1897"
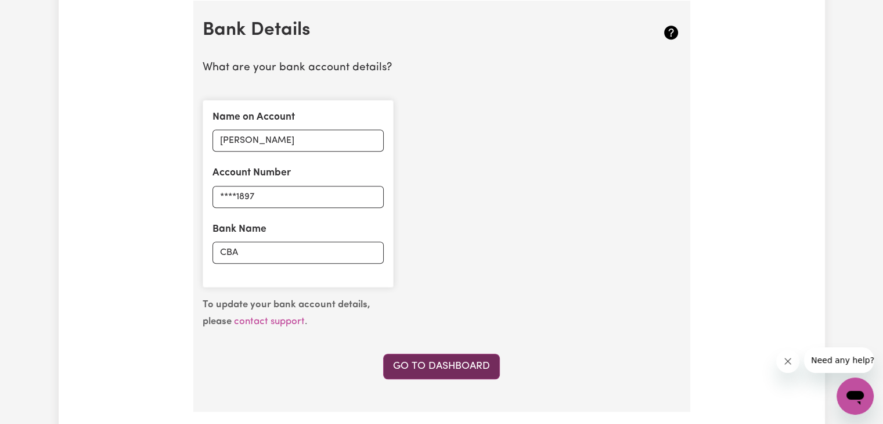
click at [473, 363] on link "Go to Dashboard" at bounding box center [441, 366] width 117 height 26
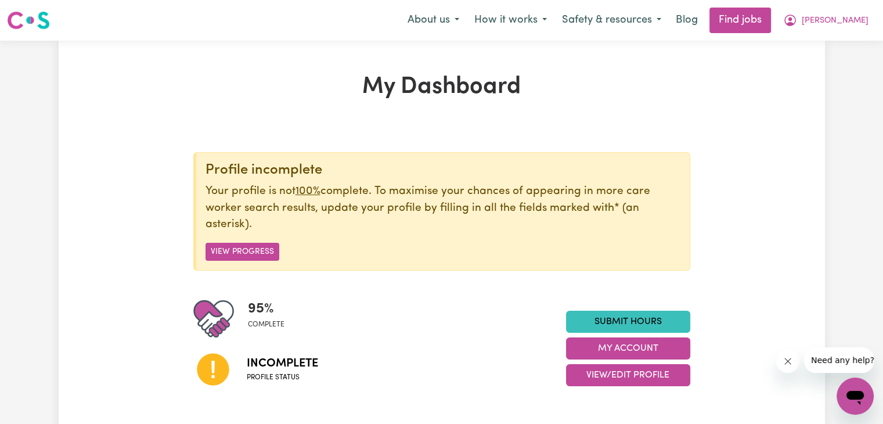
scroll to position [13, 0]
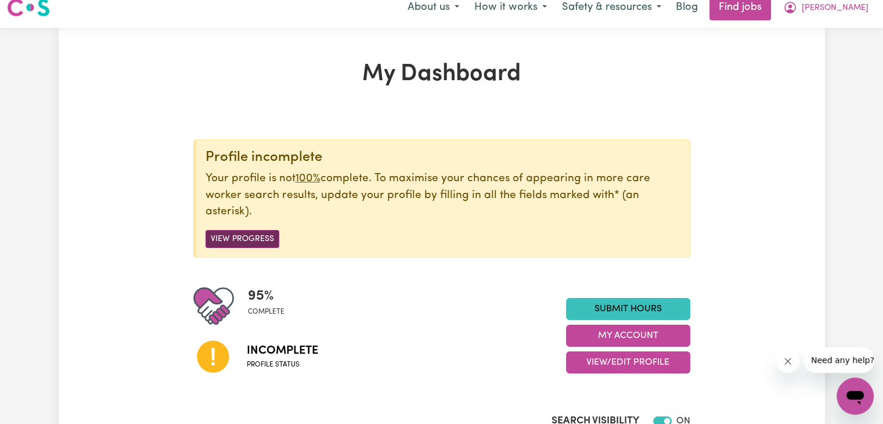
click at [251, 234] on button "View Progress" at bounding box center [242, 239] width 74 height 18
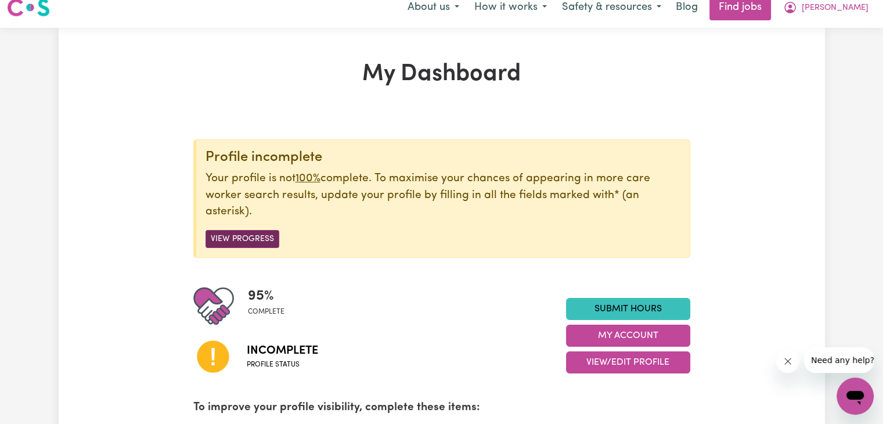
click at [251, 244] on button "View Progress" at bounding box center [242, 239] width 74 height 18
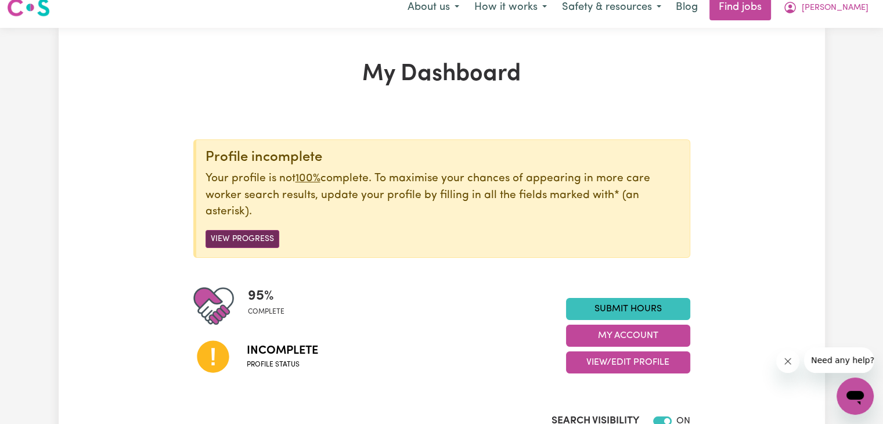
click at [251, 244] on button "View Progress" at bounding box center [242, 239] width 74 height 18
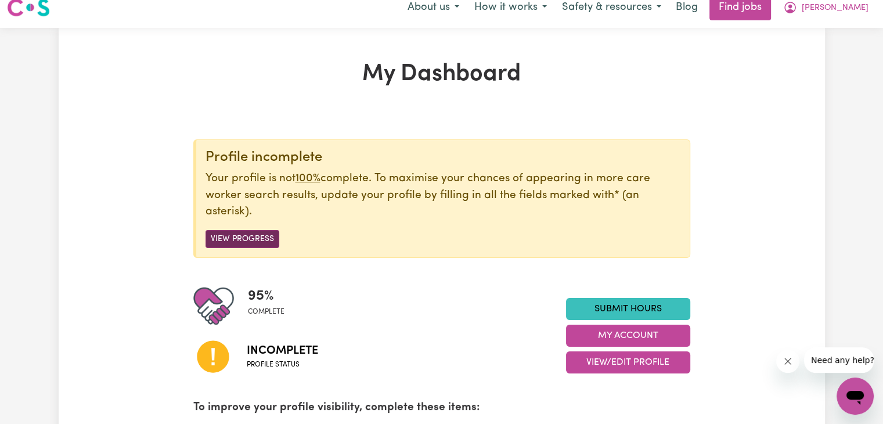
click at [251, 244] on button "View Progress" at bounding box center [242, 239] width 74 height 18
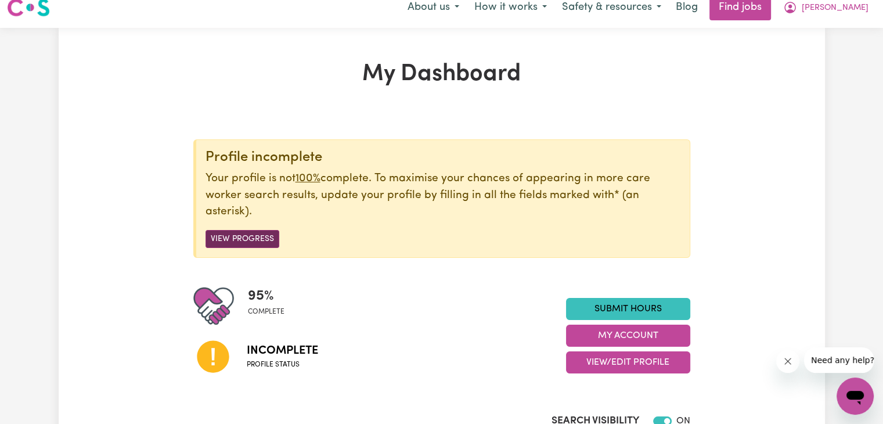
click at [251, 244] on button "View Progress" at bounding box center [242, 239] width 74 height 18
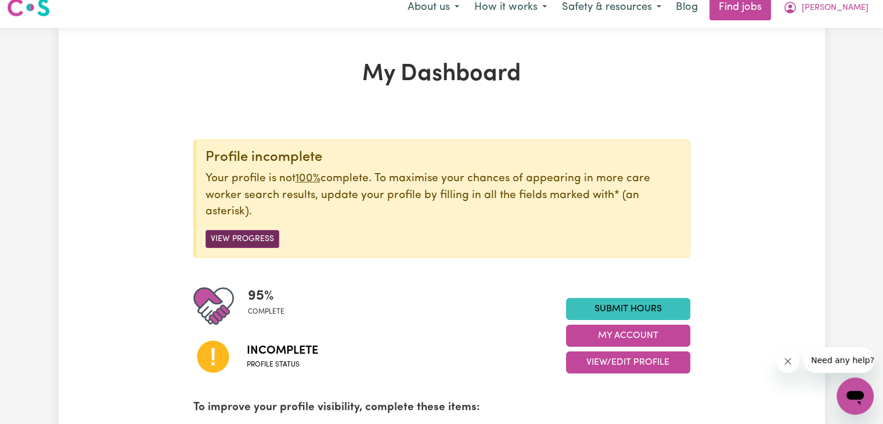
drag, startPoint x: 251, startPoint y: 244, endPoint x: 223, endPoint y: 236, distance: 29.0
click at [223, 236] on button "View Progress" at bounding box center [242, 239] width 74 height 18
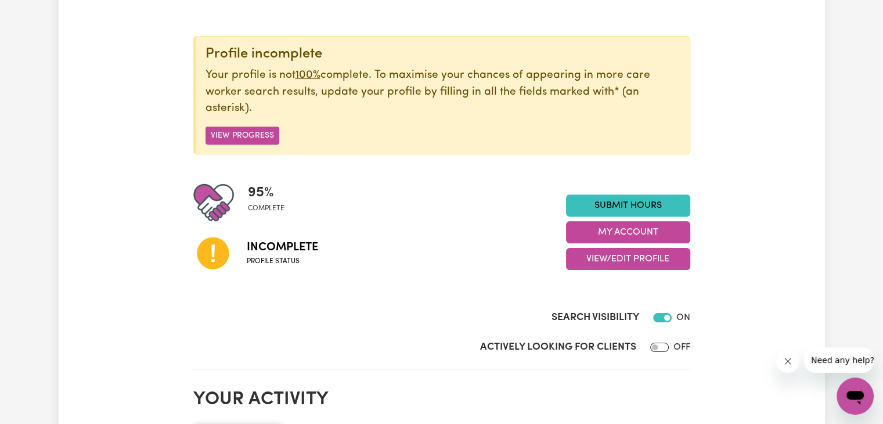
scroll to position [110, 0]
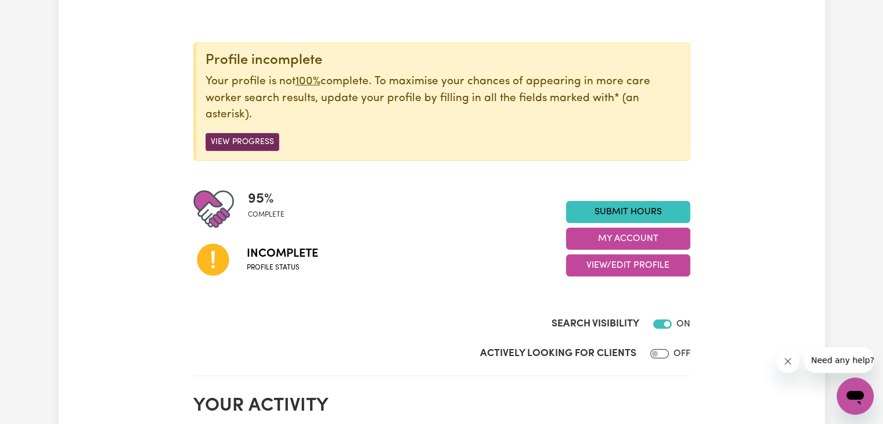
click at [245, 138] on button "View Progress" at bounding box center [242, 142] width 74 height 18
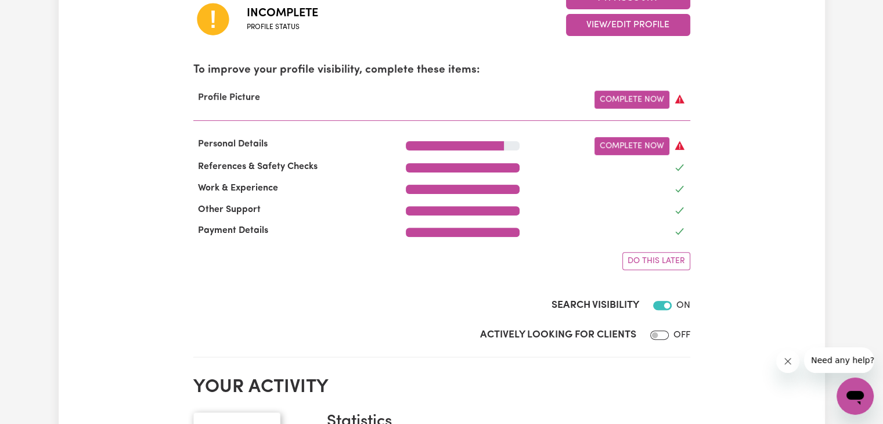
scroll to position [356, 0]
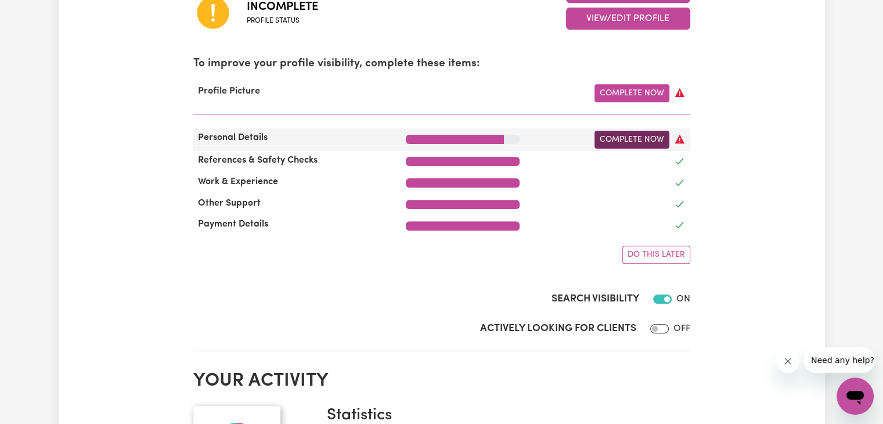
click at [644, 142] on link "Complete Now" at bounding box center [631, 140] width 75 height 18
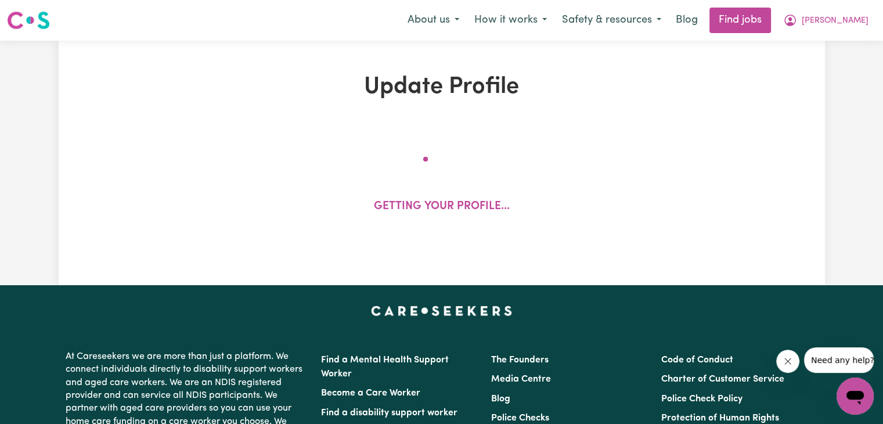
select select "female"
select select "Temporary Work Visa"
select select "Studying a healthcare related degree or qualification"
select select "50"
select select "60"
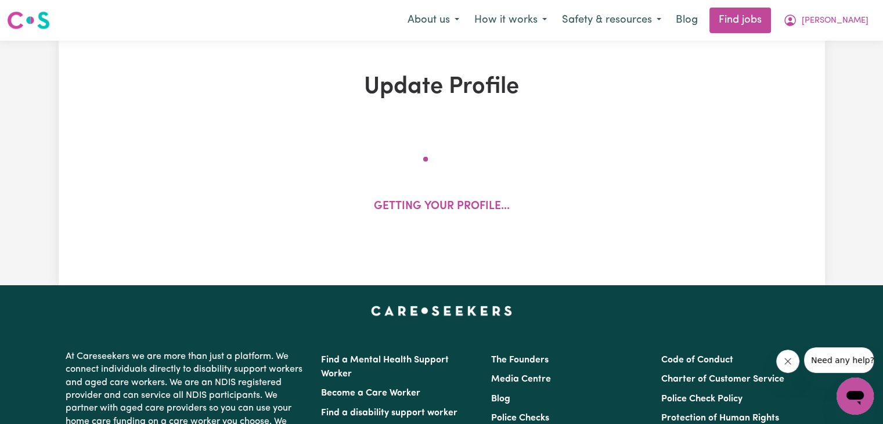
select select "65"
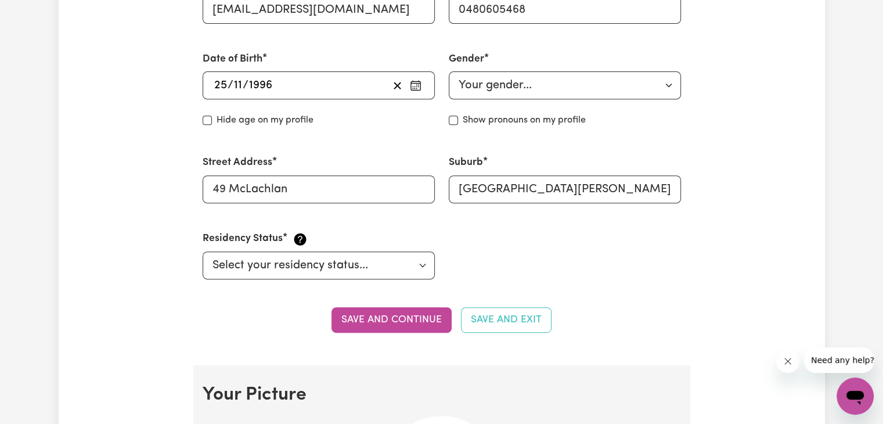
scroll to position [482, 0]
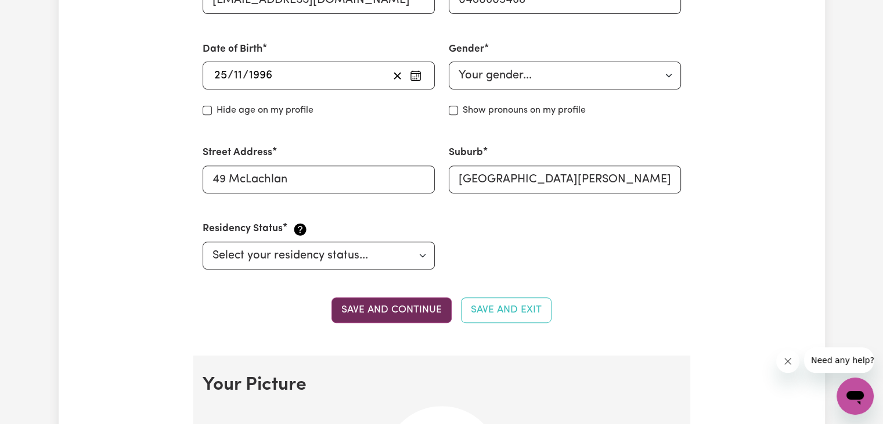
click at [429, 317] on button "Save and continue" at bounding box center [391, 310] width 120 height 26
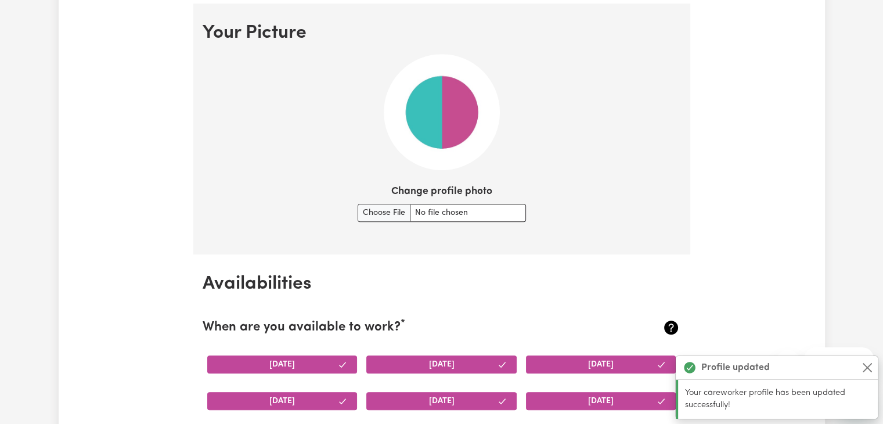
scroll to position [836, 0]
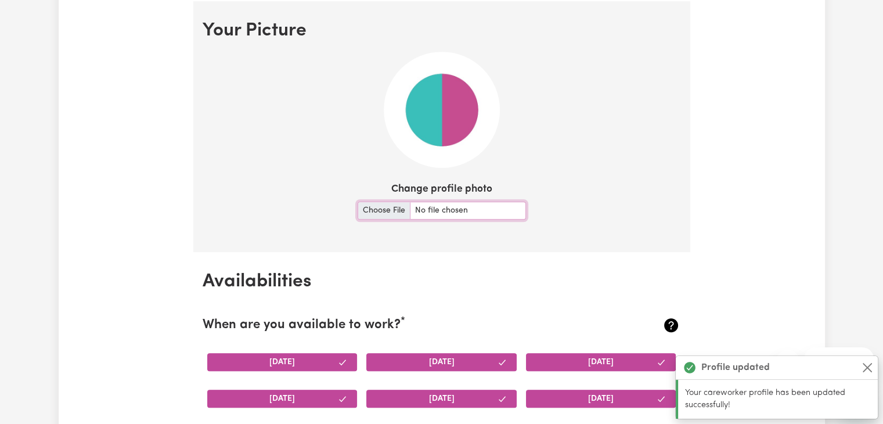
click at [461, 205] on input "Change profile photo" at bounding box center [441, 210] width 168 height 18
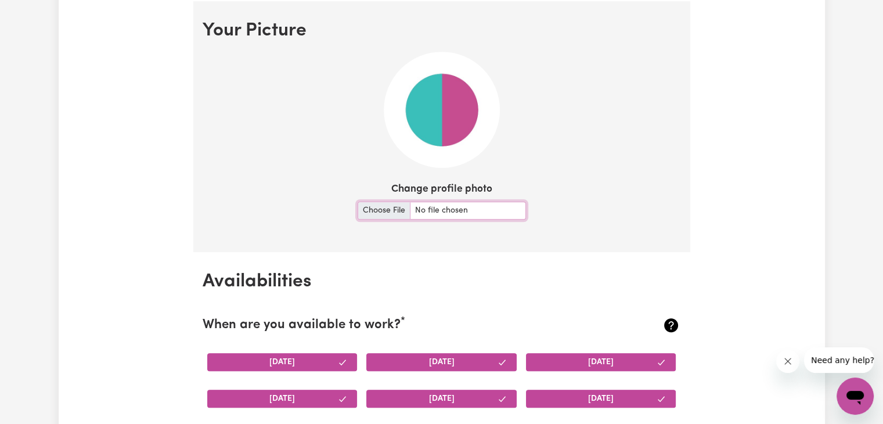
click at [462, 208] on input "Change profile photo" at bounding box center [441, 210] width 168 height 18
type input "C:\fakepath\WhatsApp Image 2025-10-12 at 14.25.17_9c5f5fac.jpg"
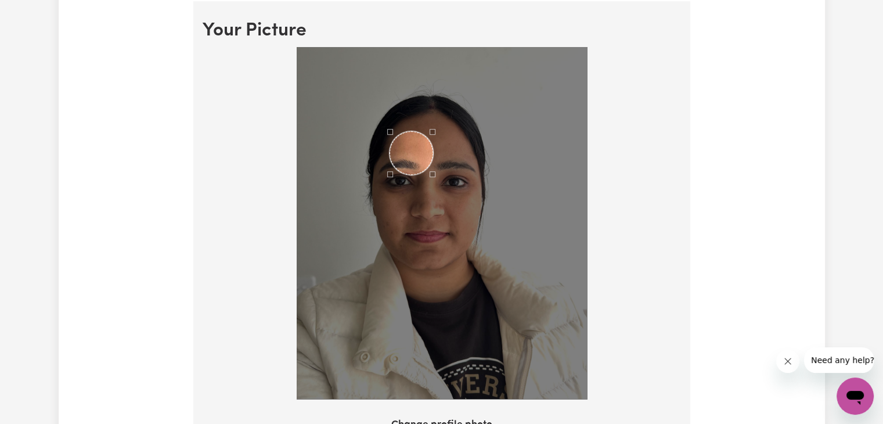
click at [415, 165] on div "Use the arrow keys to move the crop selection area" at bounding box center [411, 153] width 44 height 44
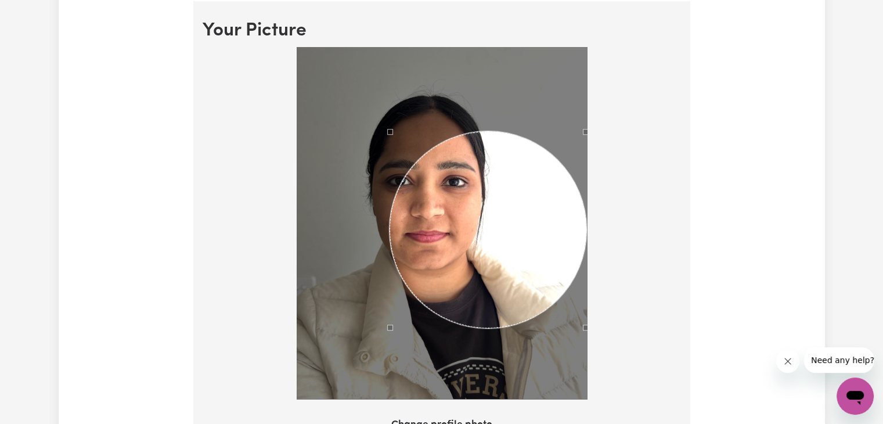
click at [627, 377] on div at bounding box center [442, 225] width 478 height 357
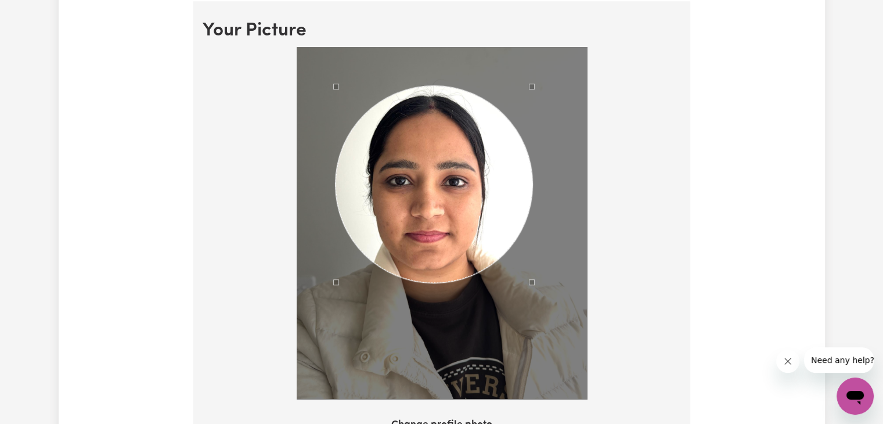
click at [449, 216] on div "Use the arrow keys to move the crop selection area" at bounding box center [433, 184] width 197 height 197
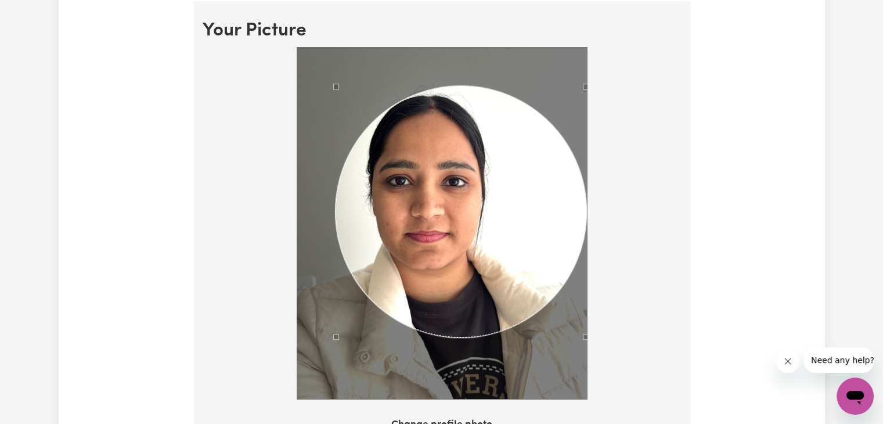
click at [628, 361] on div at bounding box center [442, 225] width 478 height 357
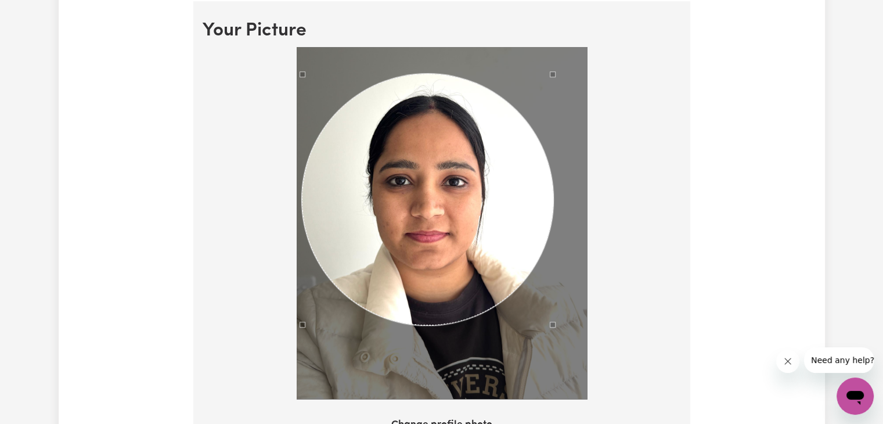
click at [441, 234] on div "Use the arrow keys to move the crop selection area" at bounding box center [427, 199] width 251 height 251
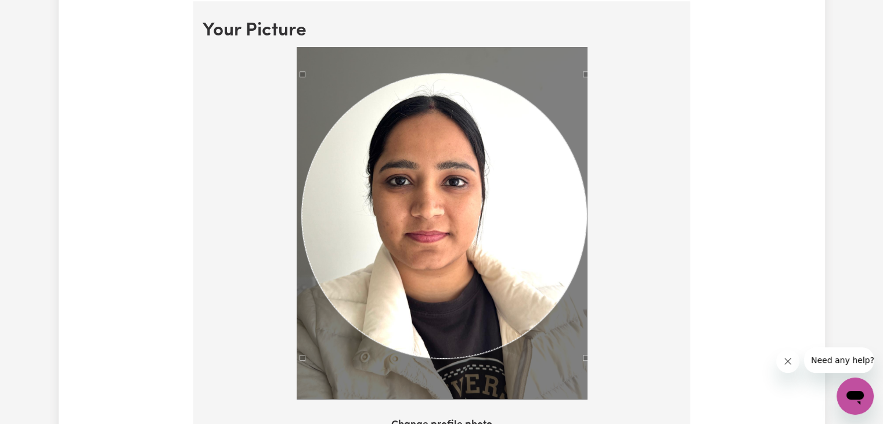
click at [616, 359] on div at bounding box center [442, 225] width 478 height 357
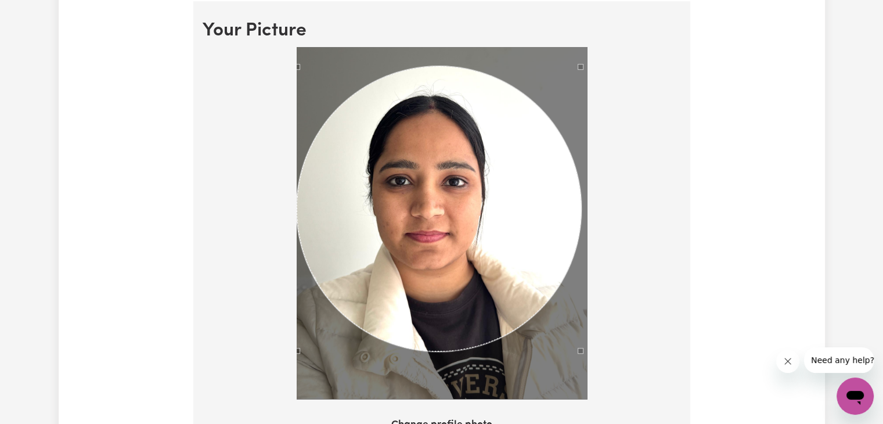
click at [503, 261] on div "Use the arrow keys to move the crop selection area" at bounding box center [439, 208] width 284 height 284
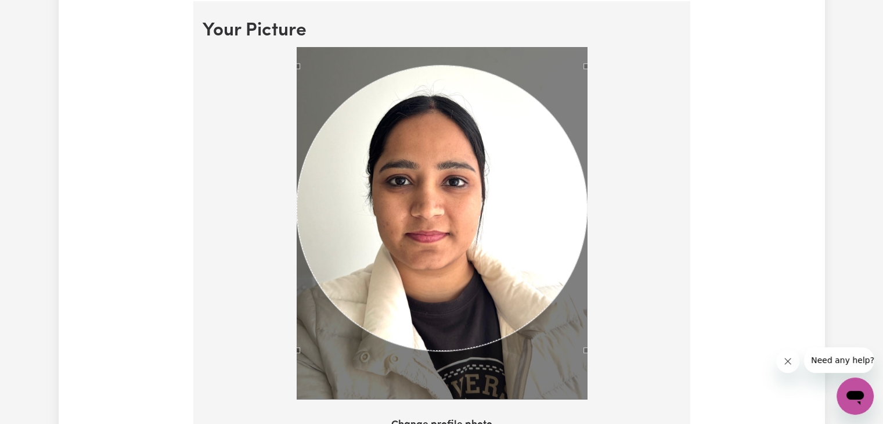
click at [597, 30] on section "Your Picture Change profile photo Upload" at bounding box center [441, 260] width 497 height 518
click at [481, 224] on div "Use the arrow keys to move the crop selection area" at bounding box center [442, 208] width 290 height 284
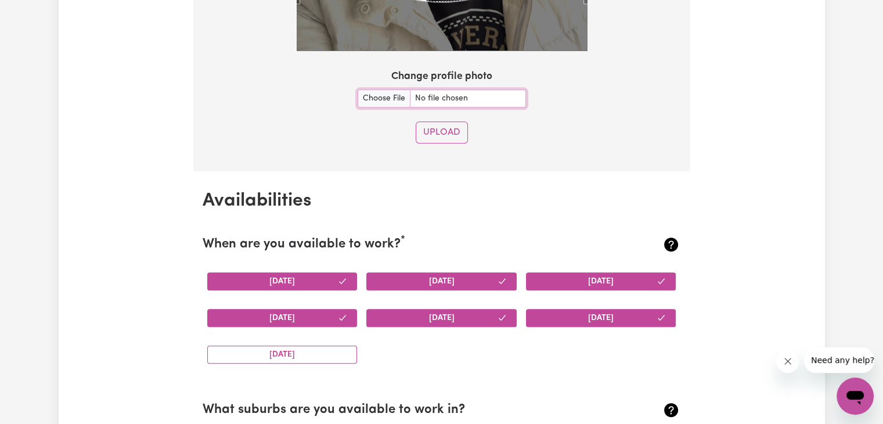
scroll to position [1151, 0]
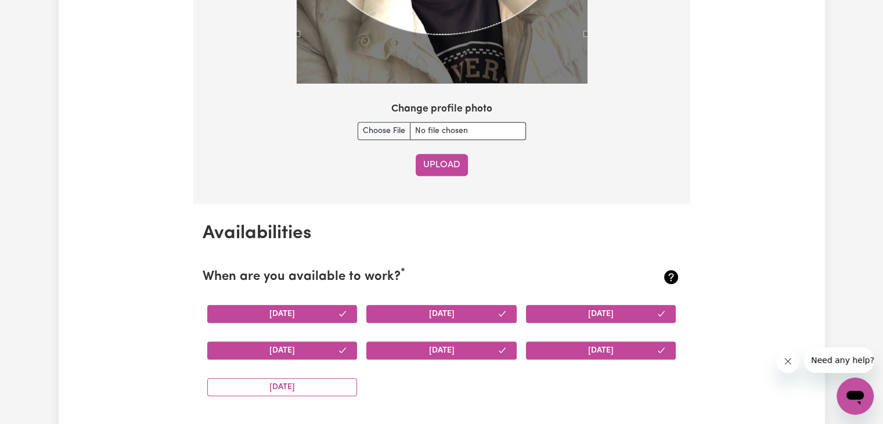
click at [456, 164] on button "Upload" at bounding box center [441, 165] width 52 height 22
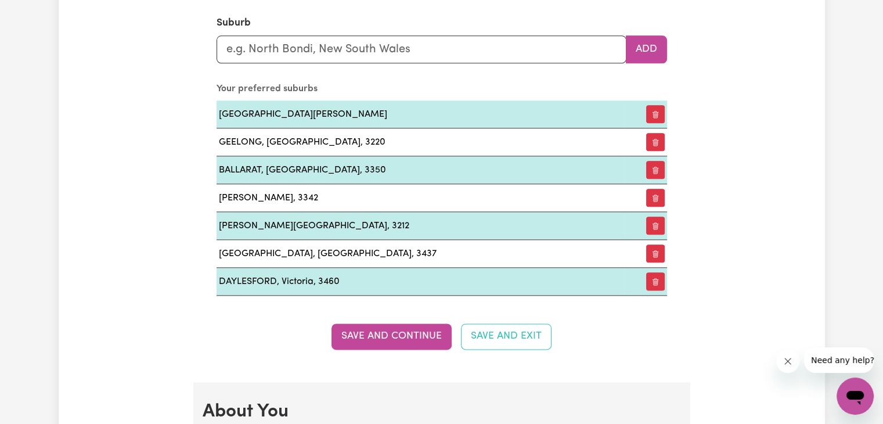
scroll to position [1333, 0]
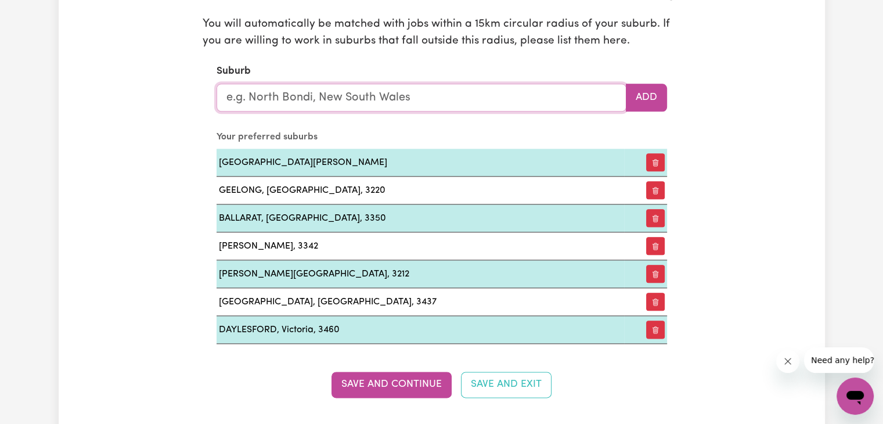
click at [522, 97] on input "text" at bounding box center [421, 98] width 410 height 28
type input "v"
type input "cor"
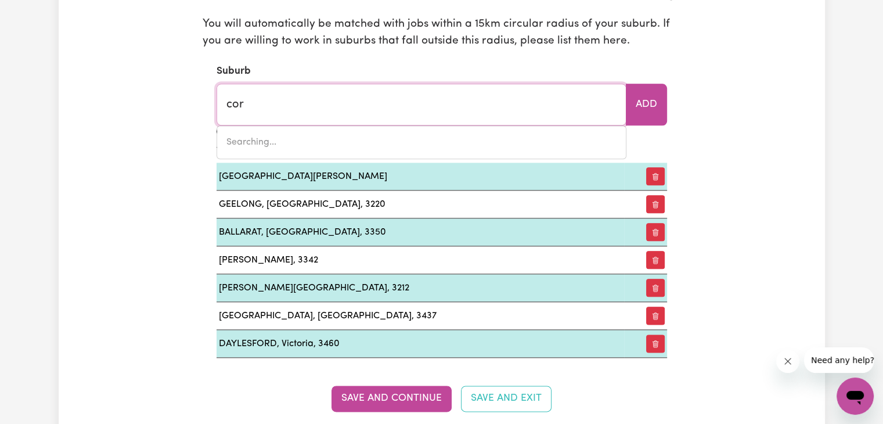
type input "corA LYNN, Victoria, 3814"
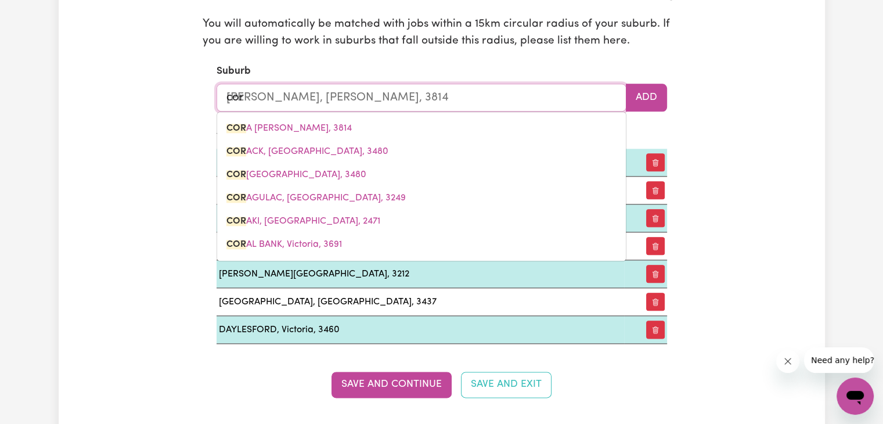
type input "cori"
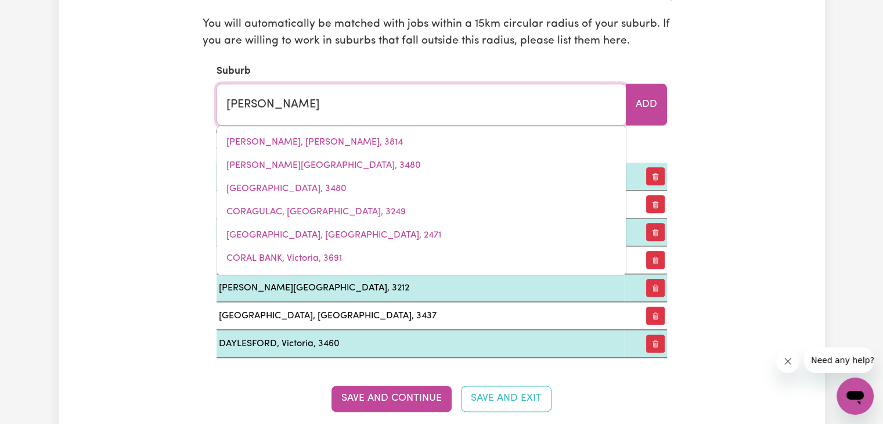
type input "coriNDA, Queensland, 4075"
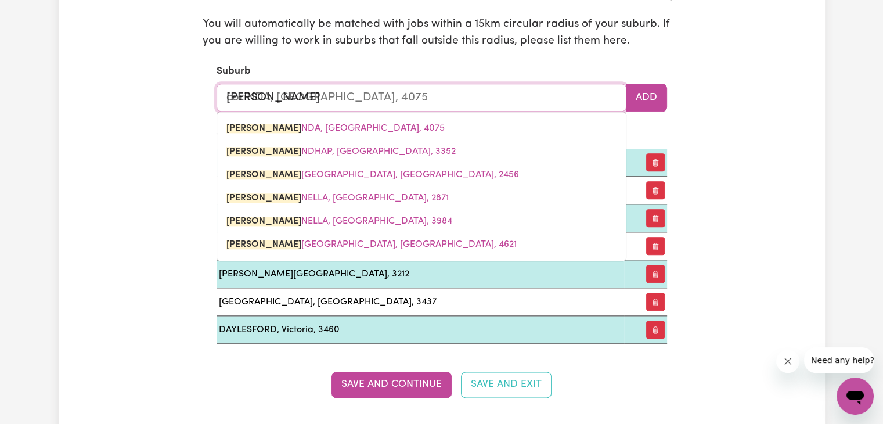
type input "corio"
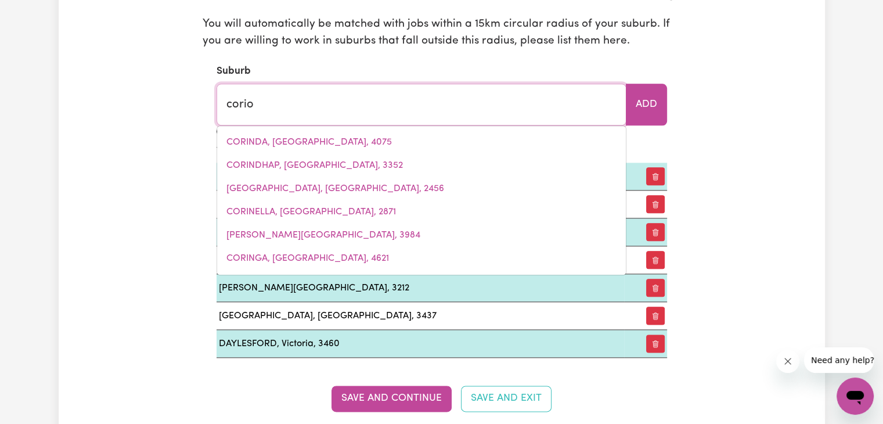
type input "corio, Victoria, 3214"
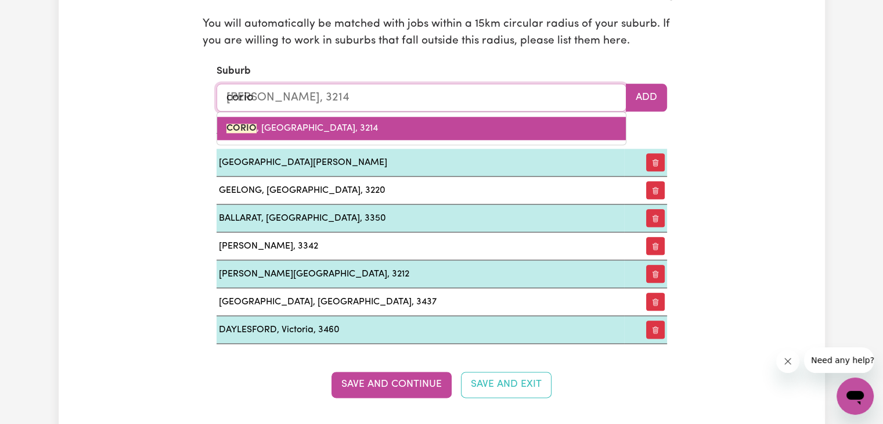
click at [494, 120] on link "CORIO , Victoria, 3214" at bounding box center [421, 128] width 409 height 23
type input "CORIO, Victoria, 3214"
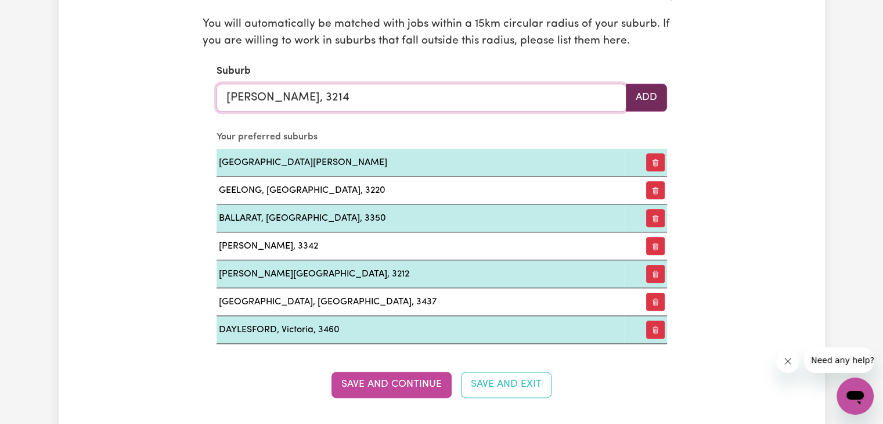
type input "CORIO, Victoria, 3214"
click at [655, 101] on button "Add" at bounding box center [646, 98] width 41 height 28
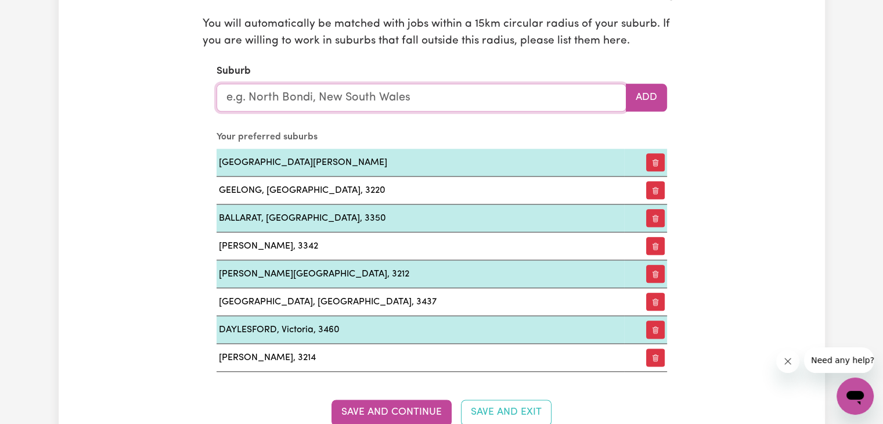
click at [529, 91] on input "text" at bounding box center [421, 98] width 410 height 28
type input "nor"
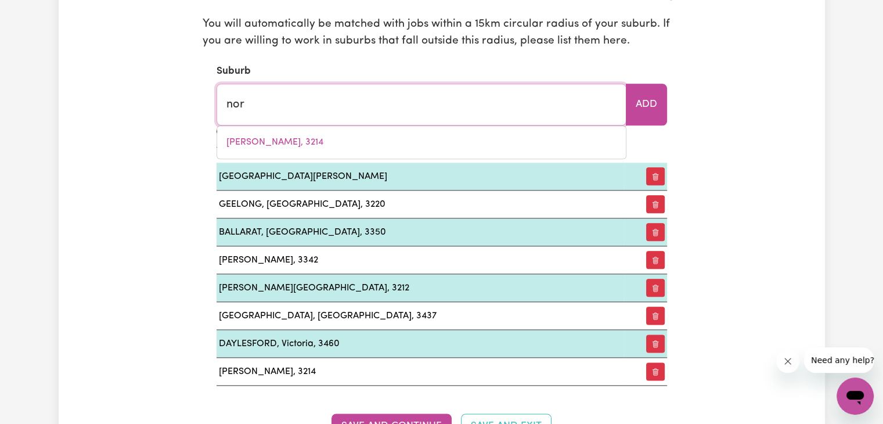
type input "norA CREINA, South Australia, 5276"
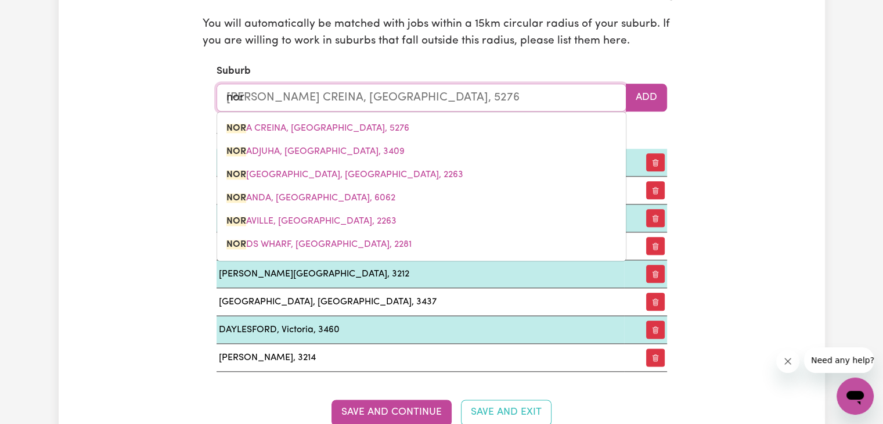
type input "norl"
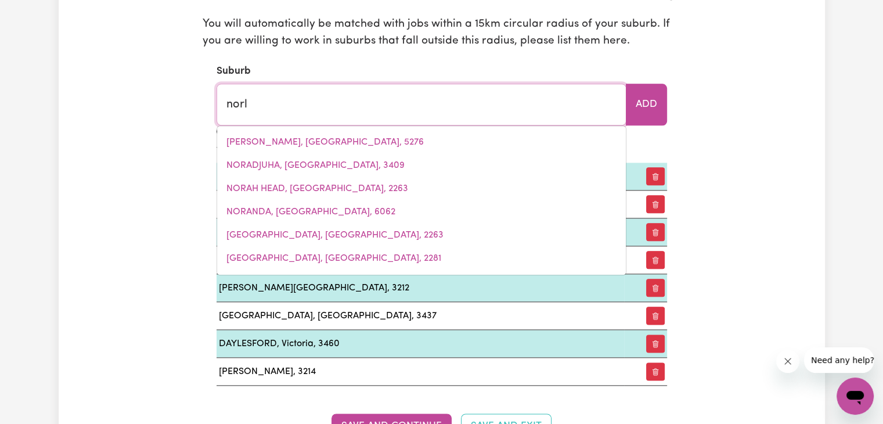
type input "norlANE, Victoria, 3214"
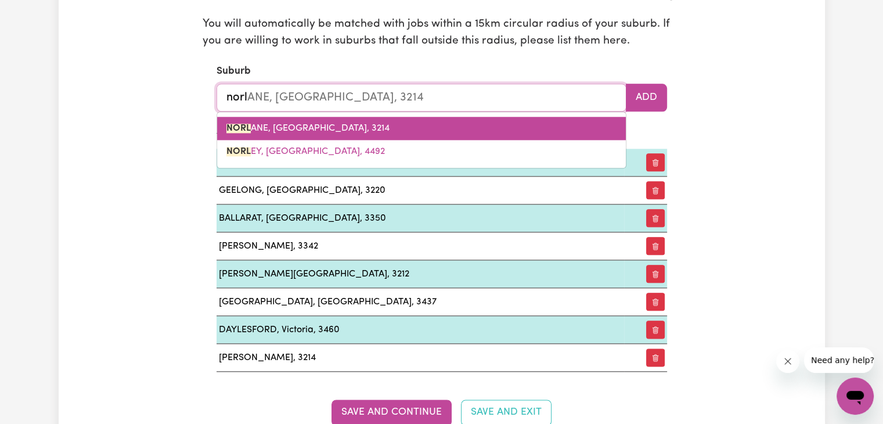
click at [456, 133] on link "NORL ANE, Victoria, 3214" at bounding box center [421, 128] width 409 height 23
type input "NORLANE, Victoria, 3214"
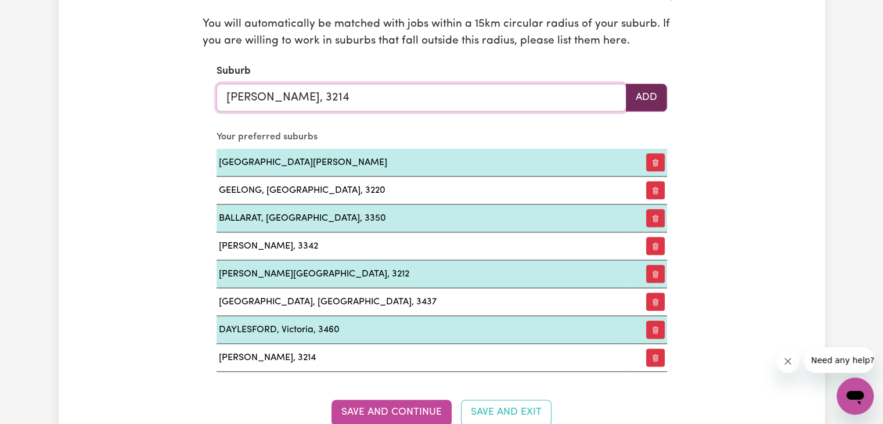
type input "NORLANE, Victoria, 3214"
click at [644, 102] on button "Add" at bounding box center [646, 98] width 41 height 28
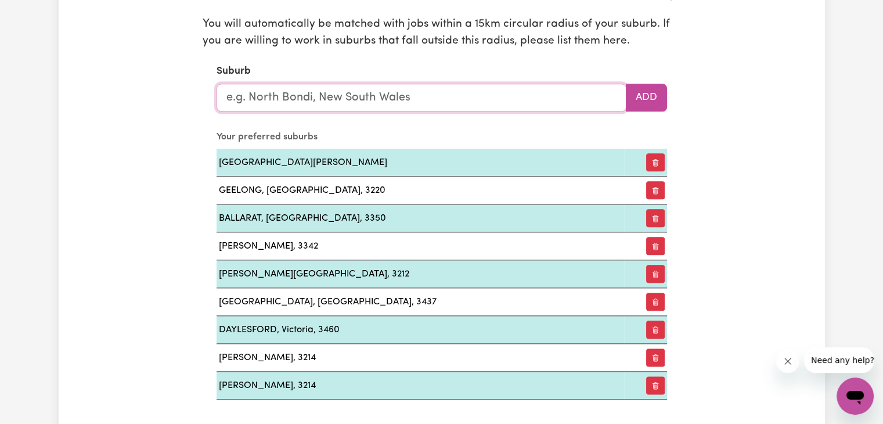
click at [501, 104] on input "text" at bounding box center [421, 98] width 410 height 28
type input "woo"
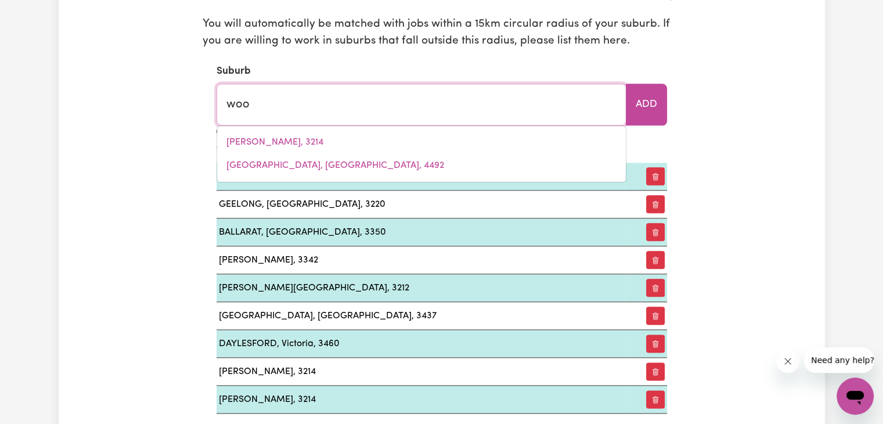
type input "wooCOO, Queensland, 4620"
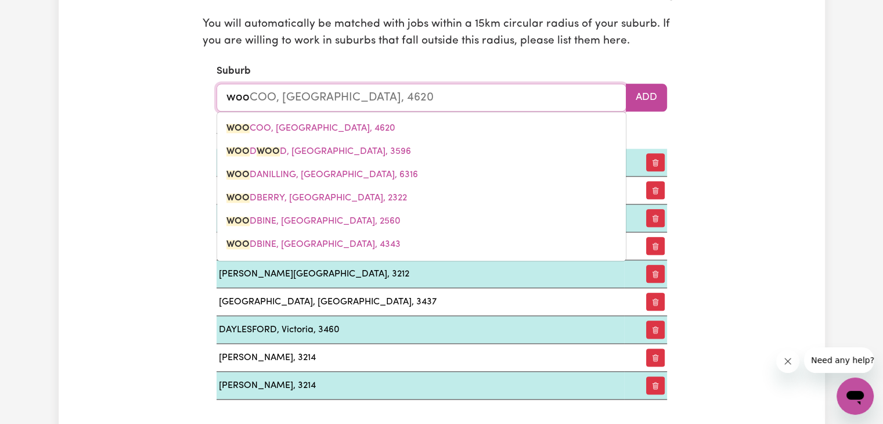
type input "wood"
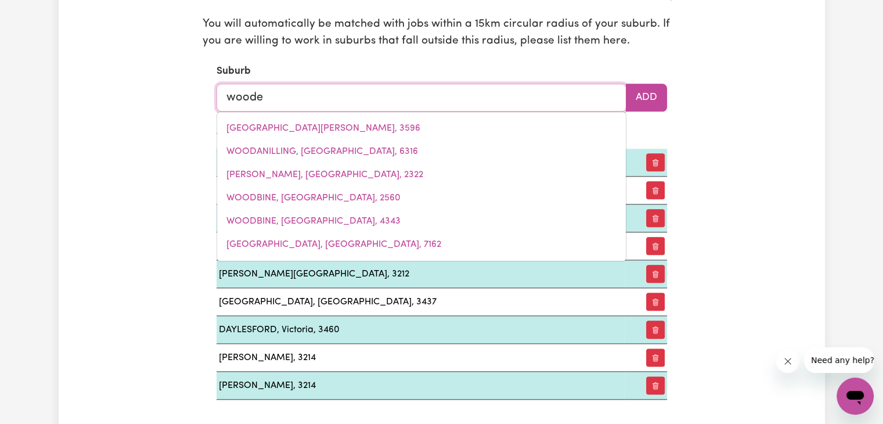
type input "wooden"
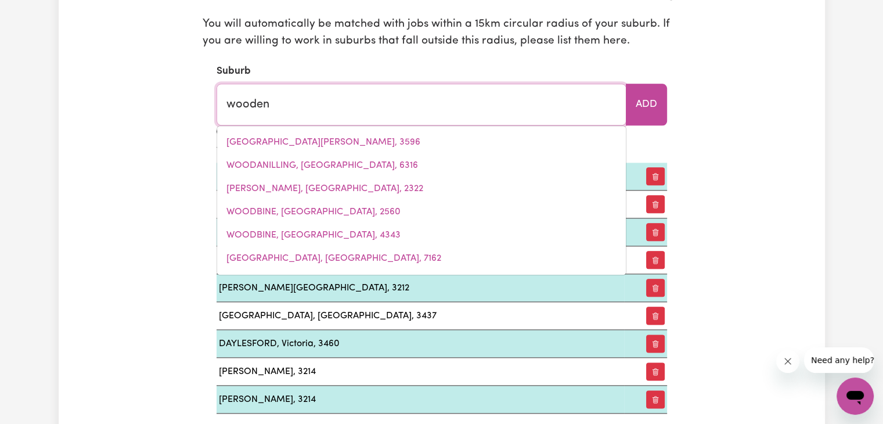
type input "woodenBONG, New South Wales, 2476"
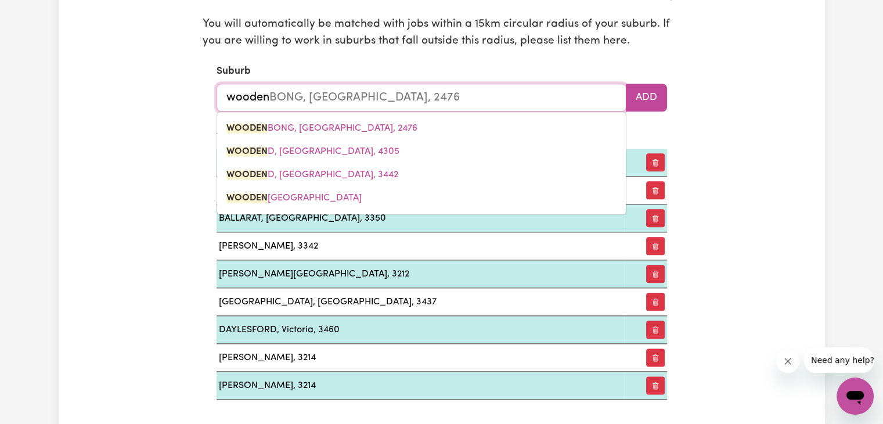
type input "woodend"
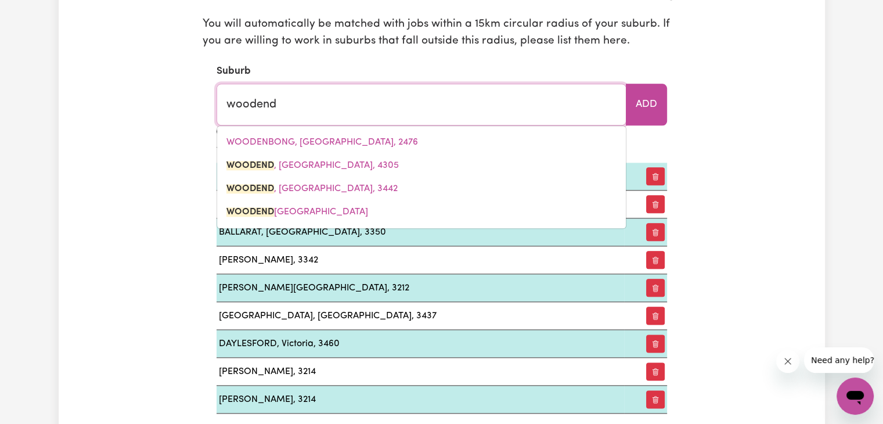
type input "woodend, Queensland, 4305"
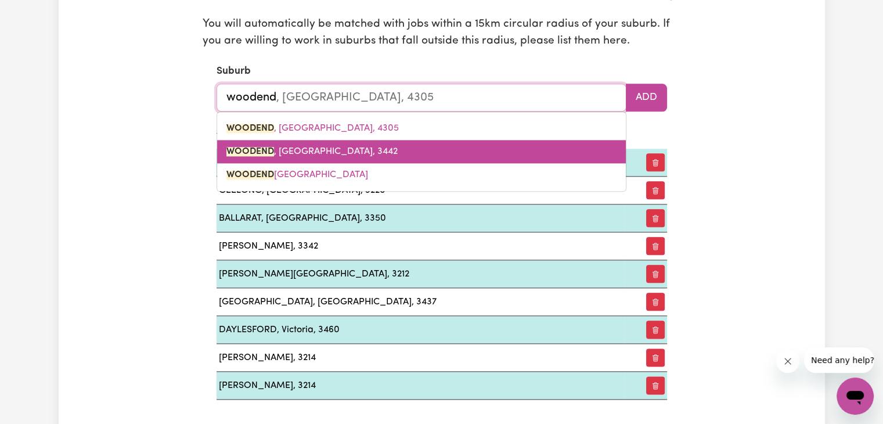
click at [385, 148] on link "WOODEND , Victoria, 3442" at bounding box center [421, 151] width 409 height 23
type input "WOODEND, Victoria, 3442"
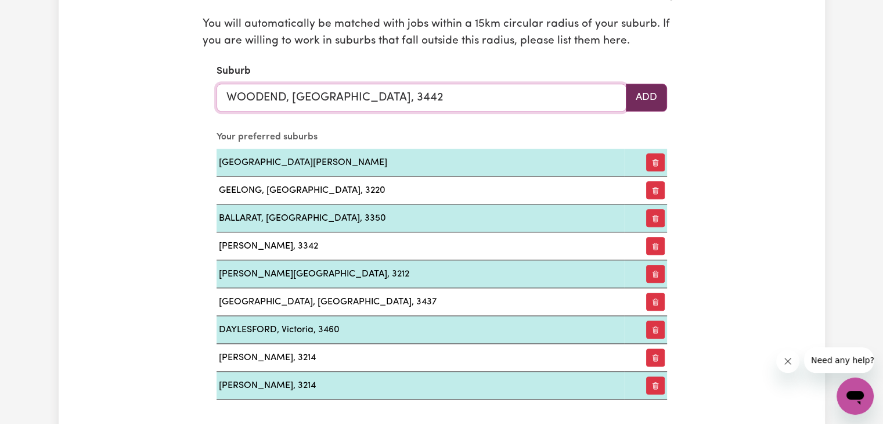
type input "WOODEND, Victoria, 3442"
click at [650, 95] on button "Add" at bounding box center [646, 98] width 41 height 28
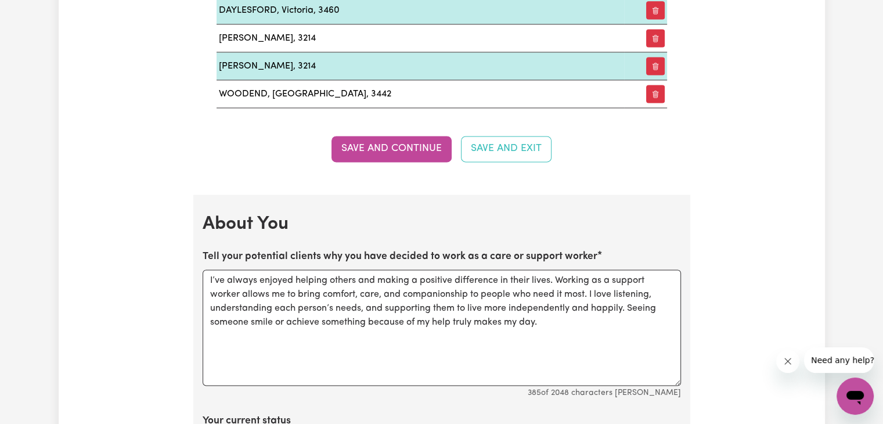
scroll to position [1665, 0]
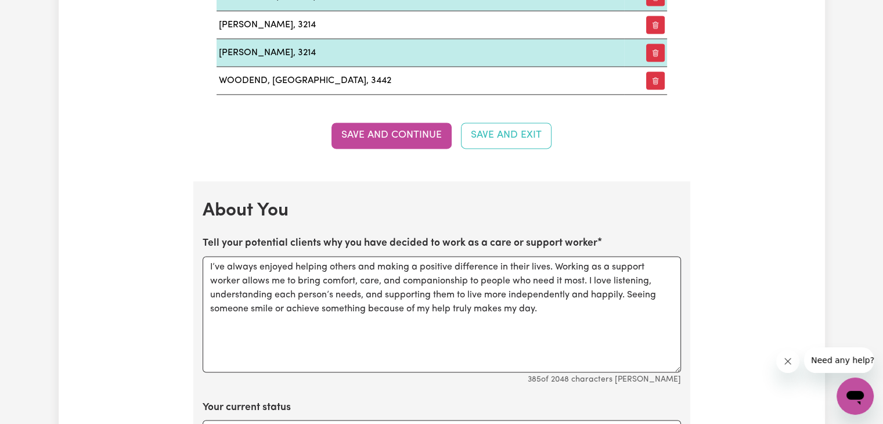
click at [391, 136] on button "Save and Continue" at bounding box center [391, 135] width 120 height 26
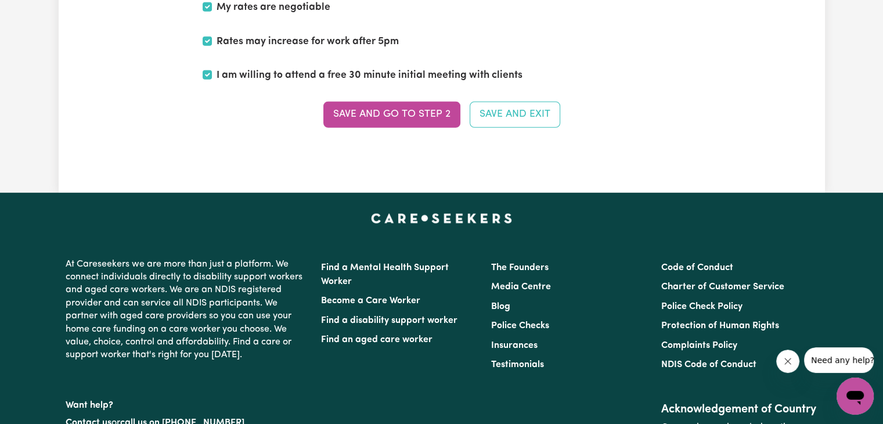
scroll to position [3198, 0]
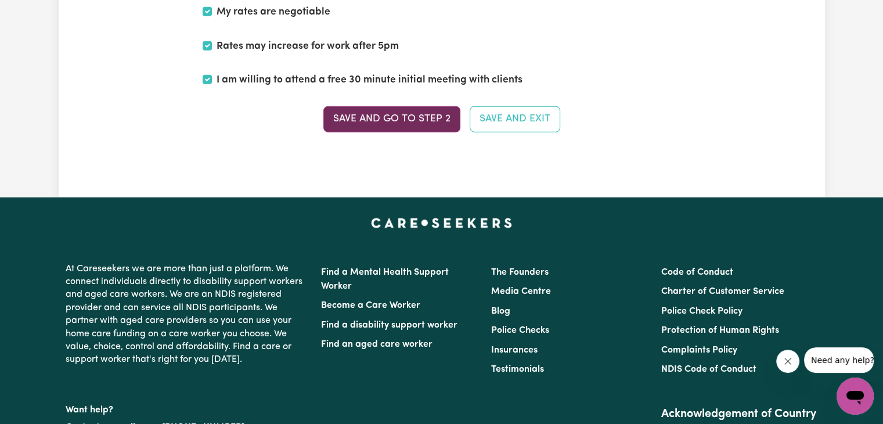
click at [392, 111] on button "Save and go to Step 2" at bounding box center [391, 119] width 137 height 26
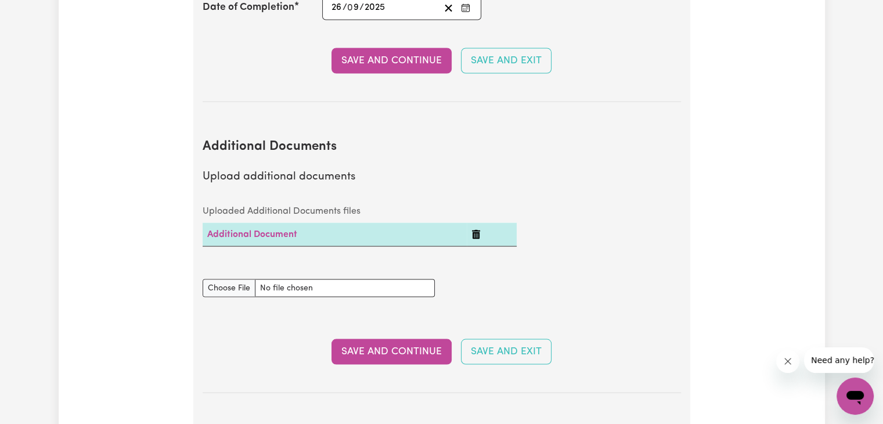
scroll to position [2200, 0]
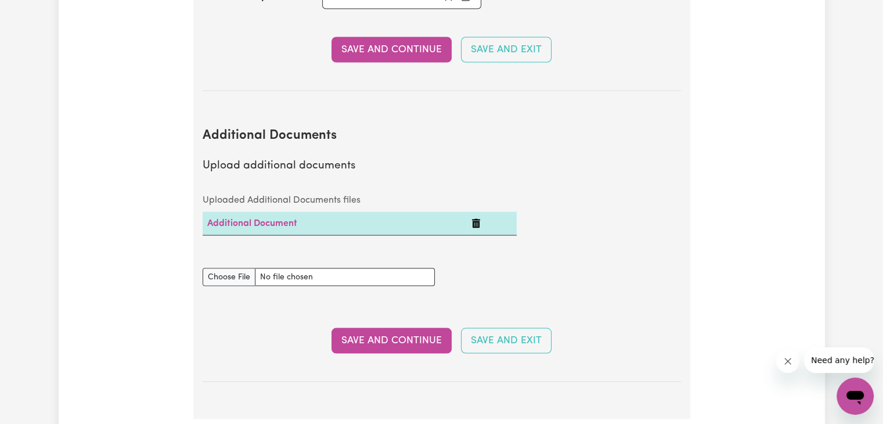
click at [319, 211] on td "Additional Document" at bounding box center [335, 223] width 265 height 24
click at [239, 268] on input "Additional Documents document" at bounding box center [319, 277] width 232 height 18
type input "C:\fakepath\National_Police_Check-10355469-1750733954-Criminal_History_Certific…"
click at [396, 327] on button "Save and Continue" at bounding box center [391, 340] width 120 height 26
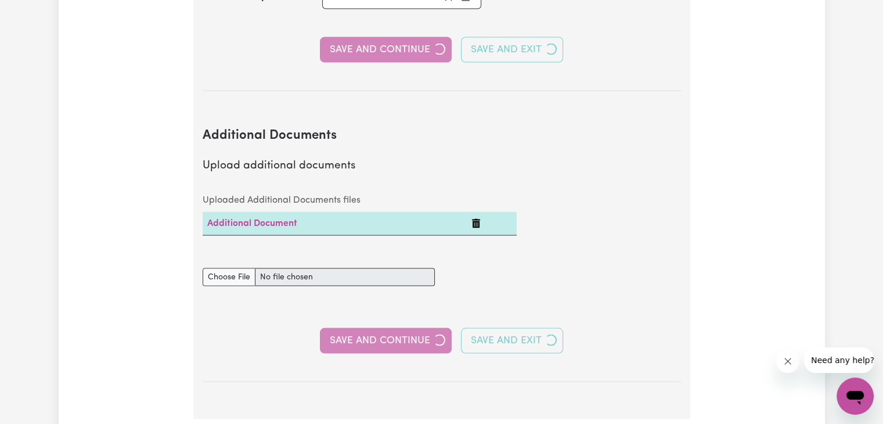
select select "2025"
select select "Certificate III (Individual Support)"
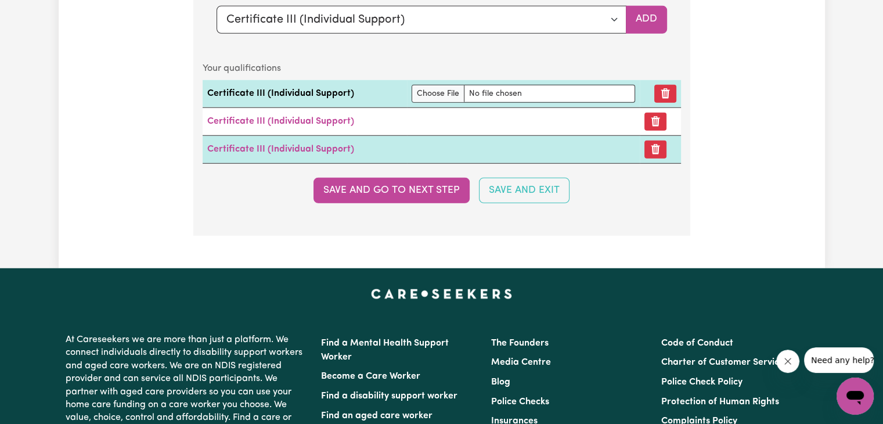
scroll to position [3157, 0]
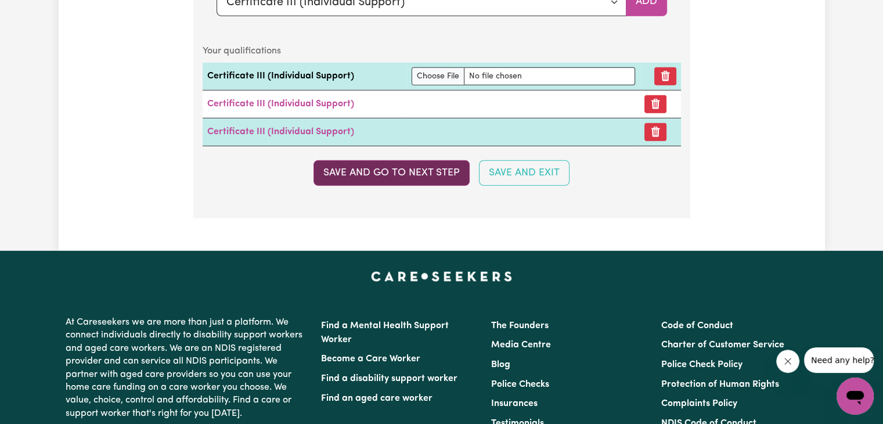
click at [421, 166] on button "Save and go to next step" at bounding box center [391, 173] width 156 height 26
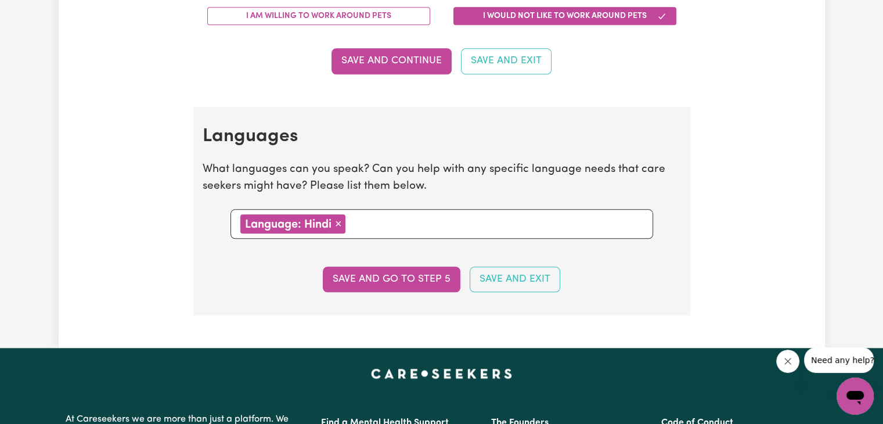
scroll to position [1253, 0]
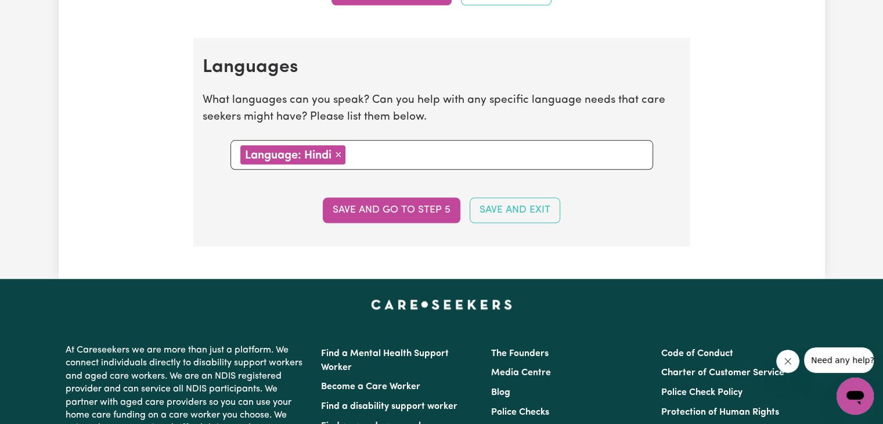
click at [339, 148] on span "×" at bounding box center [338, 154] width 7 height 13
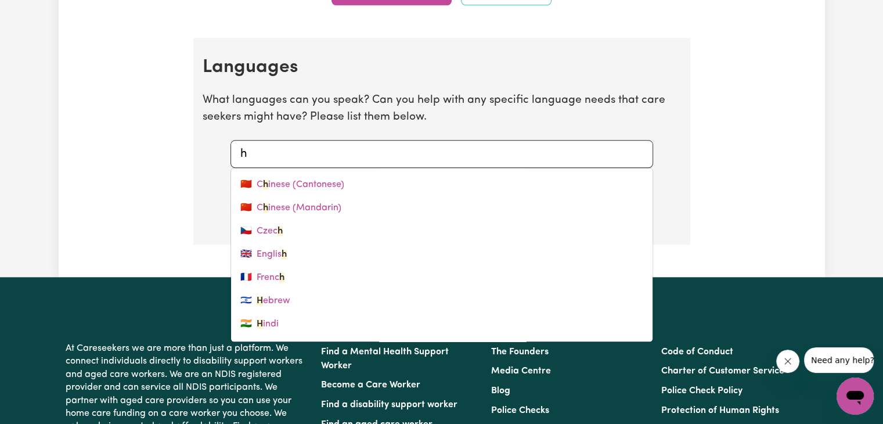
type input "hi"
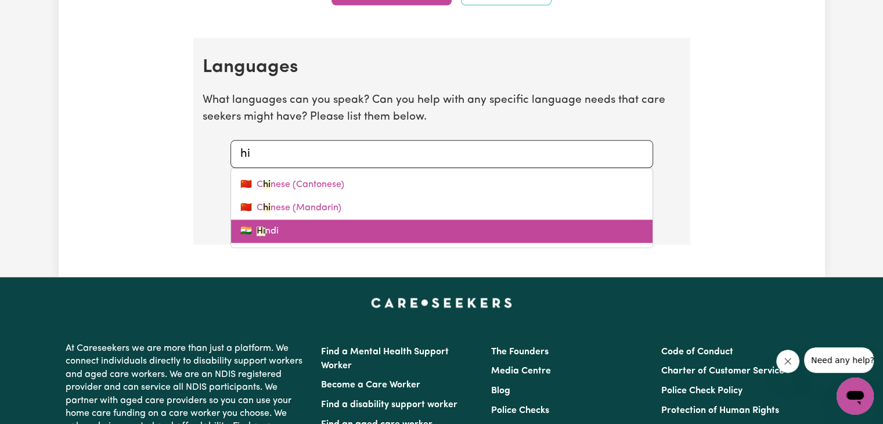
click at [311, 227] on link "🇮🇳 Hi ndi" at bounding box center [441, 230] width 421 height 23
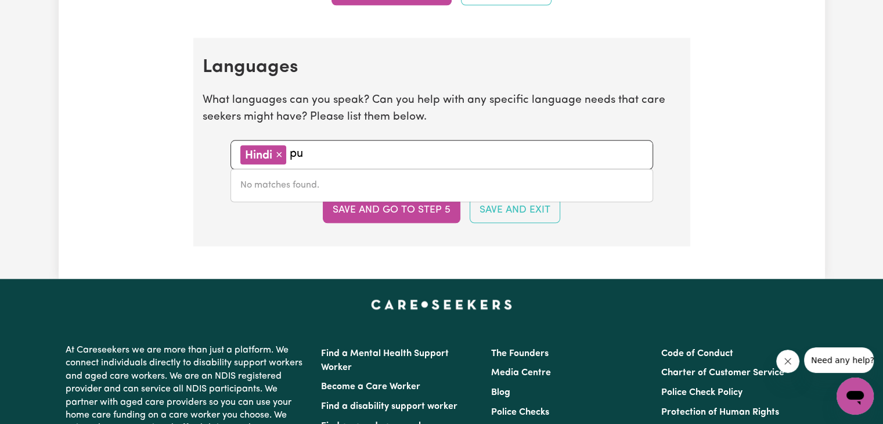
type input "p"
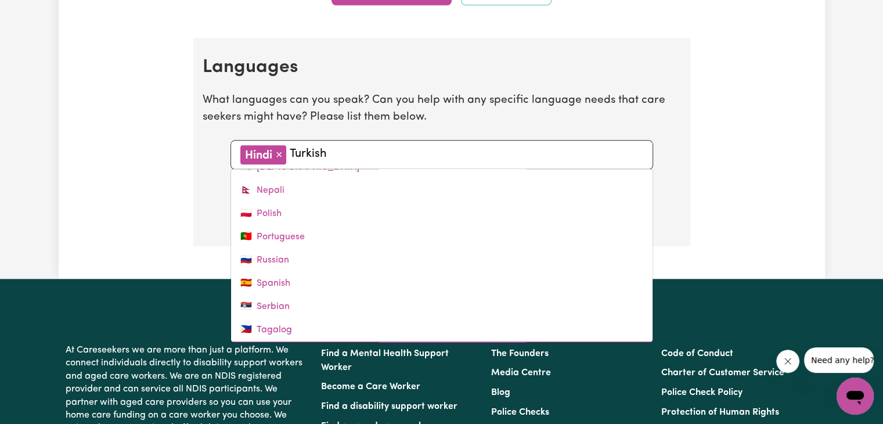
scroll to position [413, 0]
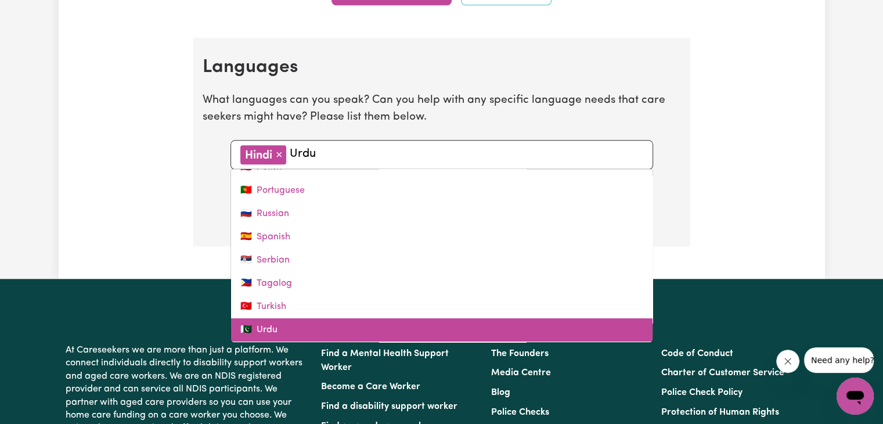
type input "Vietnamese"
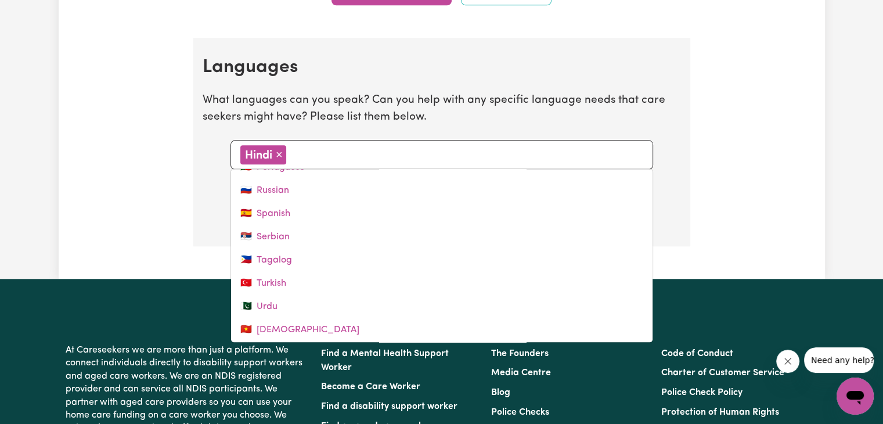
type input "Australian Sign Language"
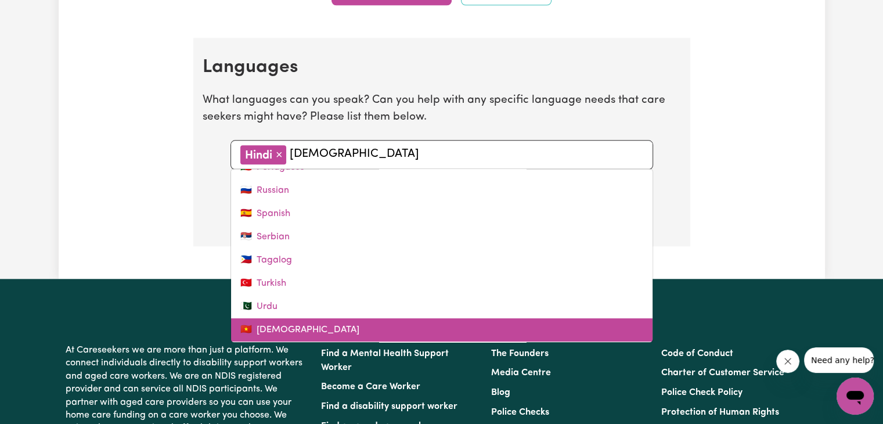
type input "Urdu"
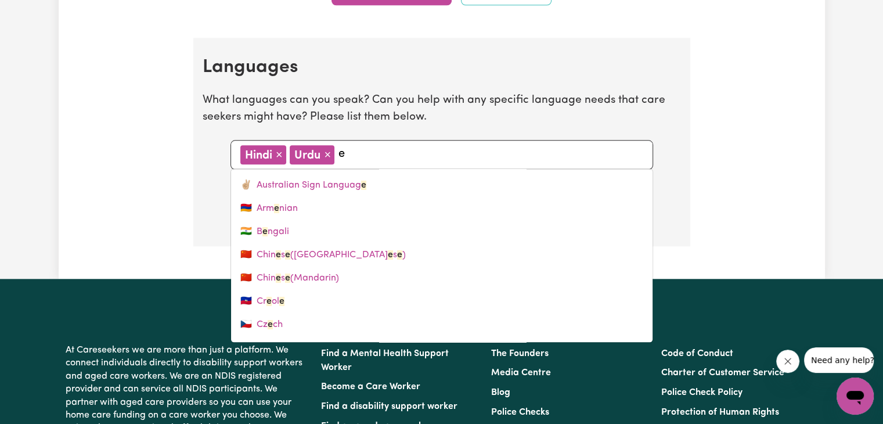
type input "en"
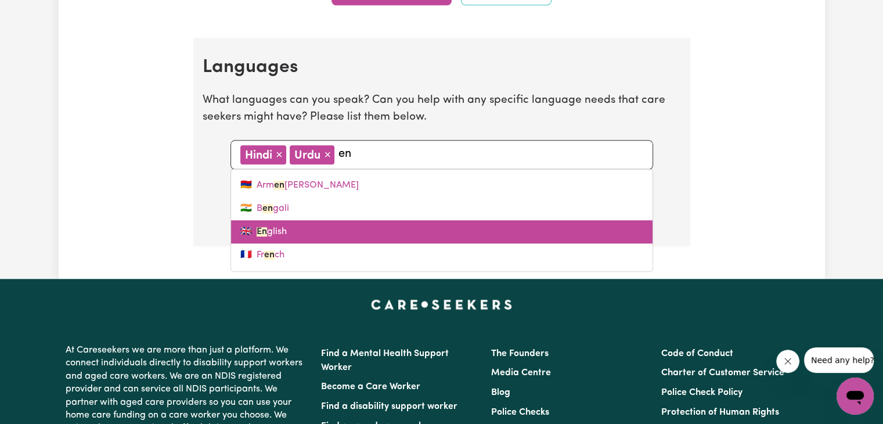
click at [301, 237] on link "🇬🇧 En glish" at bounding box center [441, 231] width 421 height 23
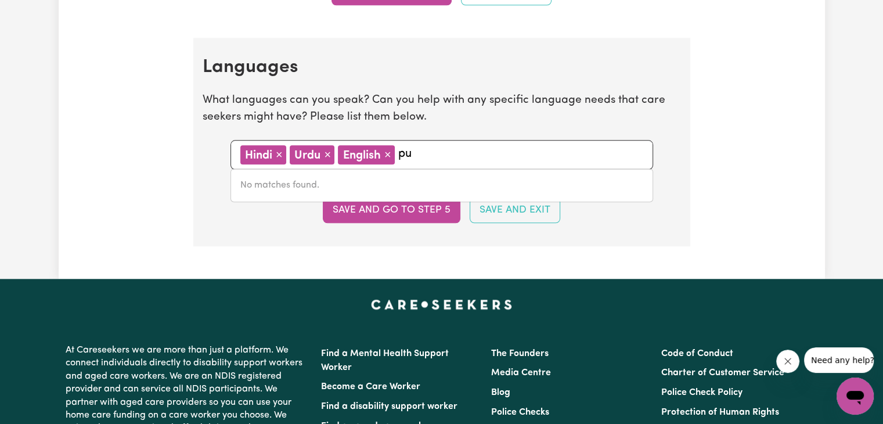
type input "p"
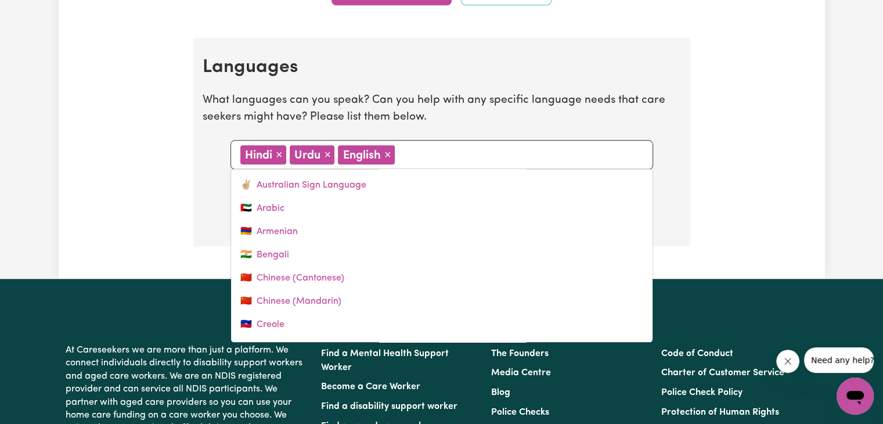
click at [681, 153] on section "Languages What languages can you speak? Can you help with any specific language…" at bounding box center [441, 142] width 497 height 208
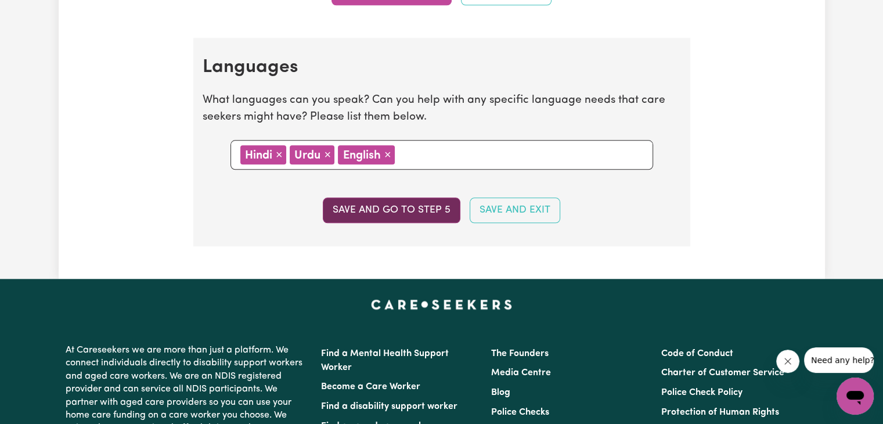
click at [349, 212] on button "Save and go to step 5" at bounding box center [392, 210] width 138 height 26
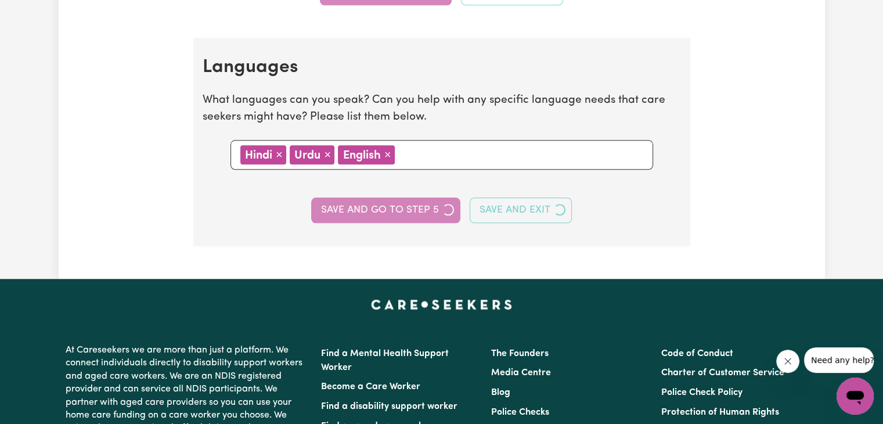
select select "I am providing services by being employed by an organisation"
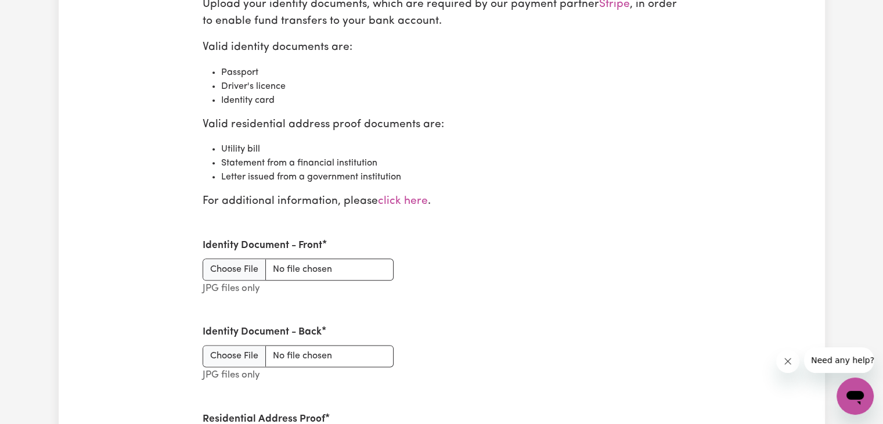
scroll to position [1342, 0]
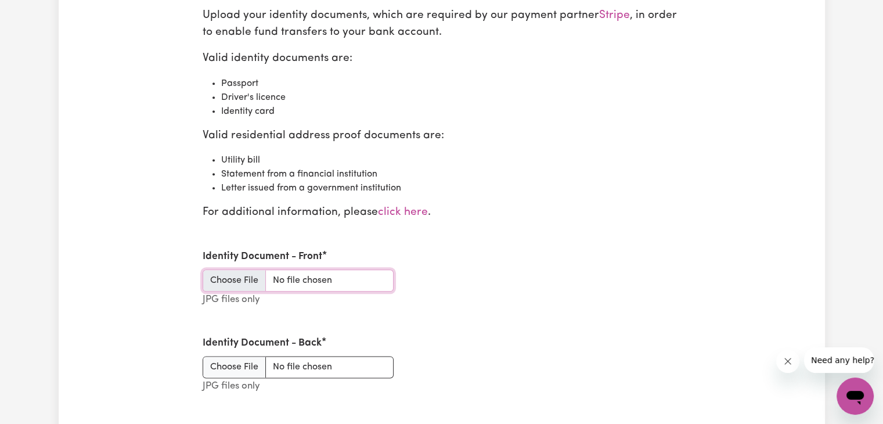
click at [354, 281] on input "Identity Document - Front" at bounding box center [298, 280] width 191 height 22
type input "C:\fakepath\PASSPORT RAJPREET.pdf"
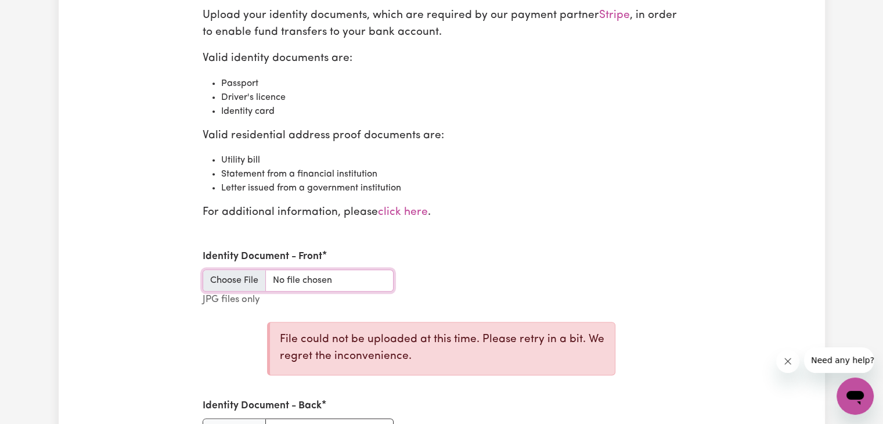
click at [239, 272] on input "Identity Document - Front" at bounding box center [298, 280] width 191 height 22
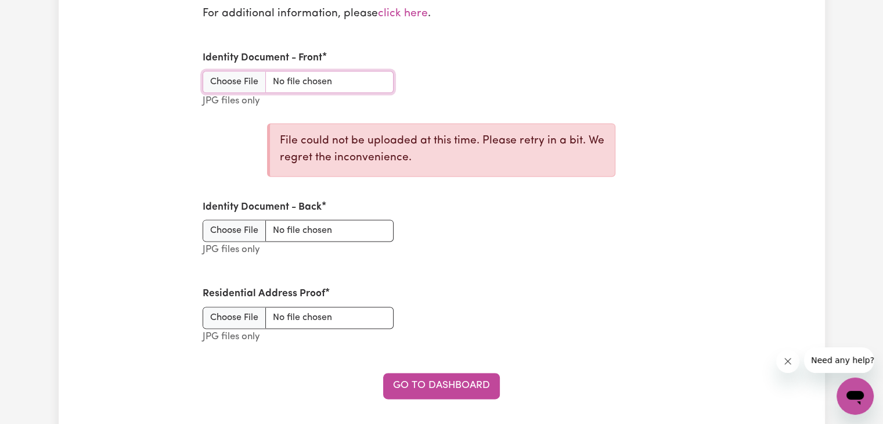
scroll to position [1554, 0]
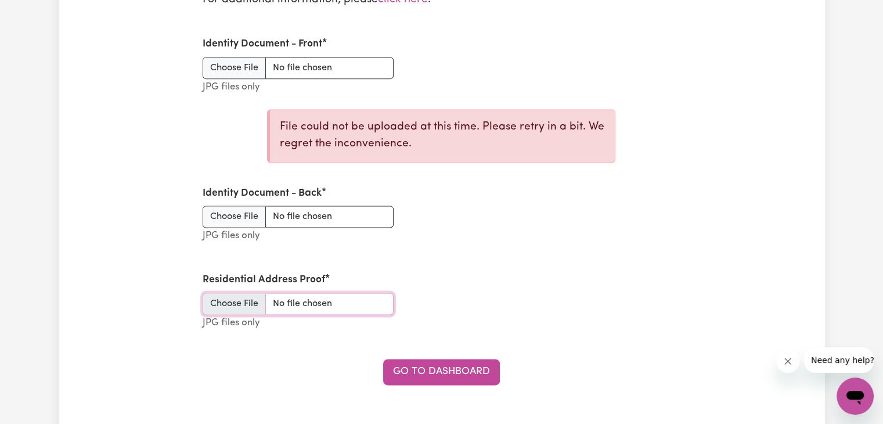
click at [355, 299] on input "Residential Address Proof" at bounding box center [298, 303] width 191 height 22
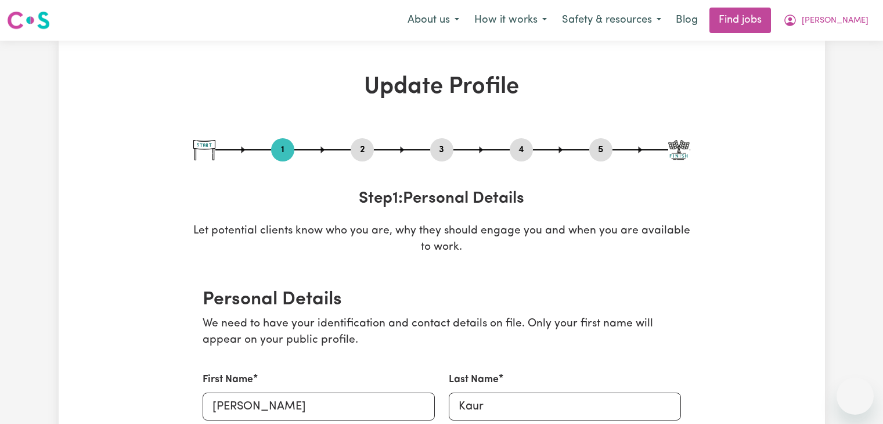
select select "[DEMOGRAPHIC_DATA]"
select select "[DEMOGRAPHIC_DATA] Work Visa"
select select "Studying a healthcare related degree or qualification"
select select "50"
select select "60"
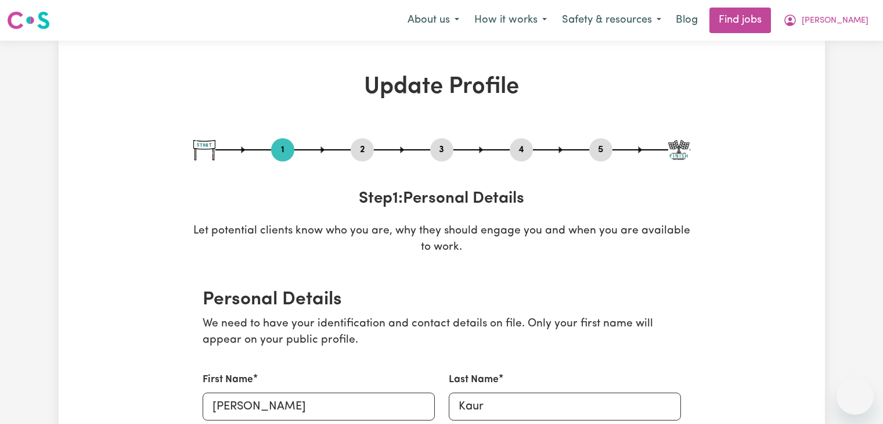
select select "65"
click at [597, 144] on button "5" at bounding box center [600, 149] width 23 height 15
select select "I am providing services by being employed by an organisation"
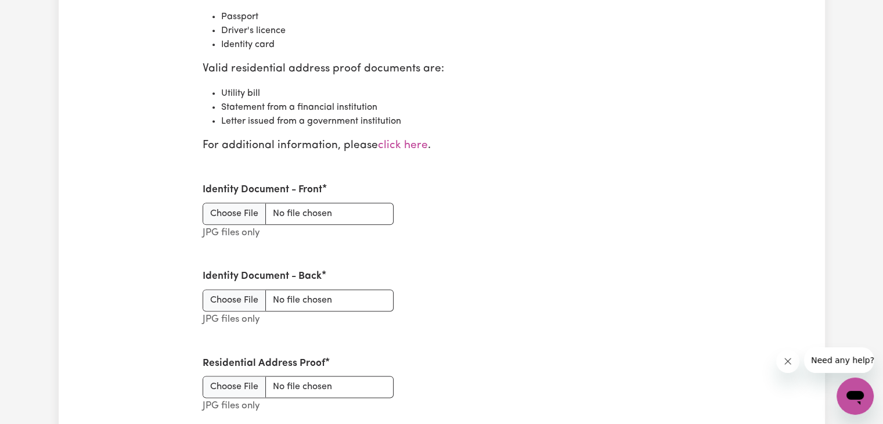
scroll to position [1411, 0]
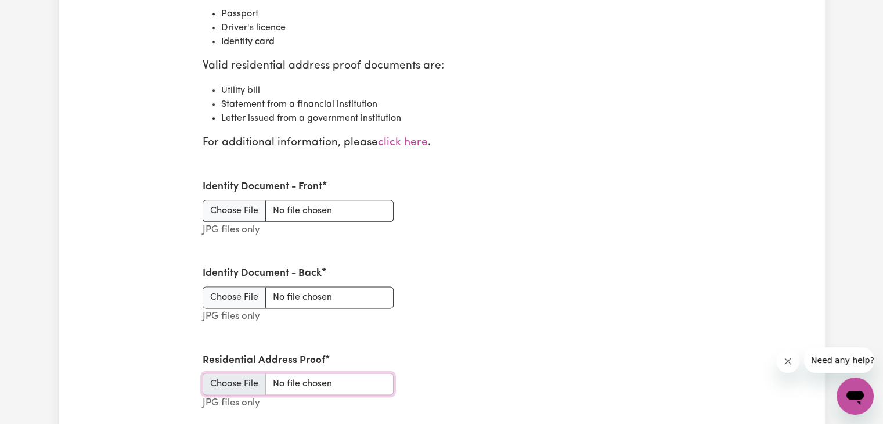
click at [316, 382] on input "Residential Address Proof" at bounding box center [298, 384] width 191 height 22
type input "C:\fakepath\National_Police_Check-10355469-1750733954-Criminal_History_Certific…"
click at [344, 205] on input "Identity Document - Front" at bounding box center [298, 211] width 191 height 22
type input "C:\fakepath\PASSPORT RAJPREET.pdf"
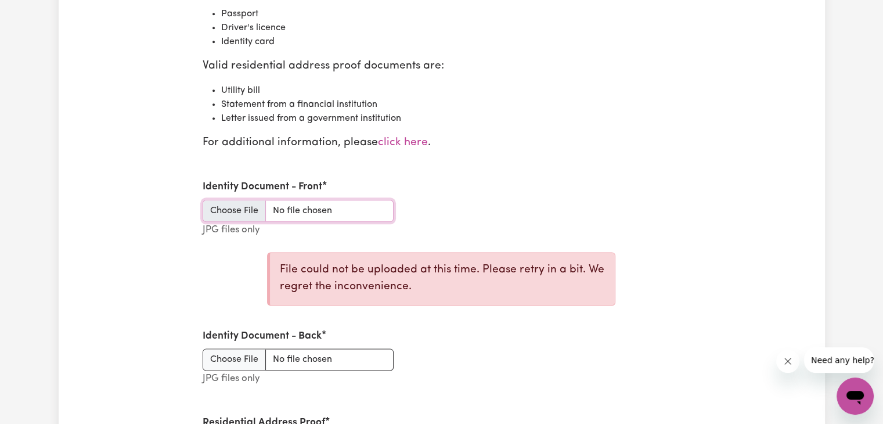
click at [234, 207] on input "Identity Document - Front" at bounding box center [298, 211] width 191 height 22
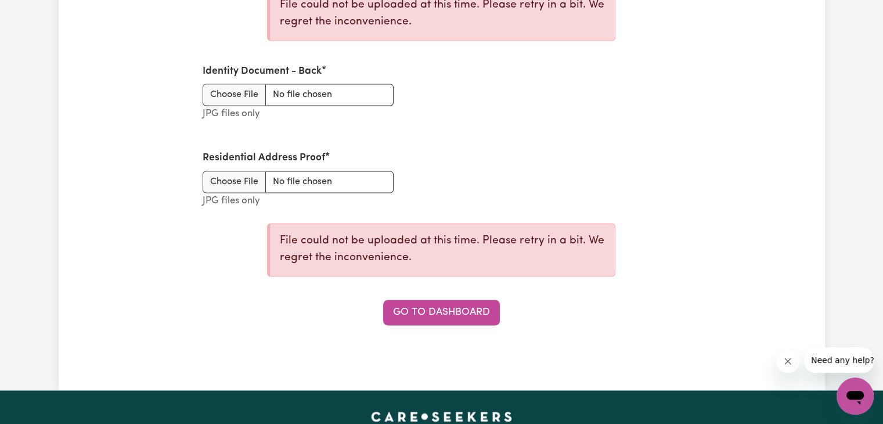
scroll to position [1667, 0]
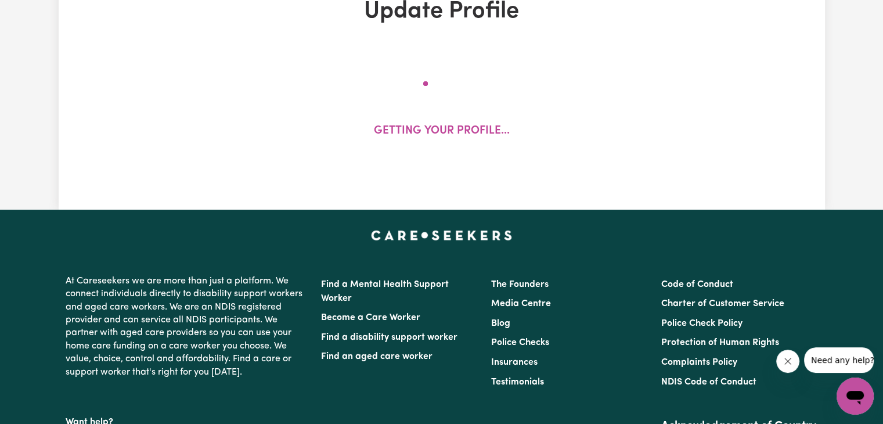
select select "female"
select select "Temporary Work Visa"
select select "Studying a healthcare related degree or qualification"
select select "50"
select select "60"
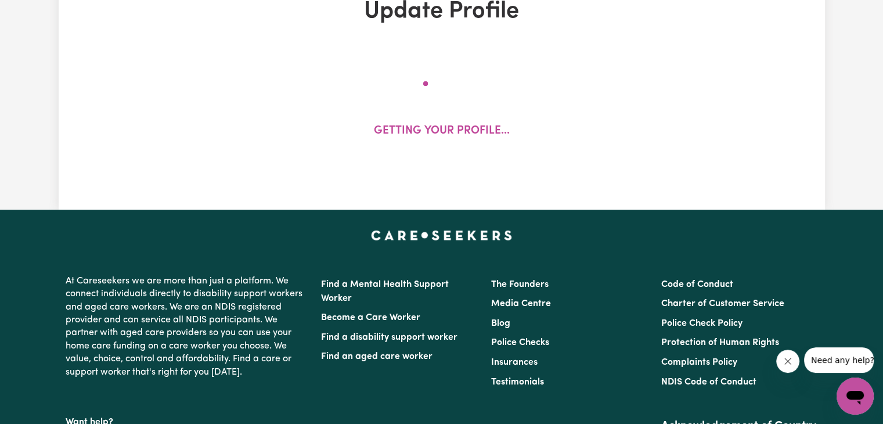
select select "65"
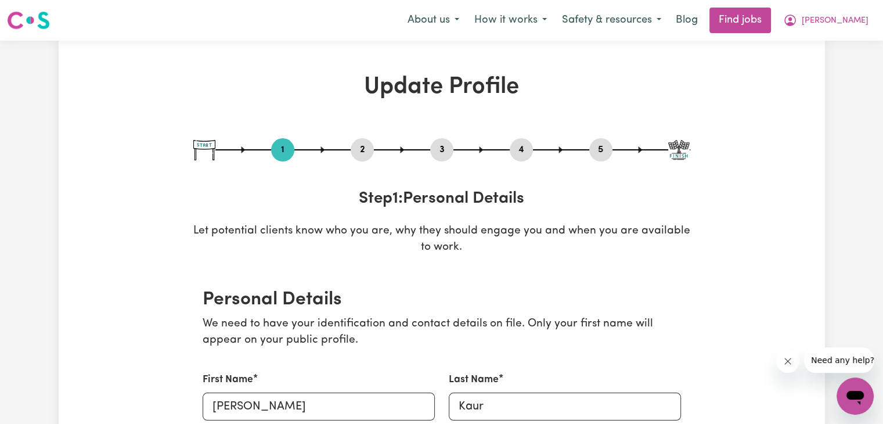
click at [606, 150] on button "5" at bounding box center [600, 149] width 23 height 15
select select "I am providing services by being employed by an organisation"
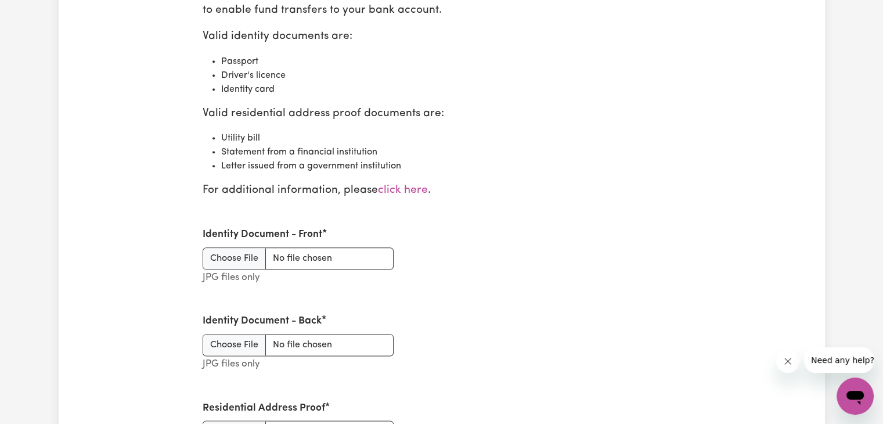
scroll to position [1394, 0]
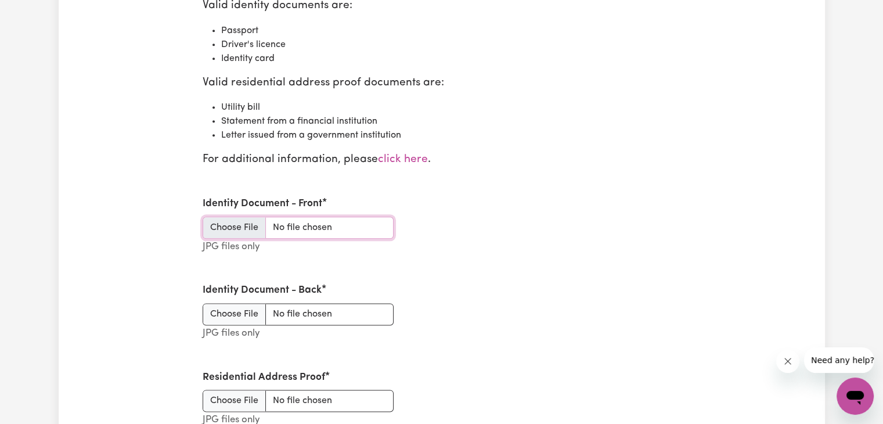
click at [348, 226] on input "Identity Document - Front" at bounding box center [298, 227] width 191 height 22
type input "C:\fakepath\WhatsApp Image 2025-10-12 at 14.50.01_c98bf009.jpg"
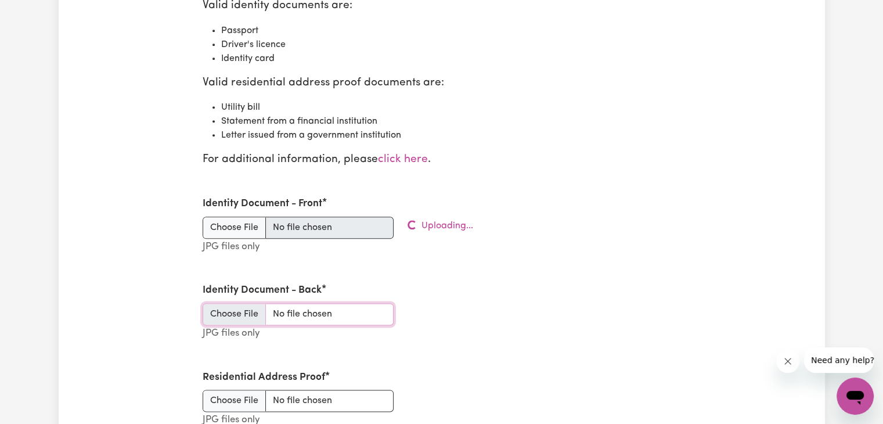
click at [329, 306] on input "Identity Document - Back" at bounding box center [298, 314] width 191 height 22
type input "C:\fakepath\WhatsApp Image 2025-10-12 at 14.50.17_f865a60b.jpg"
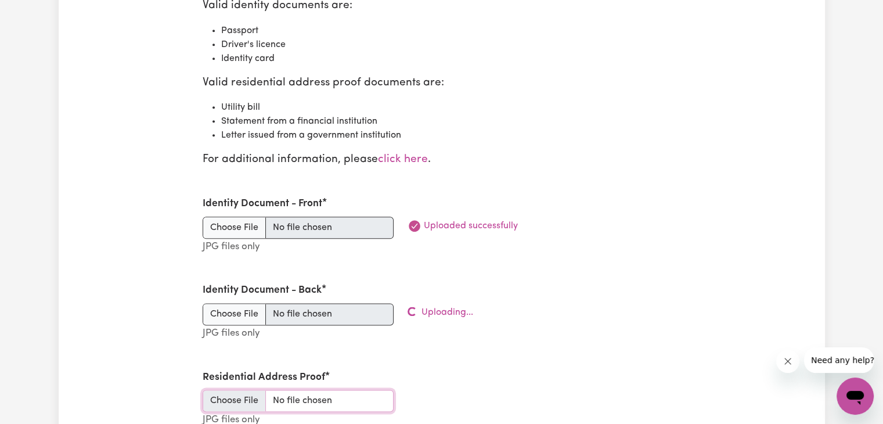
click at [336, 398] on input "Residential Address Proof" at bounding box center [298, 400] width 191 height 22
type input "C:\fakepath\police check.jpg"
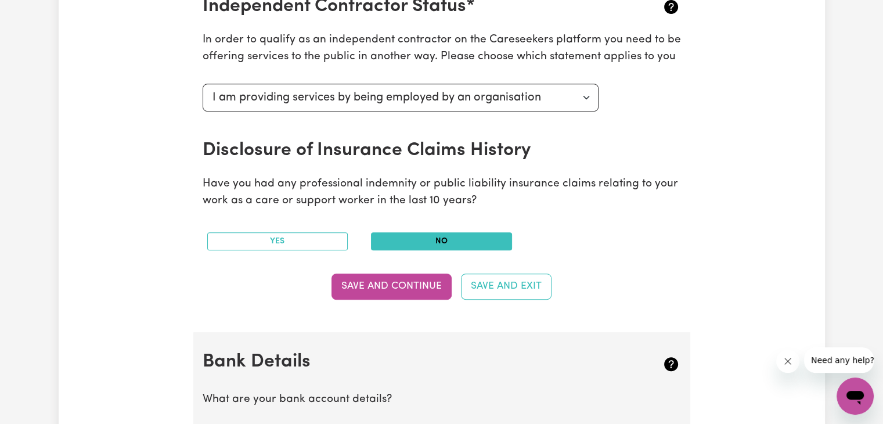
scroll to position [492, 0]
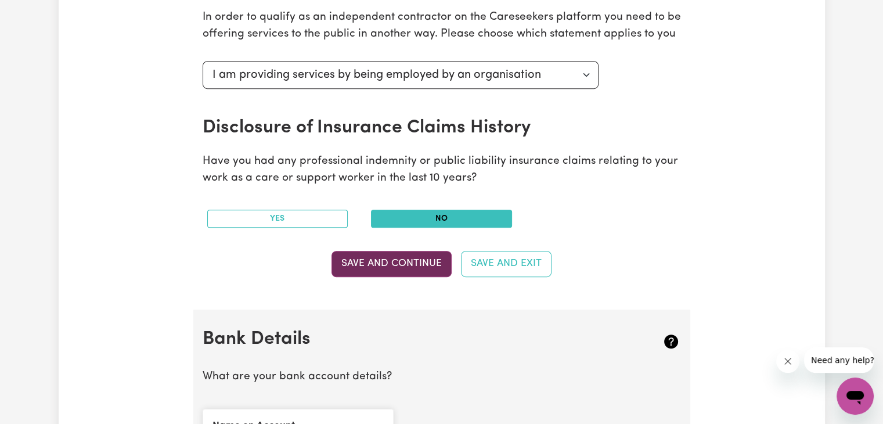
click at [382, 261] on button "Save and Continue" at bounding box center [391, 264] width 120 height 26
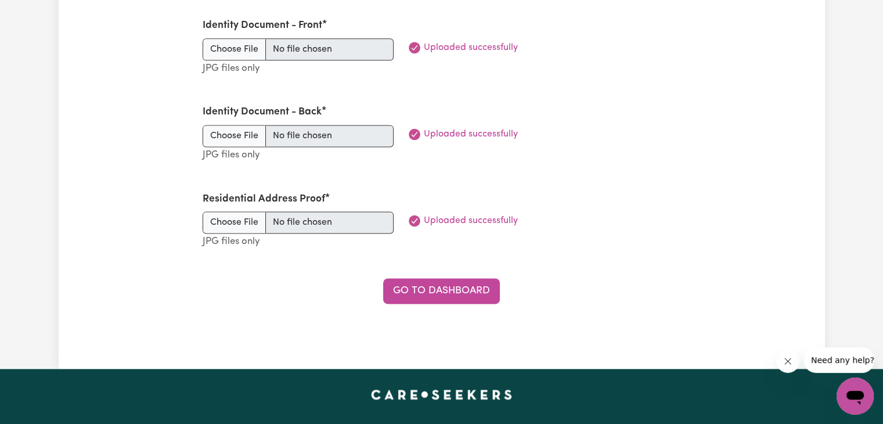
scroll to position [1567, 0]
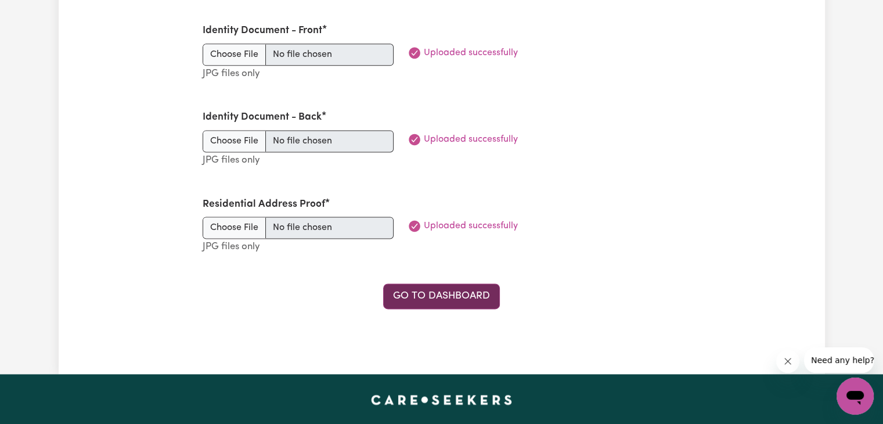
click at [454, 293] on link "Go to Dashboard" at bounding box center [441, 296] width 117 height 26
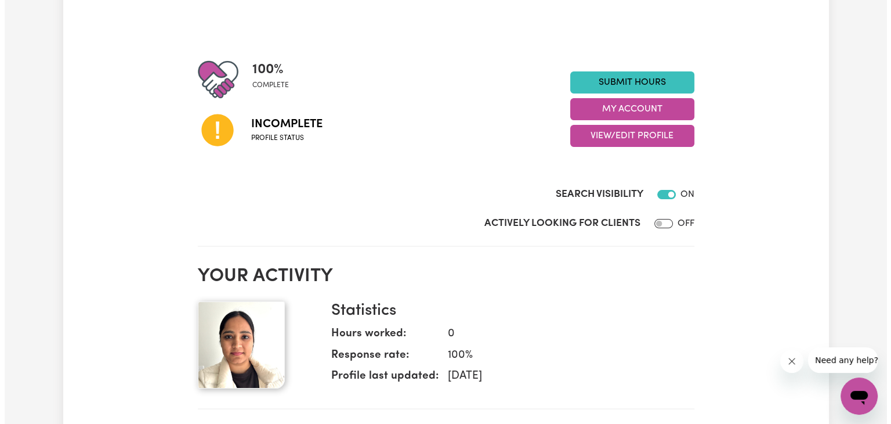
scroll to position [105, 0]
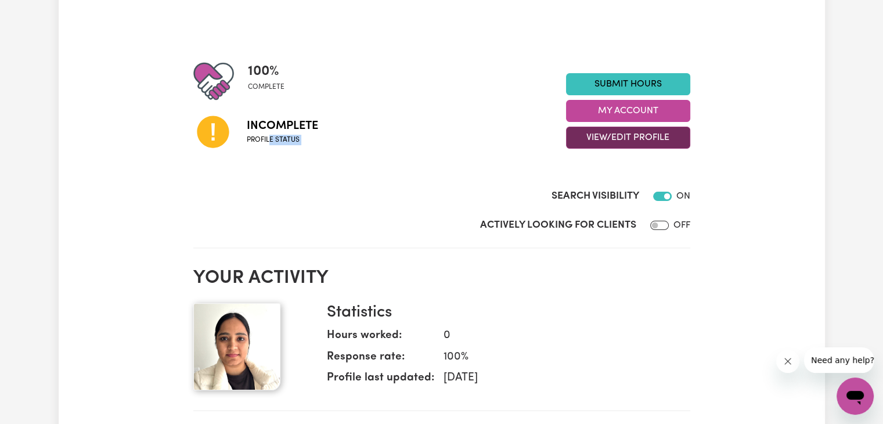
drag, startPoint x: 269, startPoint y: 134, endPoint x: 630, endPoint y: 140, distance: 360.4
click at [630, 140] on div "100 % complete Incomplete Profile status Submit Hours My Account View/Edit Prof…" at bounding box center [441, 111] width 497 height 100
click at [630, 140] on button "View/Edit Profile" at bounding box center [628, 138] width 124 height 22
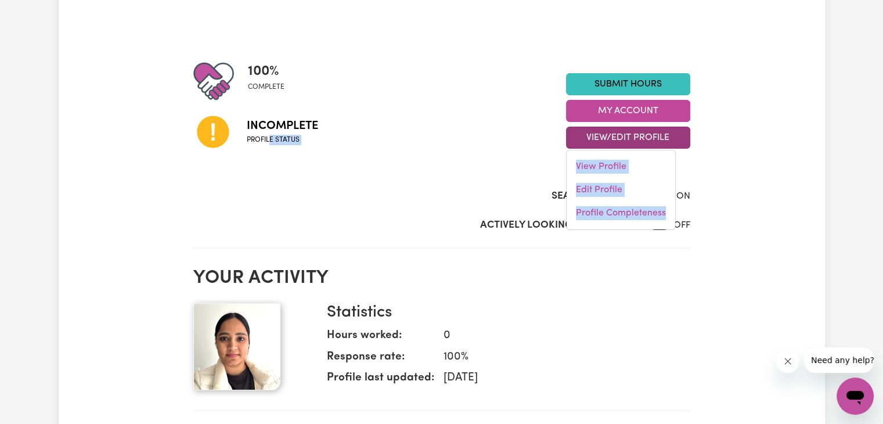
click at [645, 140] on button "View/Edit Profile" at bounding box center [628, 138] width 124 height 22
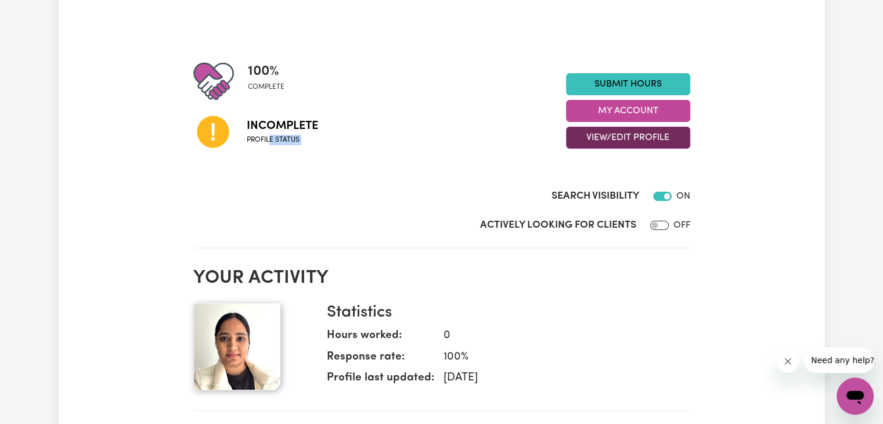
click at [645, 140] on button "View/Edit Profile" at bounding box center [628, 138] width 124 height 22
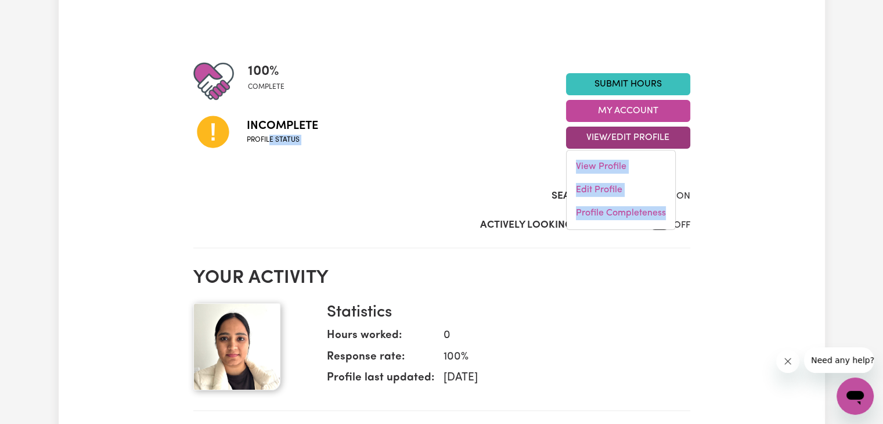
click at [645, 140] on button "View/Edit Profile" at bounding box center [628, 138] width 124 height 22
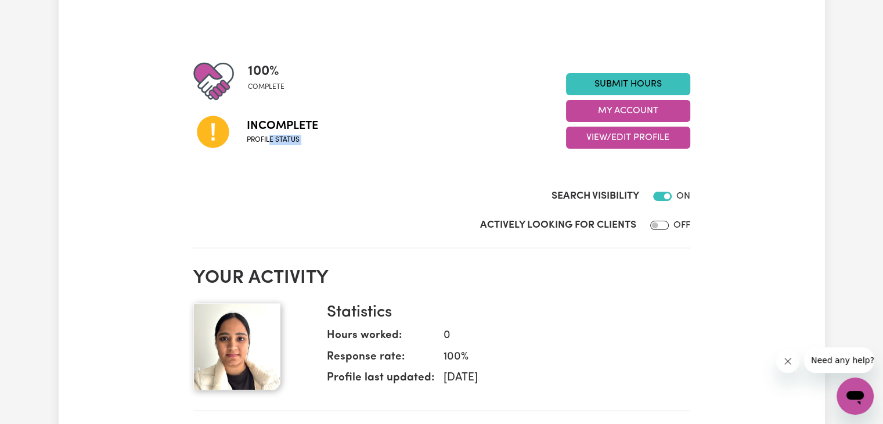
drag, startPoint x: 645, startPoint y: 140, endPoint x: 507, endPoint y: 140, distance: 138.1
click at [507, 140] on div "Incomplete Profile status" at bounding box center [379, 131] width 373 height 59
click at [647, 114] on button "My Account" at bounding box center [628, 111] width 124 height 22
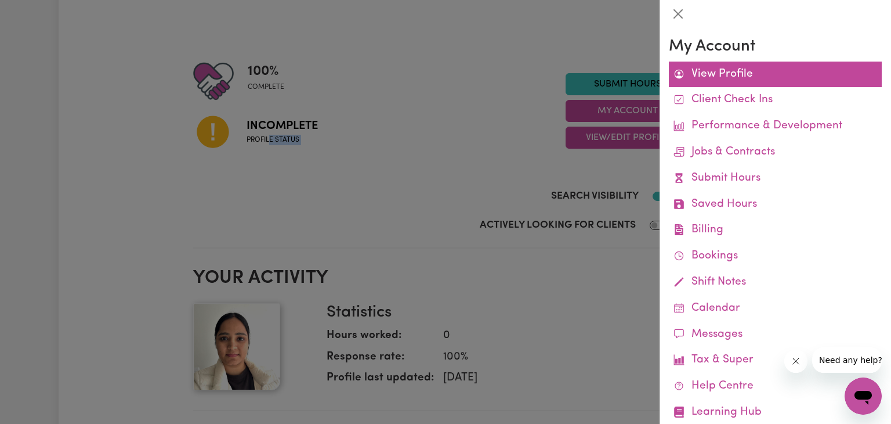
click at [726, 70] on link "View Profile" at bounding box center [775, 75] width 213 height 26
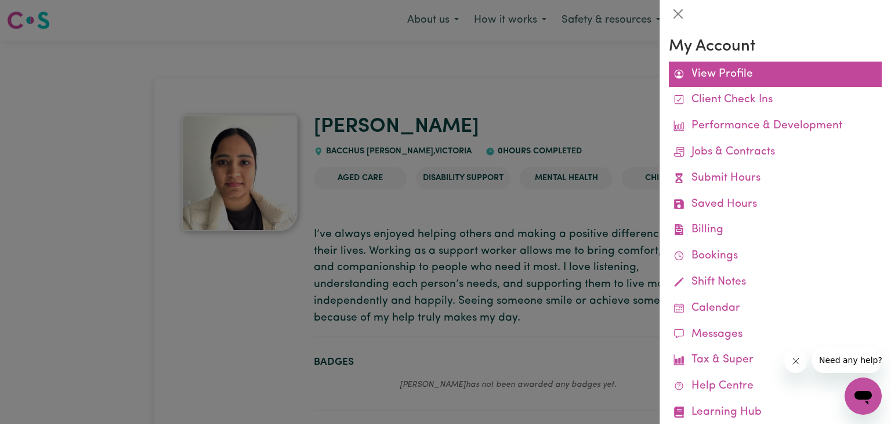
click at [729, 70] on link "View Profile" at bounding box center [775, 75] width 213 height 26
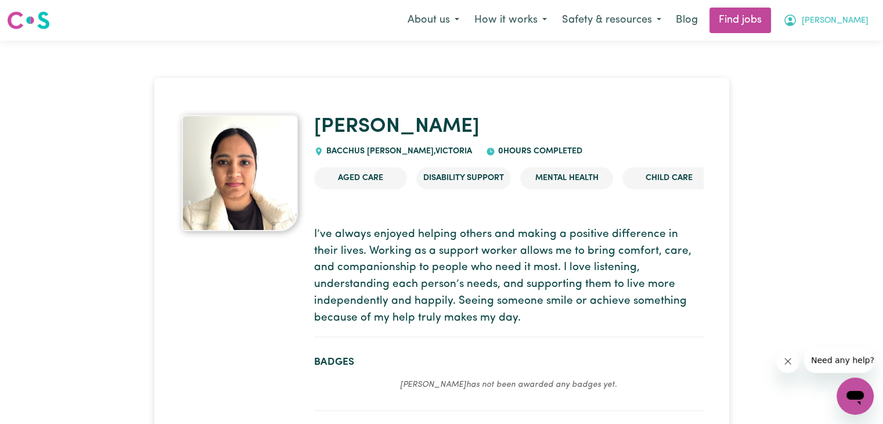
click at [847, 24] on span "[PERSON_NAME]" at bounding box center [834, 21] width 67 height 13
click at [822, 43] on link "My Account" at bounding box center [829, 45] width 92 height 22
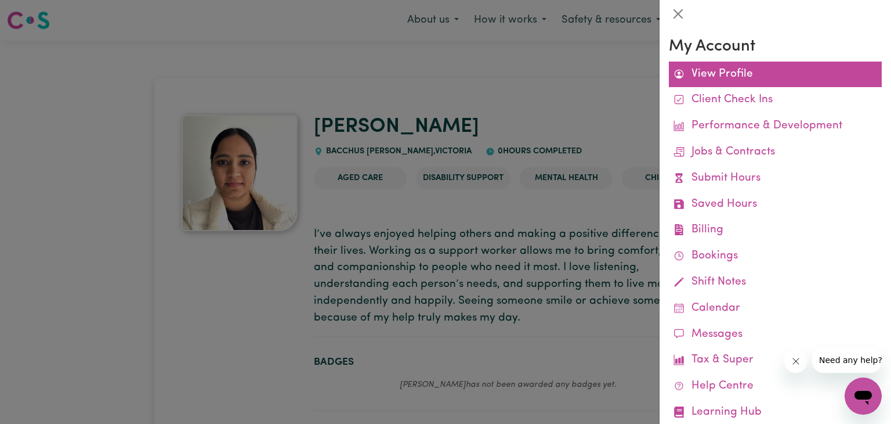
click at [729, 71] on link "View Profile" at bounding box center [775, 75] width 213 height 26
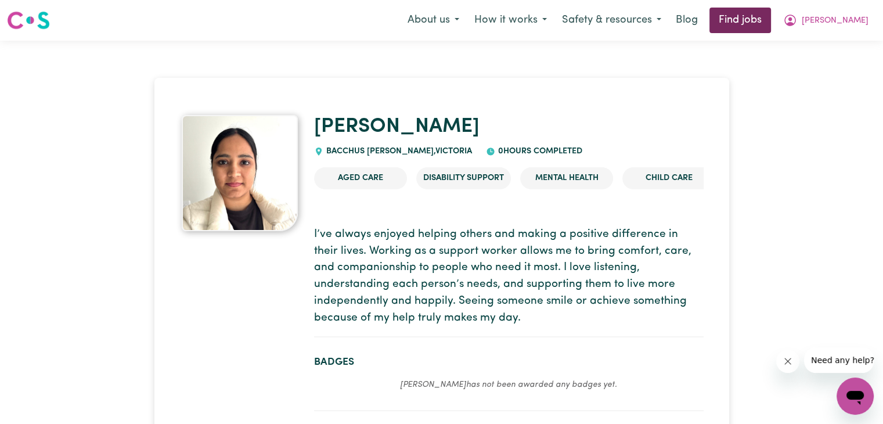
click at [768, 19] on link "Find jobs" at bounding box center [740, 21] width 62 height 26
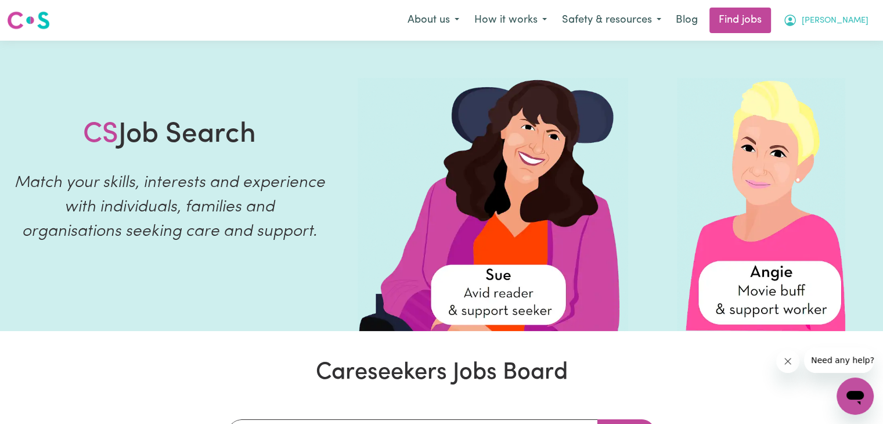
click at [844, 19] on span "[PERSON_NAME]" at bounding box center [834, 21] width 67 height 13
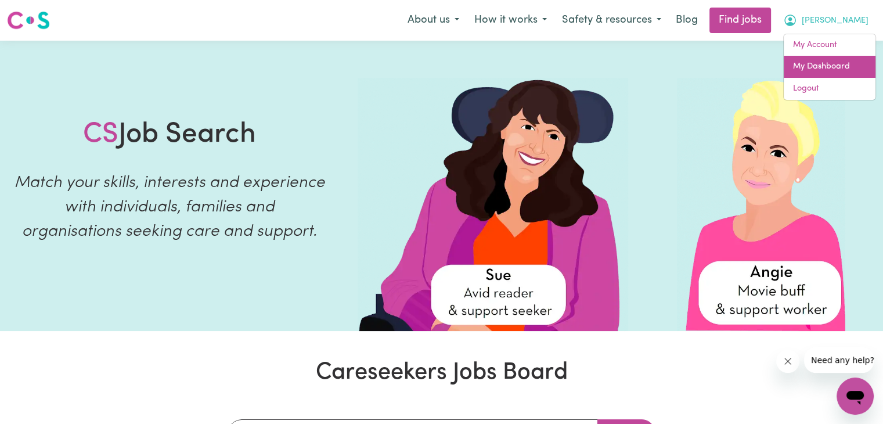
click at [818, 63] on link "My Dashboard" at bounding box center [829, 67] width 92 height 22
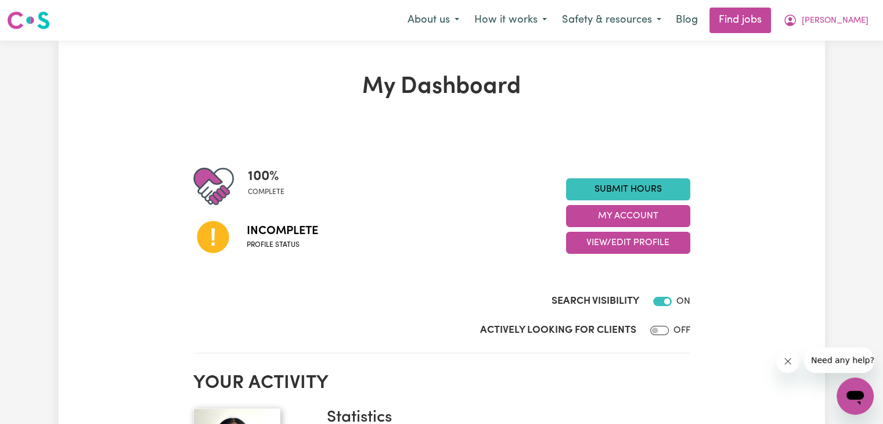
click at [218, 237] on icon at bounding box center [213, 237] width 32 height 32
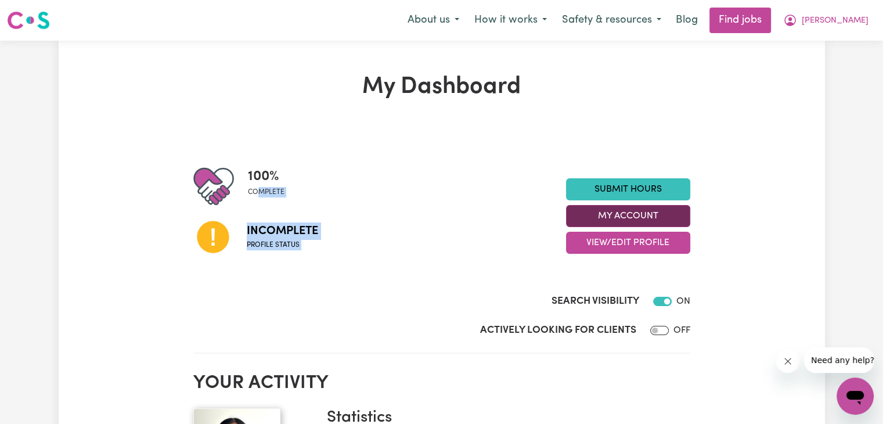
drag, startPoint x: 260, startPoint y: 193, endPoint x: 566, endPoint y: 223, distance: 307.9
click at [566, 223] on div "100 % complete Incomplete Profile status Submit Hours My Account View/Edit Prof…" at bounding box center [441, 216] width 497 height 100
click at [444, 244] on div "Incomplete Profile status" at bounding box center [379, 236] width 373 height 59
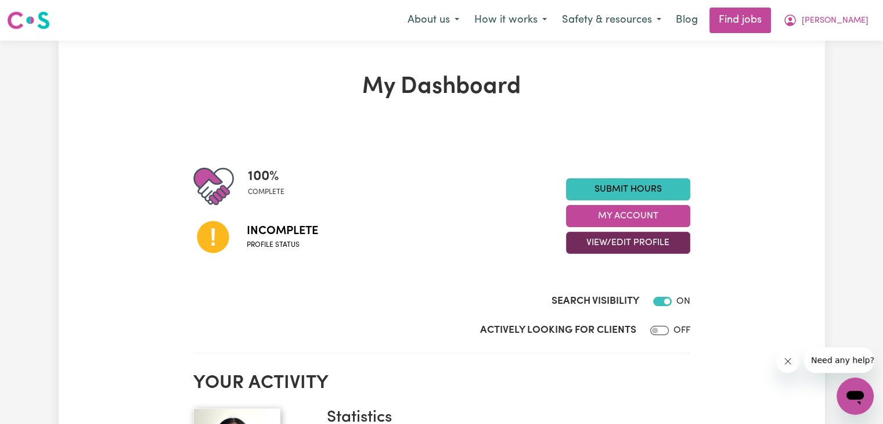
click at [636, 241] on button "View/Edit Profile" at bounding box center [628, 243] width 124 height 22
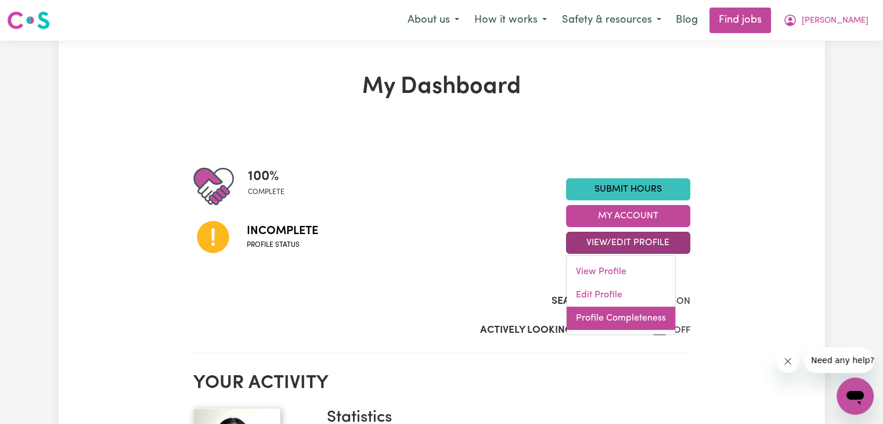
click at [599, 316] on link "Profile Completeness" at bounding box center [620, 317] width 109 height 23
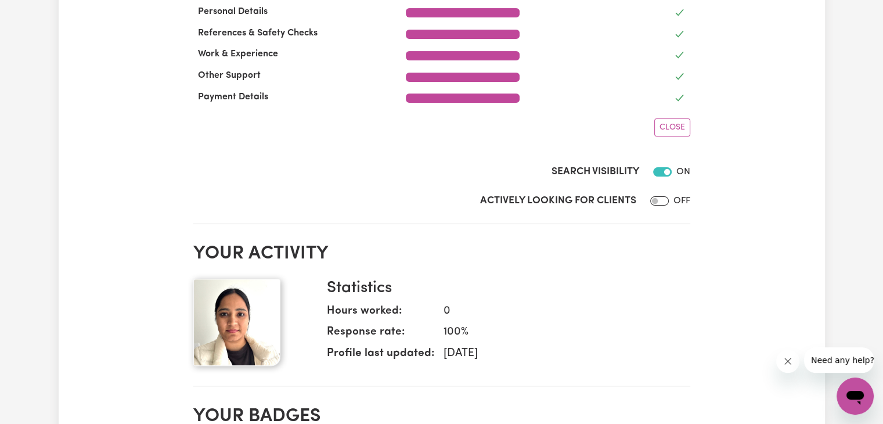
scroll to position [333, 0]
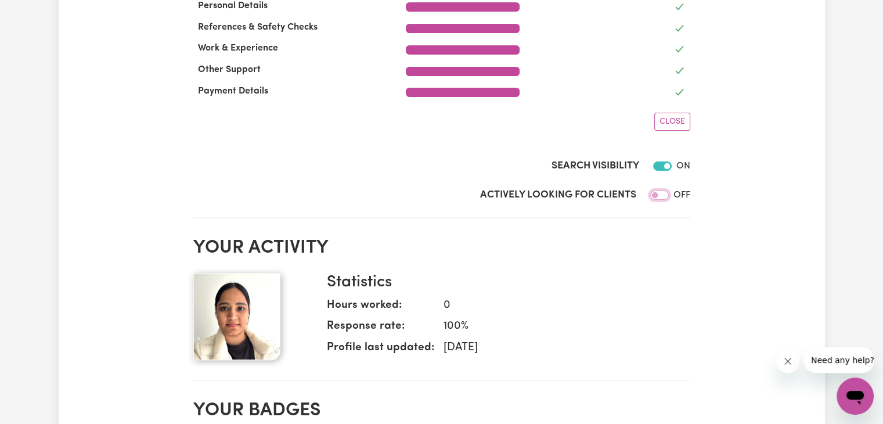
click at [657, 197] on input "Actively Looking for Clients" at bounding box center [659, 194] width 19 height 9
checkbox input "true"
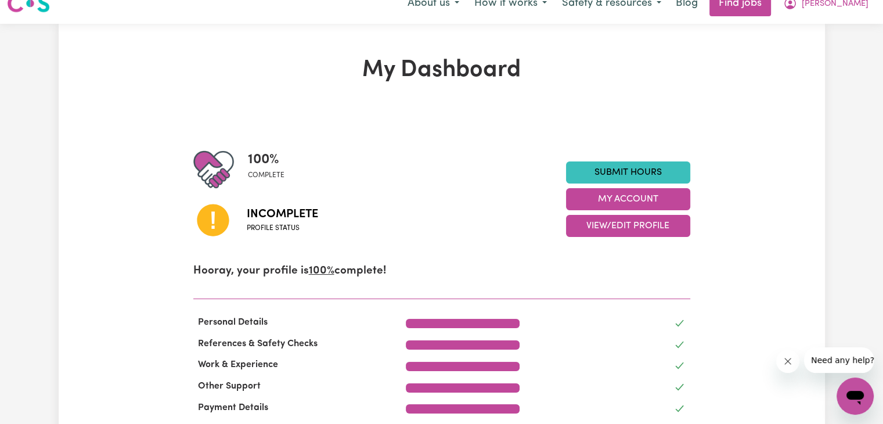
scroll to position [9, 0]
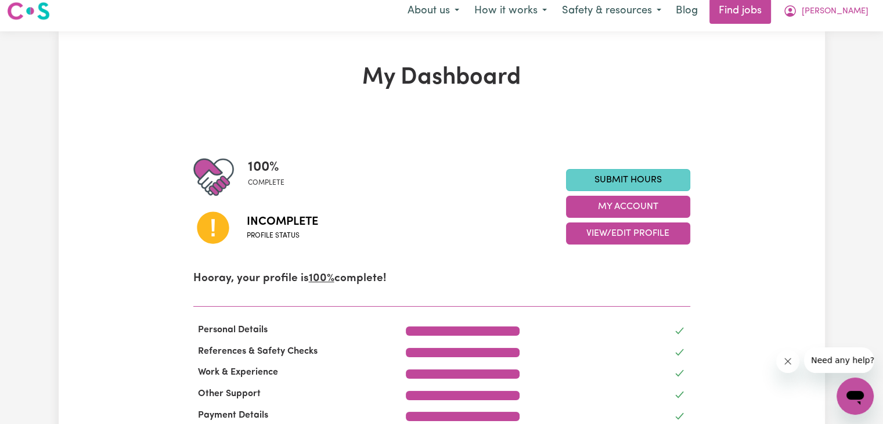
click at [642, 174] on link "Submit Hours" at bounding box center [628, 180] width 124 height 22
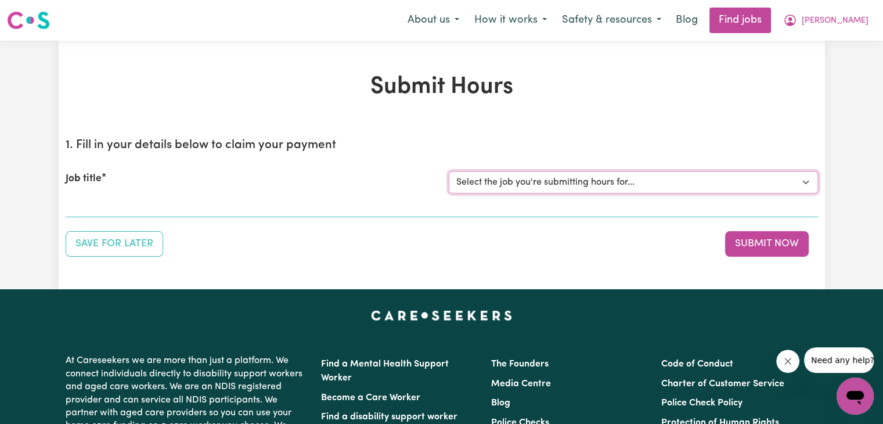
click at [634, 181] on select "Select the job you're submitting hours for..." at bounding box center [633, 182] width 369 height 22
click at [805, 180] on select "Select the job you're submitting hours for..." at bounding box center [633, 182] width 369 height 22
click at [802, 182] on select "Select the job you're submitting hours for..." at bounding box center [633, 182] width 369 height 22
click at [850, 21] on span "[PERSON_NAME]" at bounding box center [834, 21] width 67 height 13
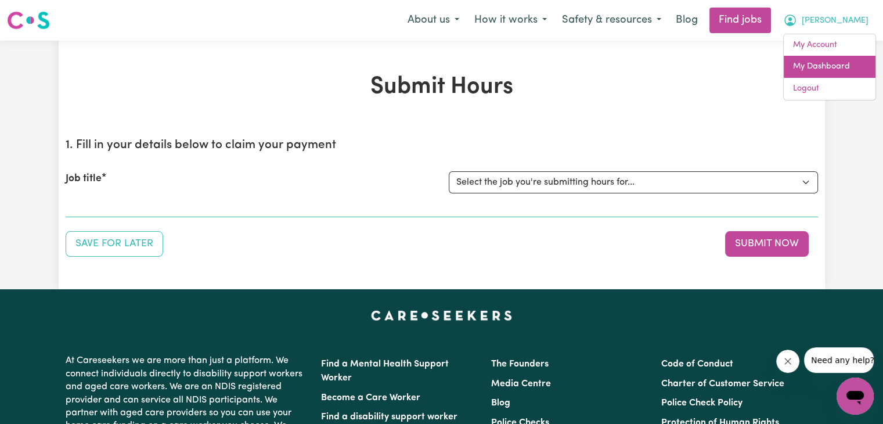
click at [819, 67] on link "My Dashboard" at bounding box center [829, 67] width 92 height 22
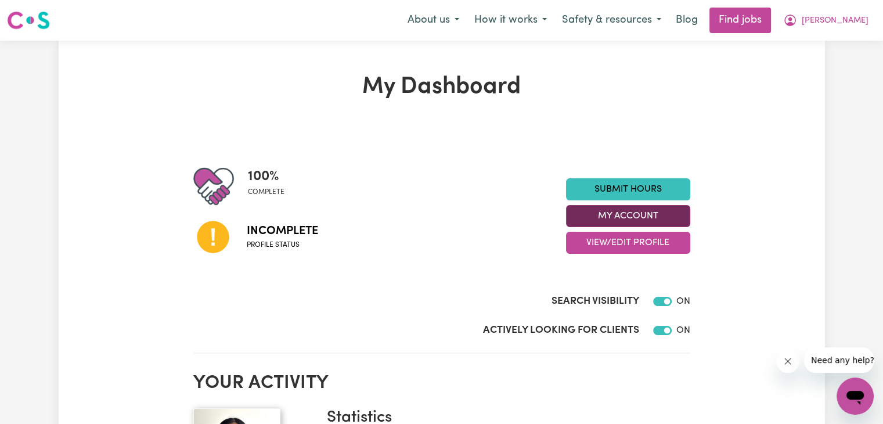
click at [647, 219] on button "My Account" at bounding box center [628, 216] width 124 height 22
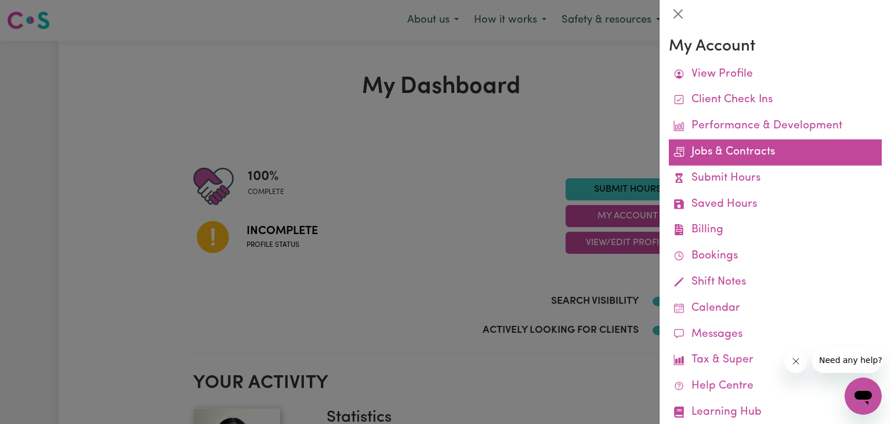
click at [732, 161] on link "Jobs & Contracts" at bounding box center [775, 152] width 213 height 26
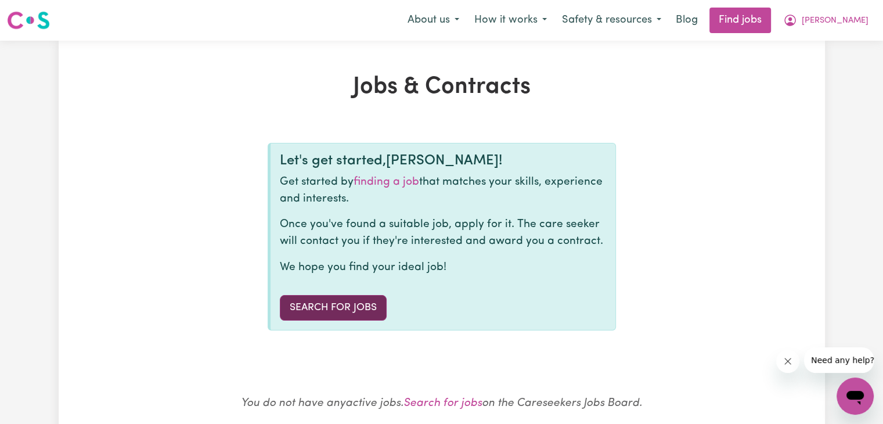
click at [356, 309] on link "Search for Jobs" at bounding box center [333, 308] width 107 height 26
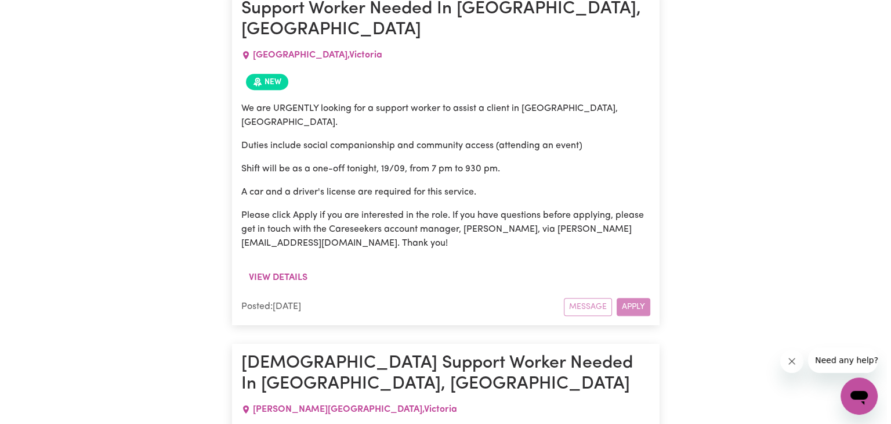
scroll to position [4941, 0]
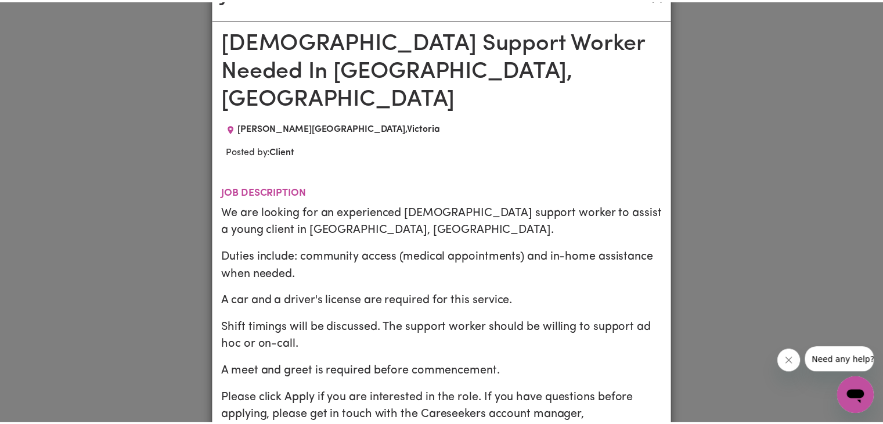
scroll to position [0, 0]
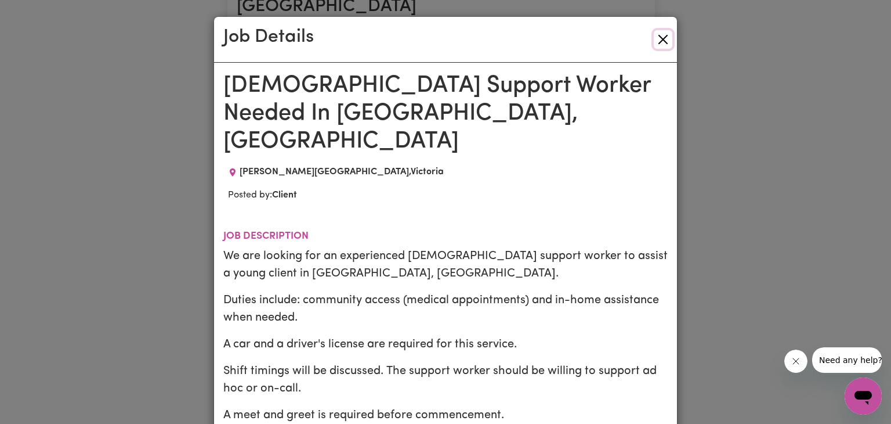
click at [664, 45] on button "Close" at bounding box center [663, 39] width 19 height 19
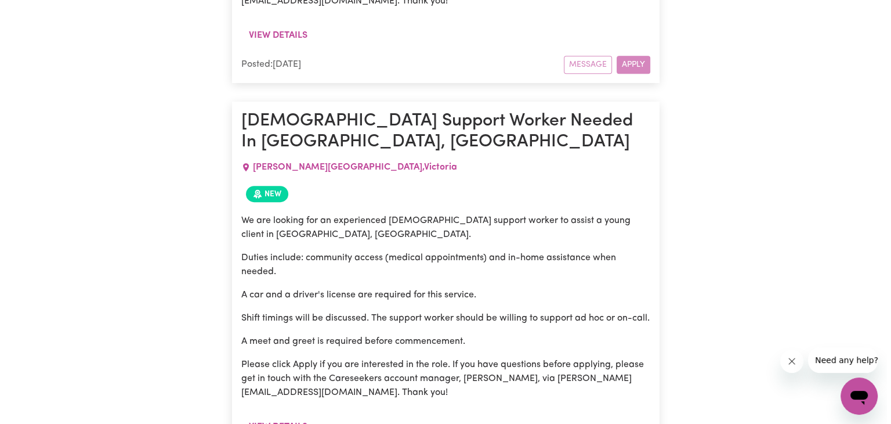
scroll to position [5167, 0]
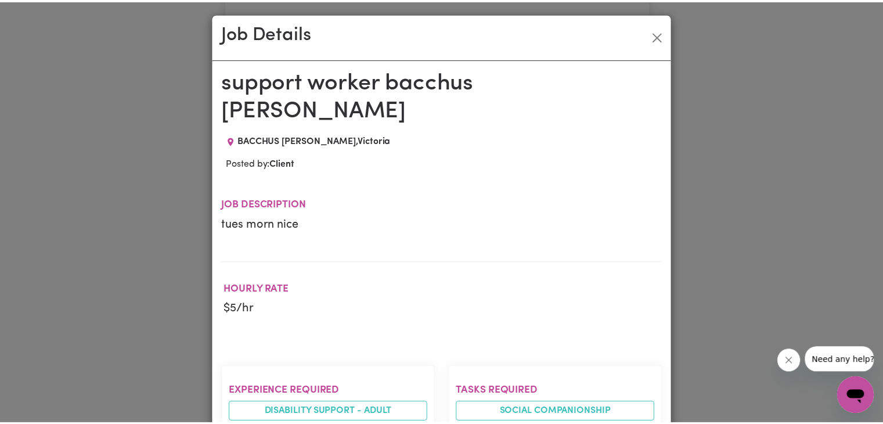
scroll to position [0, 0]
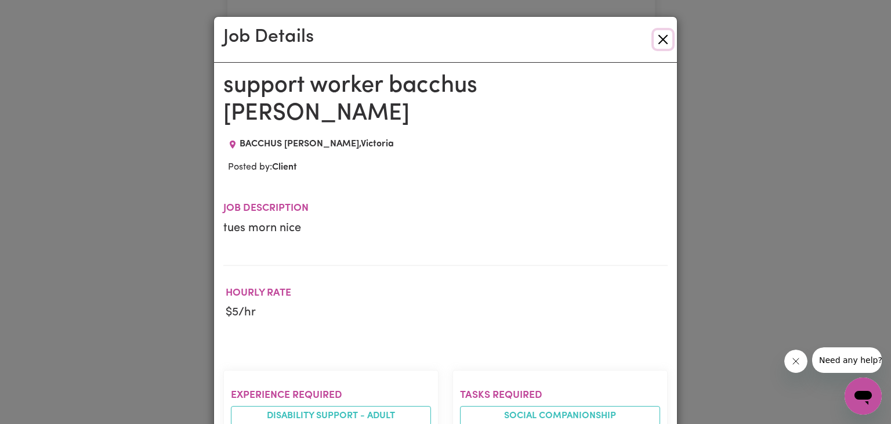
click at [660, 39] on button "Close" at bounding box center [663, 39] width 19 height 19
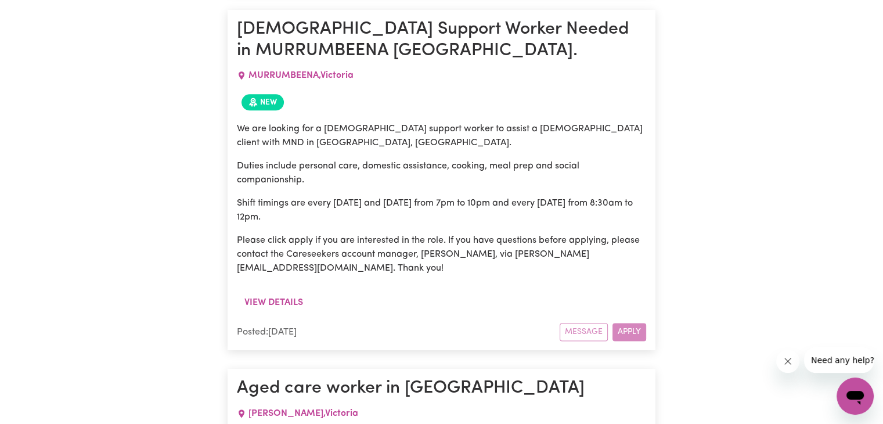
scroll to position [5863, 0]
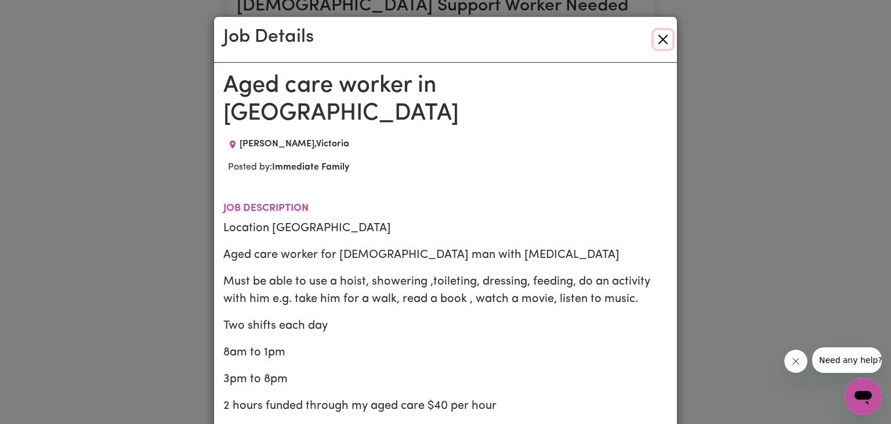
click at [657, 42] on button "Close" at bounding box center [663, 39] width 19 height 19
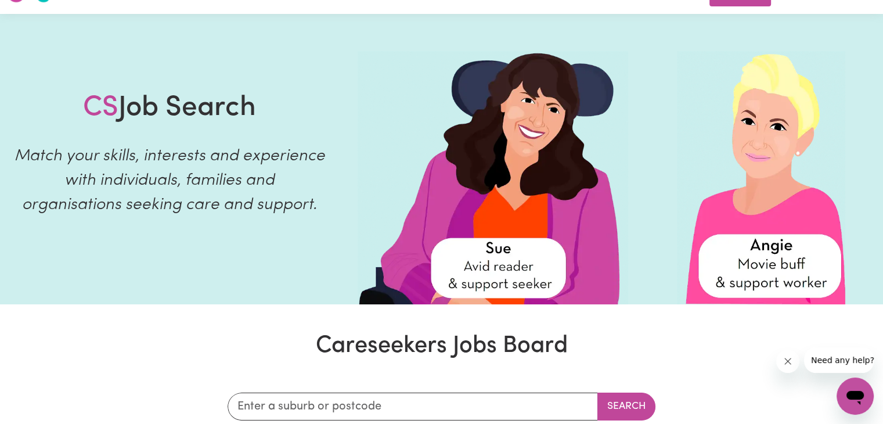
scroll to position [0, 0]
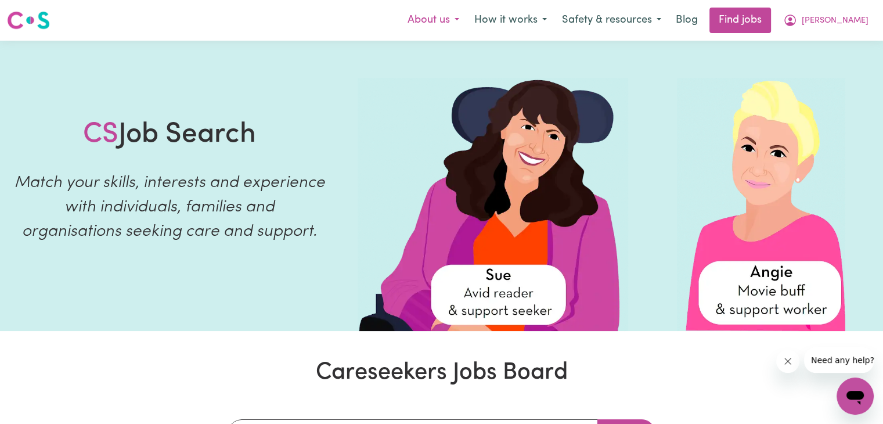
click at [457, 19] on button "About us" at bounding box center [433, 20] width 67 height 24
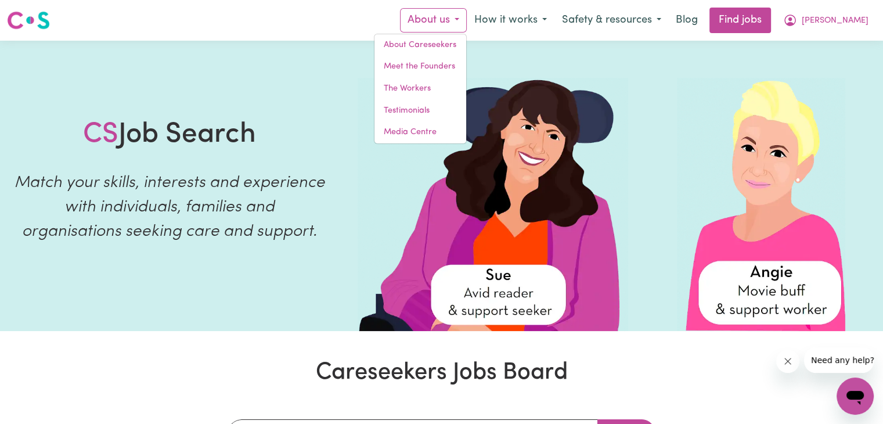
click at [613, 153] on img at bounding box center [492, 204] width 270 height 253
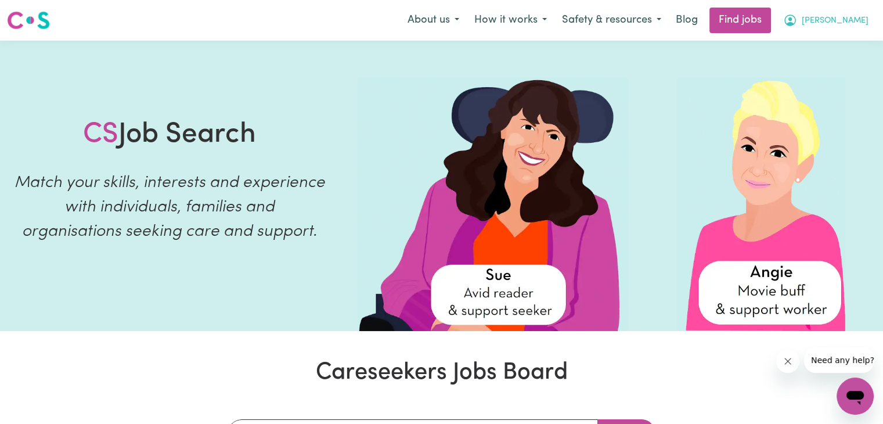
click at [851, 21] on span "[PERSON_NAME]" at bounding box center [834, 21] width 67 height 13
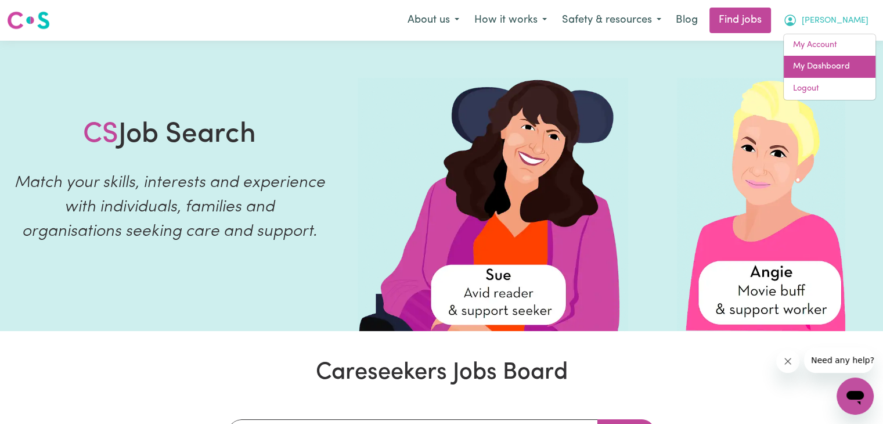
click at [811, 66] on link "My Dashboard" at bounding box center [829, 67] width 92 height 22
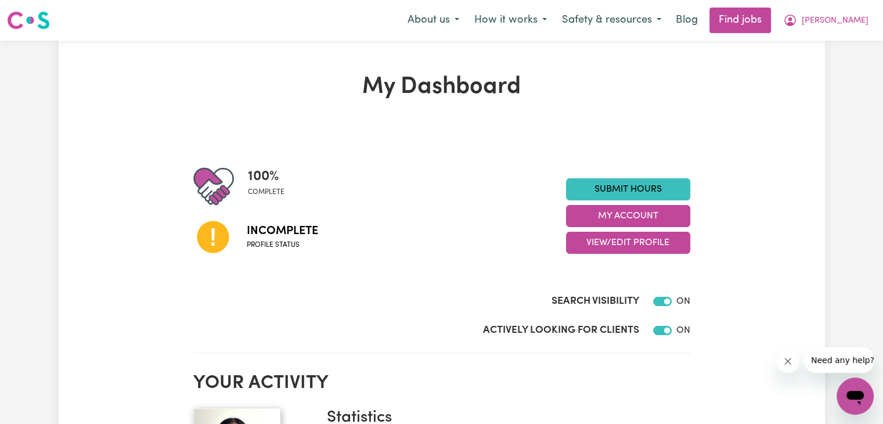
click at [219, 236] on icon at bounding box center [213, 237] width 32 height 32
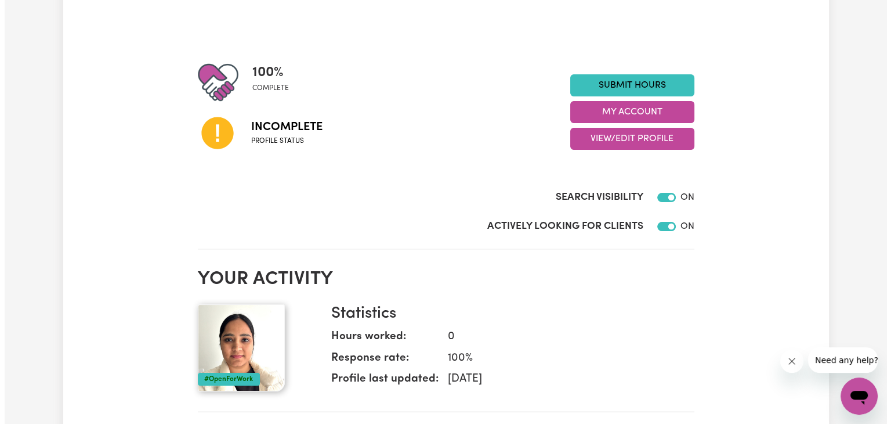
scroll to position [95, 0]
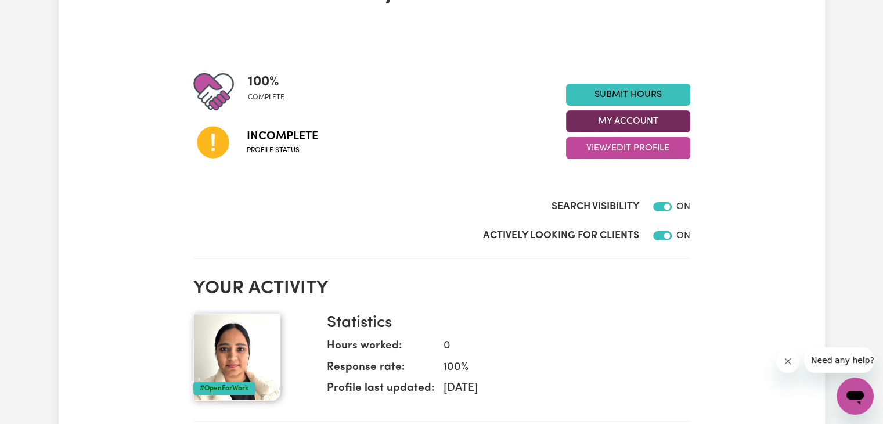
click at [656, 130] on button "My Account" at bounding box center [628, 121] width 124 height 22
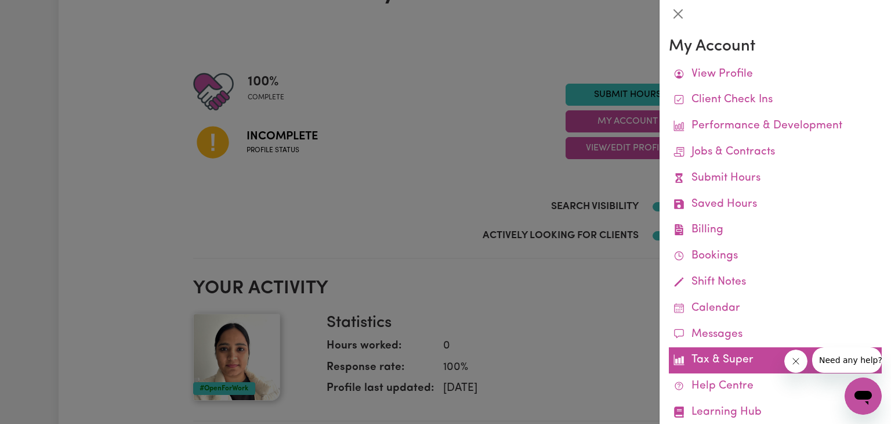
click at [703, 362] on link "Tax & Super" at bounding box center [775, 360] width 213 height 26
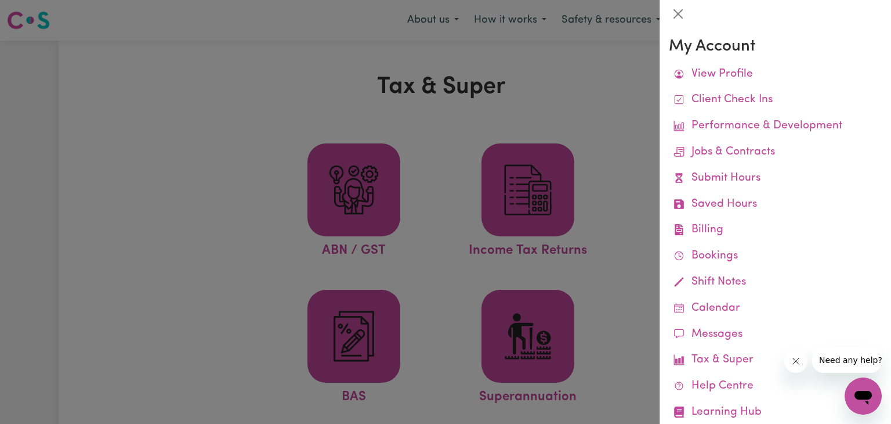
click at [619, 335] on div at bounding box center [445, 212] width 891 height 424
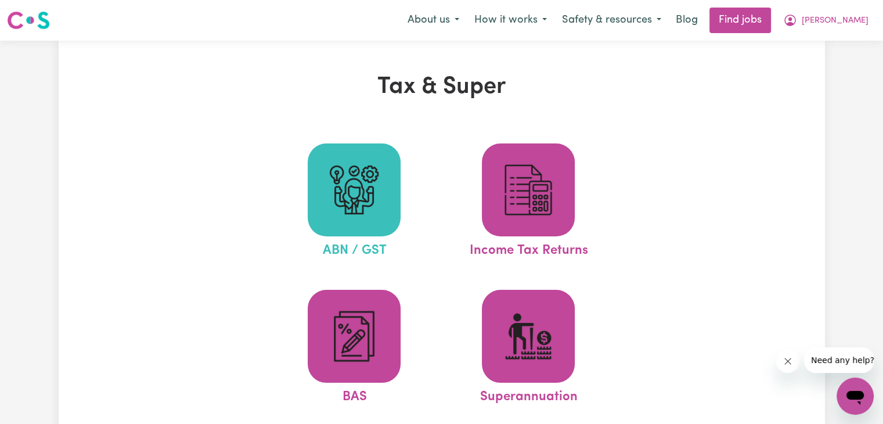
click at [378, 219] on span at bounding box center [354, 189] width 93 height 93
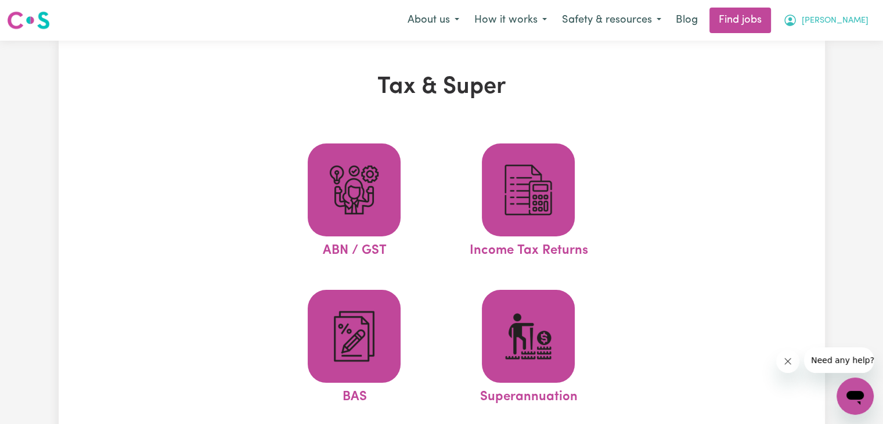
click at [846, 22] on span "[PERSON_NAME]" at bounding box center [834, 21] width 67 height 13
click at [826, 46] on link "My Account" at bounding box center [829, 45] width 92 height 22
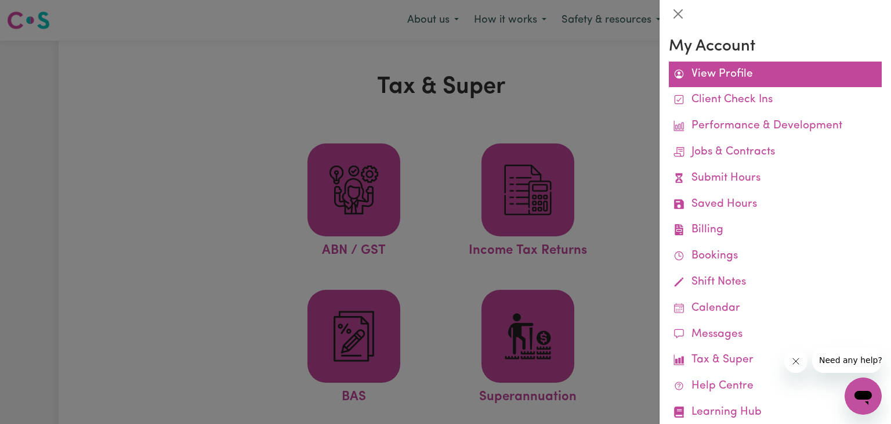
click at [753, 85] on link "View Profile" at bounding box center [775, 75] width 213 height 26
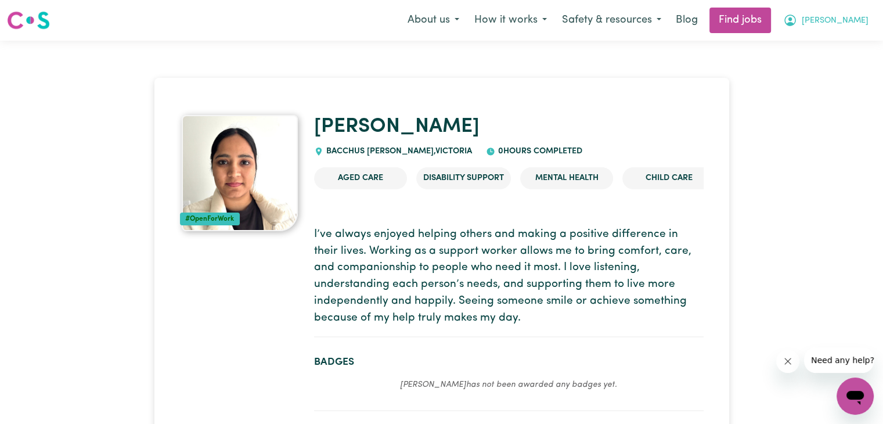
click at [859, 24] on span "[PERSON_NAME]" at bounding box center [834, 21] width 67 height 13
click at [818, 64] on link "My Dashboard" at bounding box center [829, 67] width 92 height 22
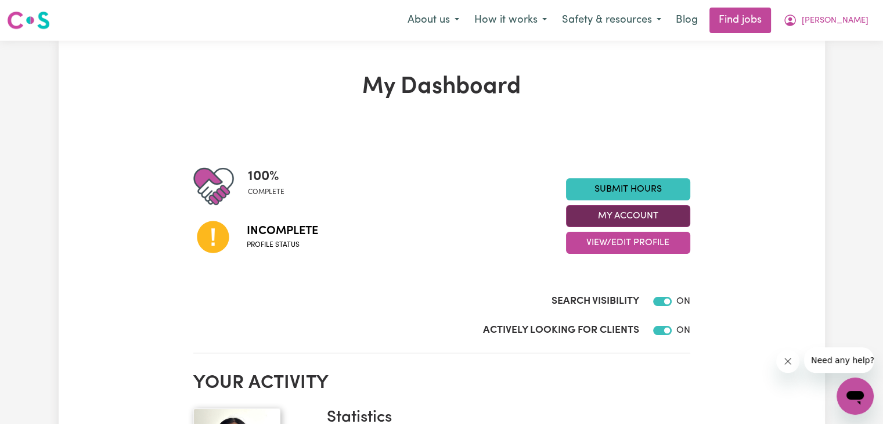
click at [627, 209] on button "My Account" at bounding box center [628, 216] width 124 height 22
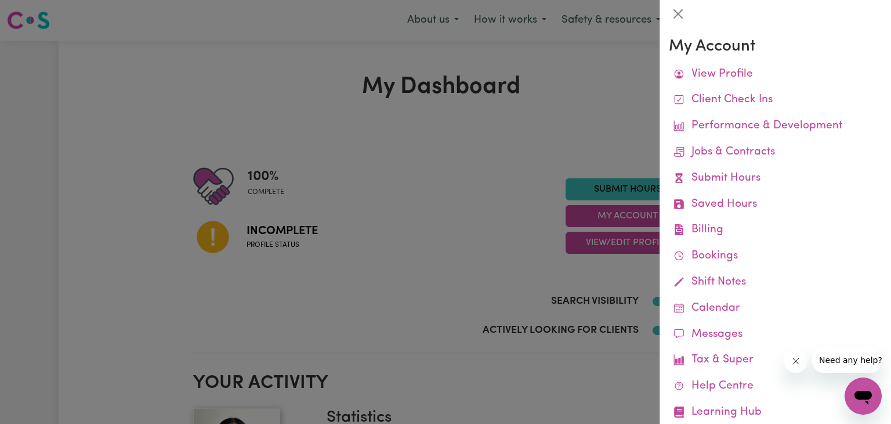
click at [609, 233] on div at bounding box center [445, 212] width 891 height 424
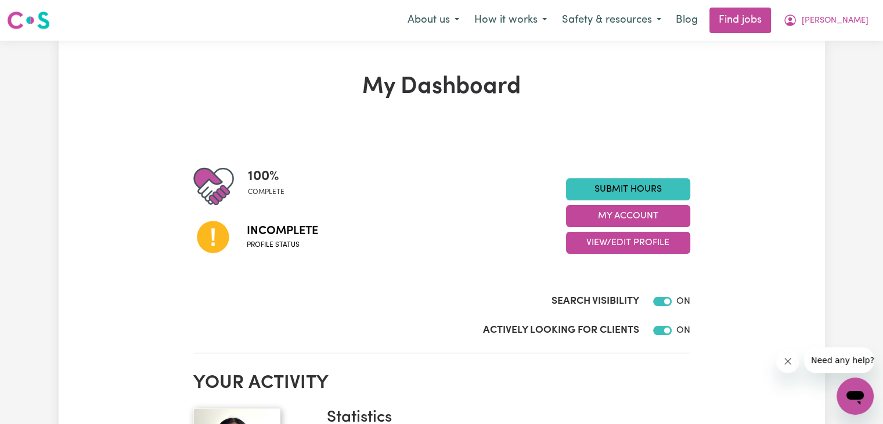
click at [609, 233] on button "View/Edit Profile" at bounding box center [628, 243] width 124 height 22
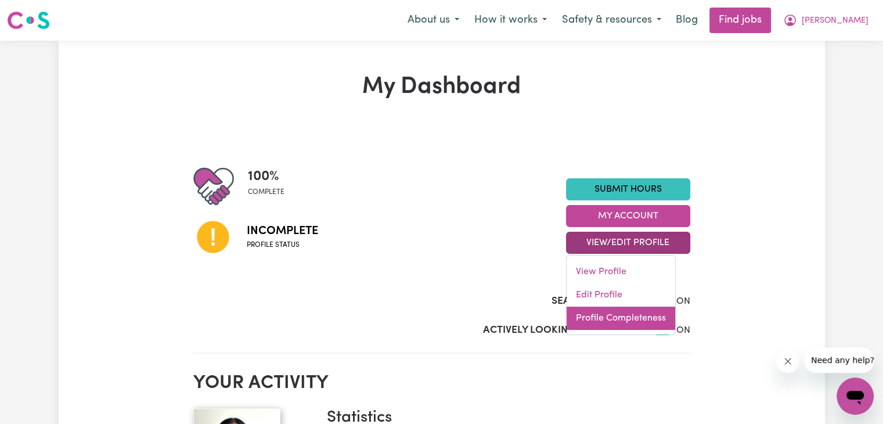
click at [591, 314] on link "Profile Completeness" at bounding box center [620, 317] width 109 height 23
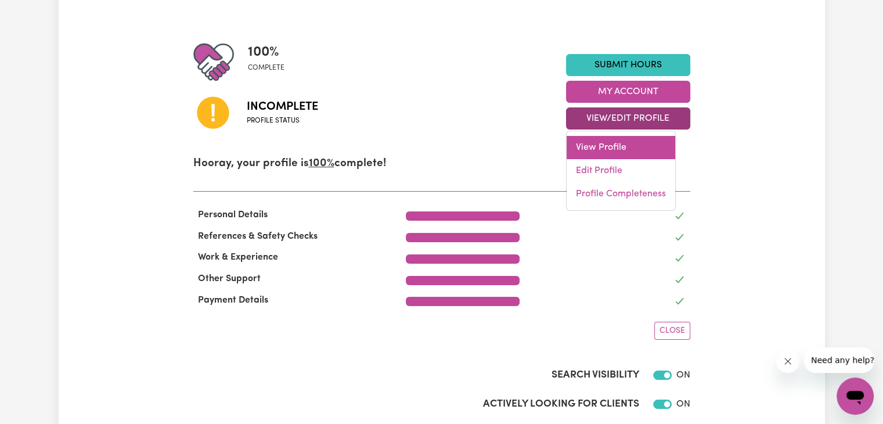
scroll to position [118, 0]
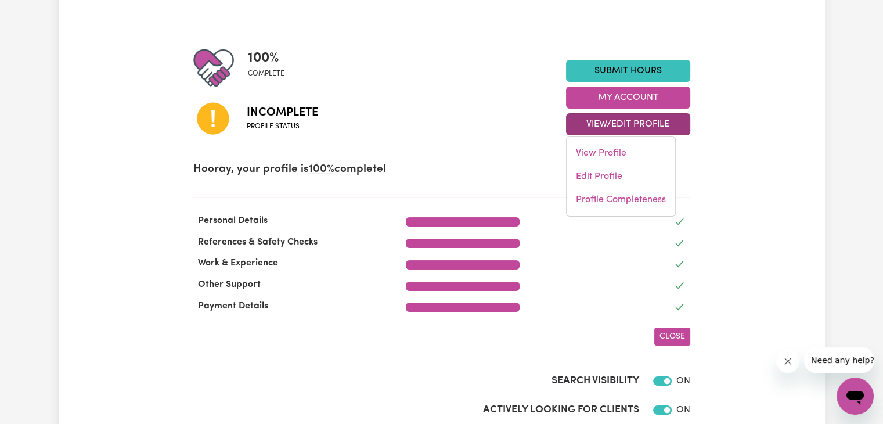
click at [666, 342] on button "Close" at bounding box center [672, 336] width 36 height 18
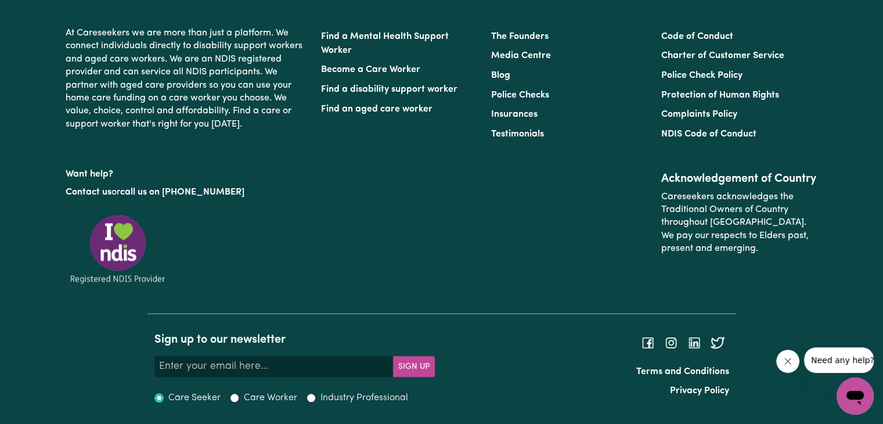
scroll to position [0, 0]
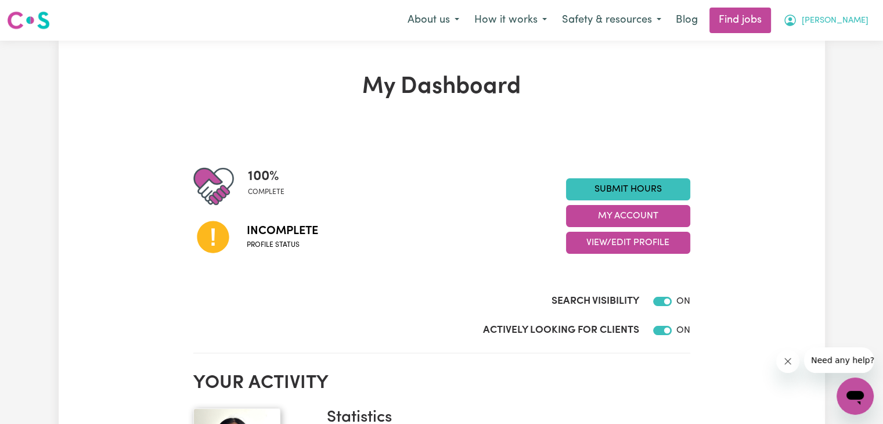
click at [839, 20] on span "[PERSON_NAME]" at bounding box center [834, 21] width 67 height 13
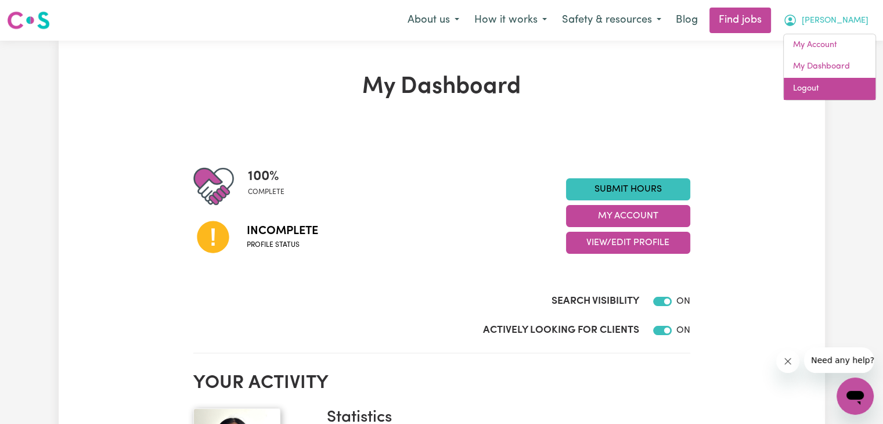
click at [803, 85] on link "Logout" at bounding box center [829, 89] width 92 height 22
